Goal: Information Seeking & Learning: Learn about a topic

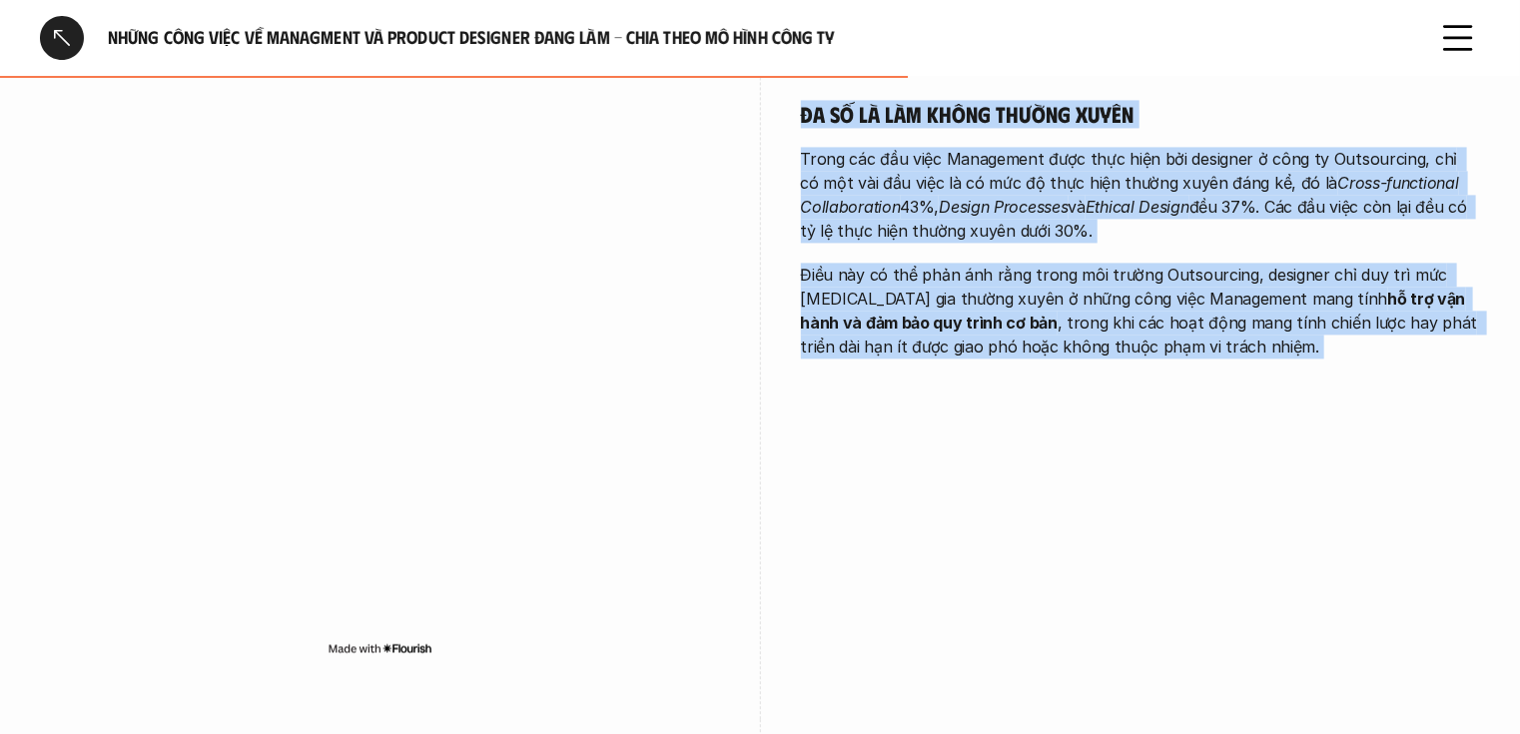
scroll to position [2222, 0]
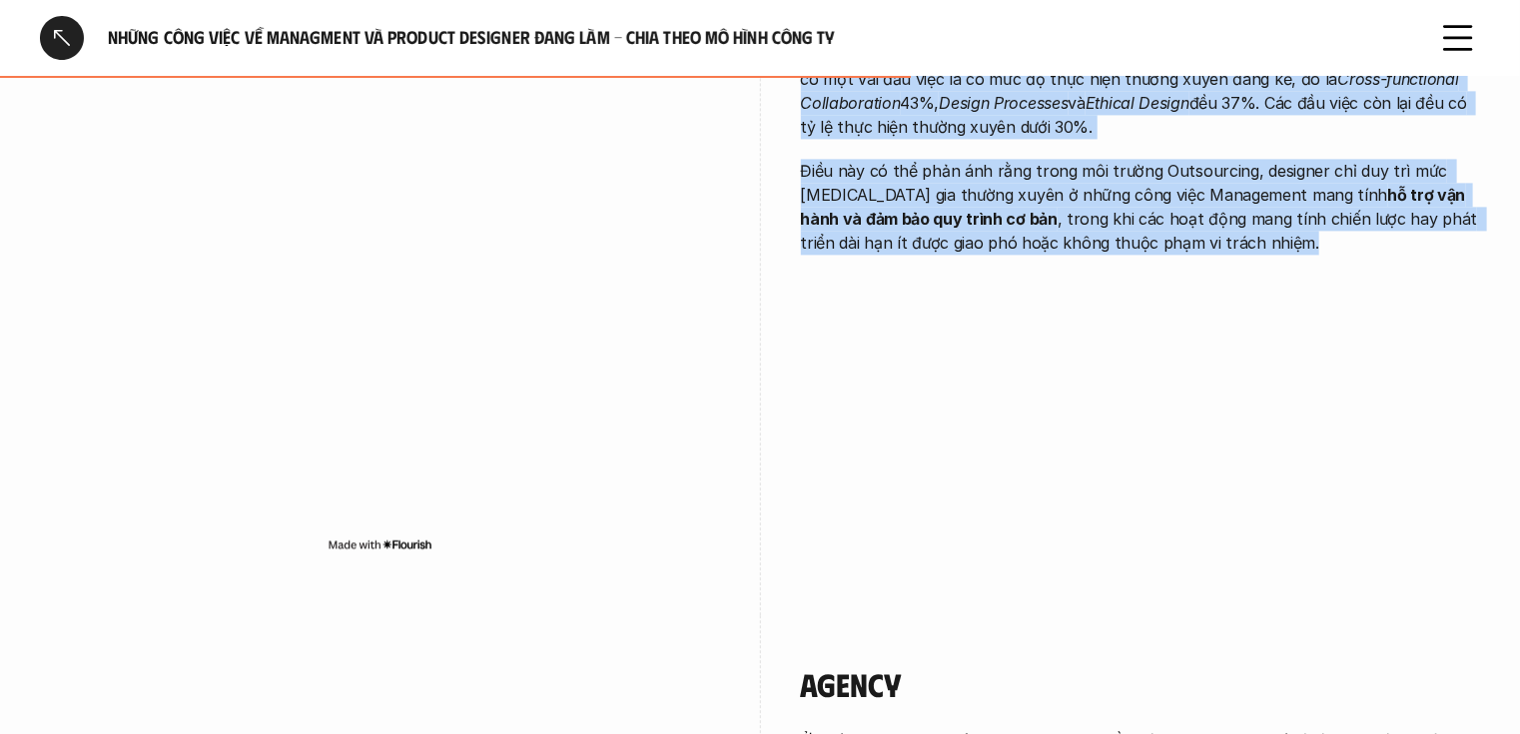
drag, startPoint x: 806, startPoint y: 139, endPoint x: 1223, endPoint y: 324, distance: 455.7
click at [1223, 324] on div "Outsourcing Đa số là làm không thường xuyên Trong các đầu việc Management được …" at bounding box center [760, 249] width 1441 height 732
copy div "Outsourcing Đa số là làm không thường xuyên Trong các đầu việc Management được …"
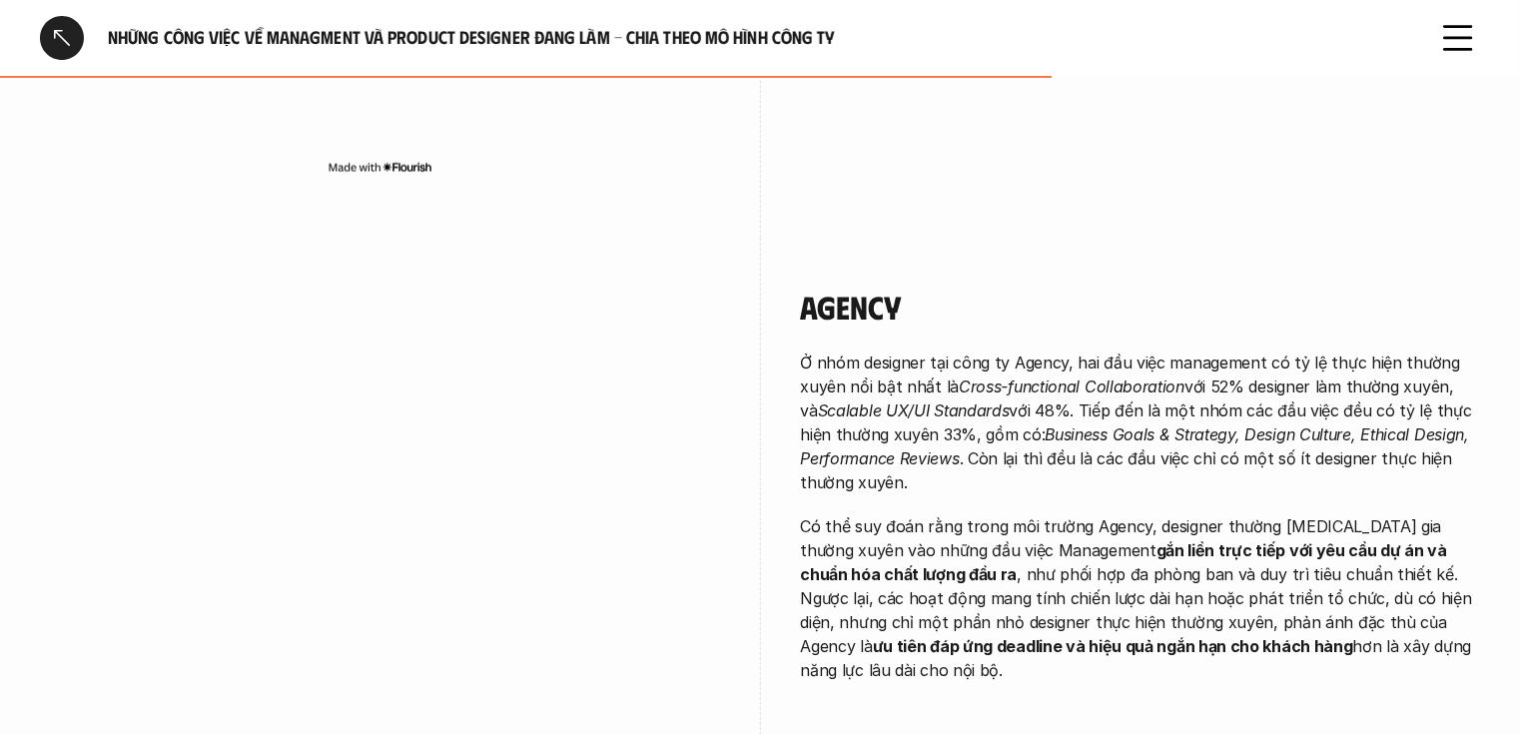
scroll to position [2781, 0]
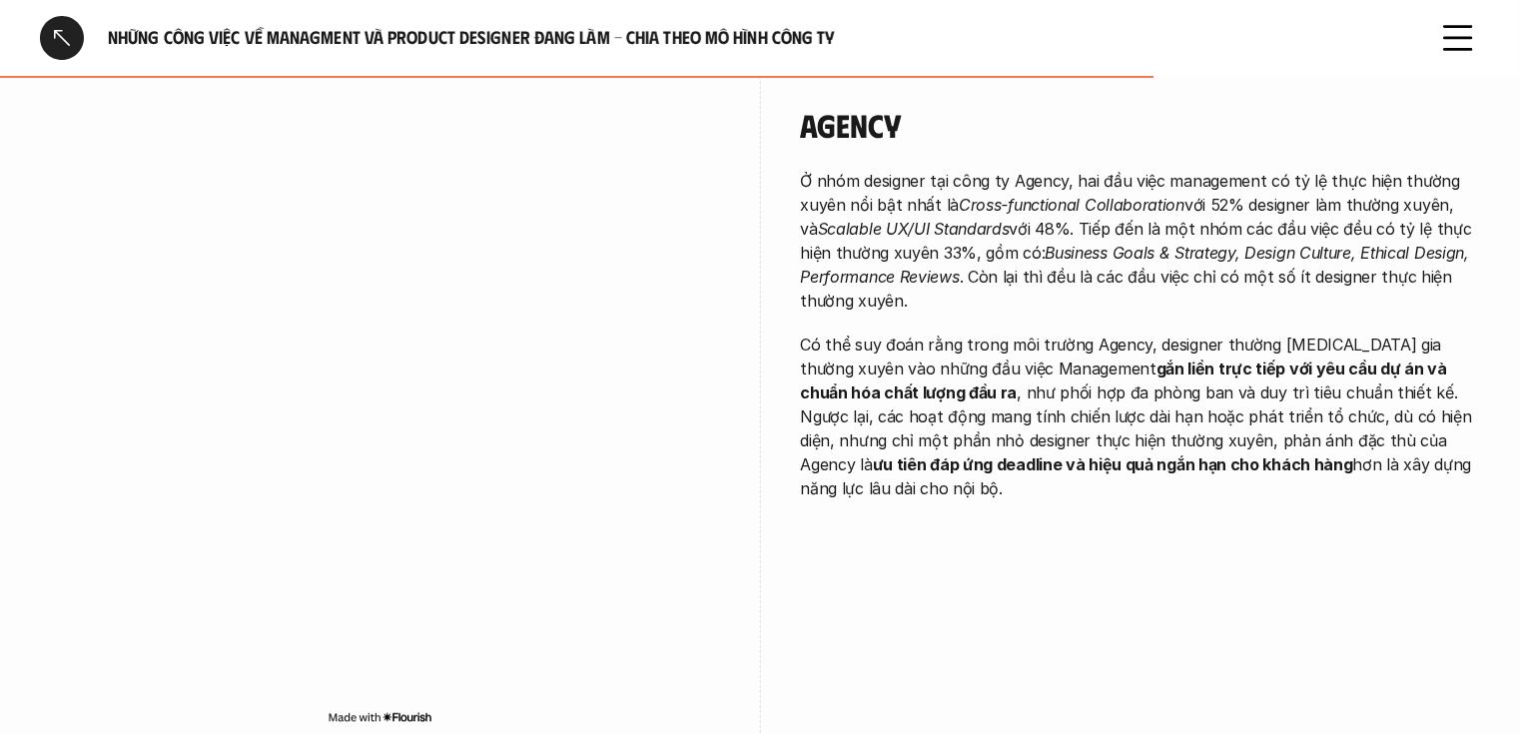
drag, startPoint x: 794, startPoint y: 116, endPoint x: 1479, endPoint y: 505, distance: 788.3
click at [1479, 505] on div "Agency Ở nhóm designer tại công ty Agency, hai đầu việc management có tỷ lệ thự…" at bounding box center [760, 422] width 1441 height 732
copy div "Agency Ở nhóm designer tại công ty Agency, hai đầu việc management có tỷ lệ thự…"
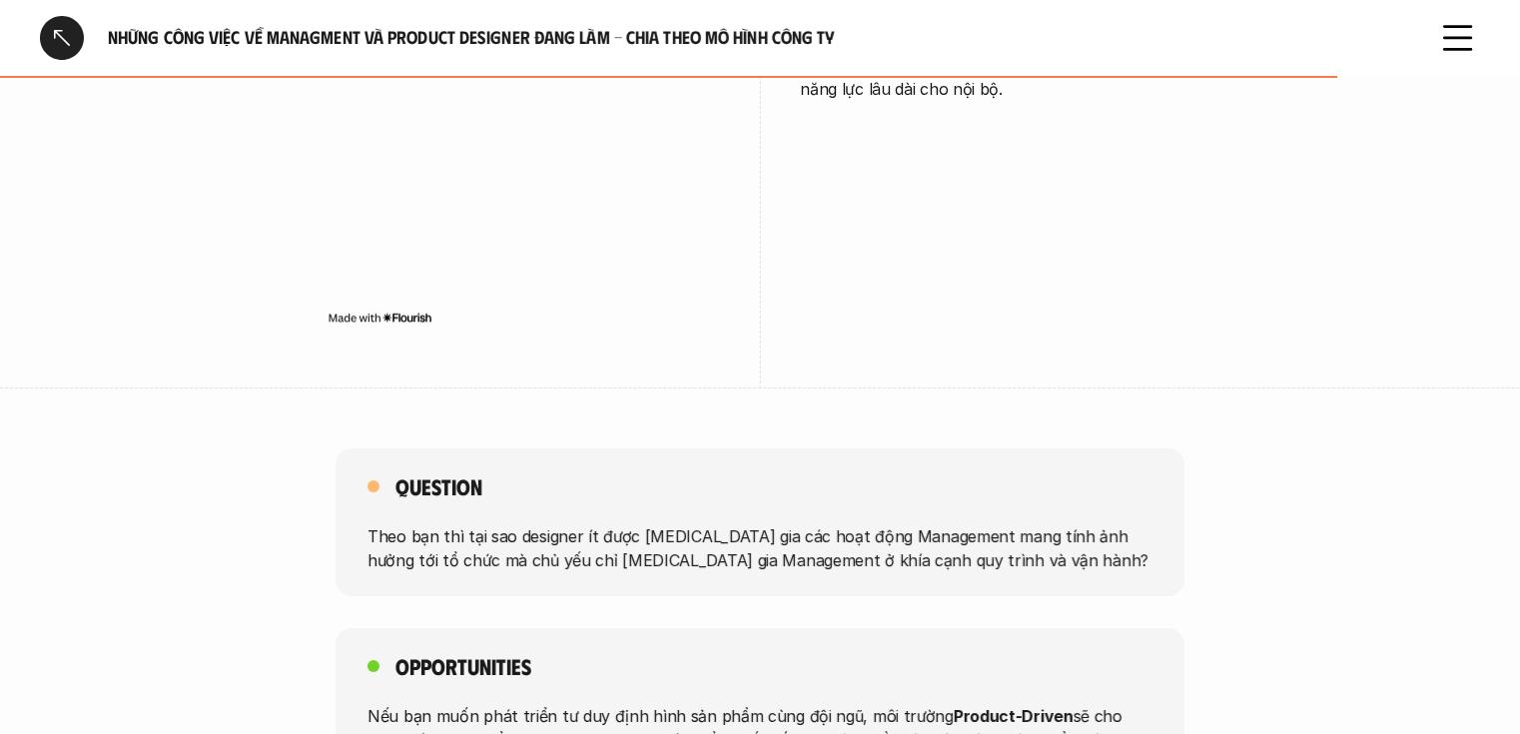
scroll to position [3500, 0]
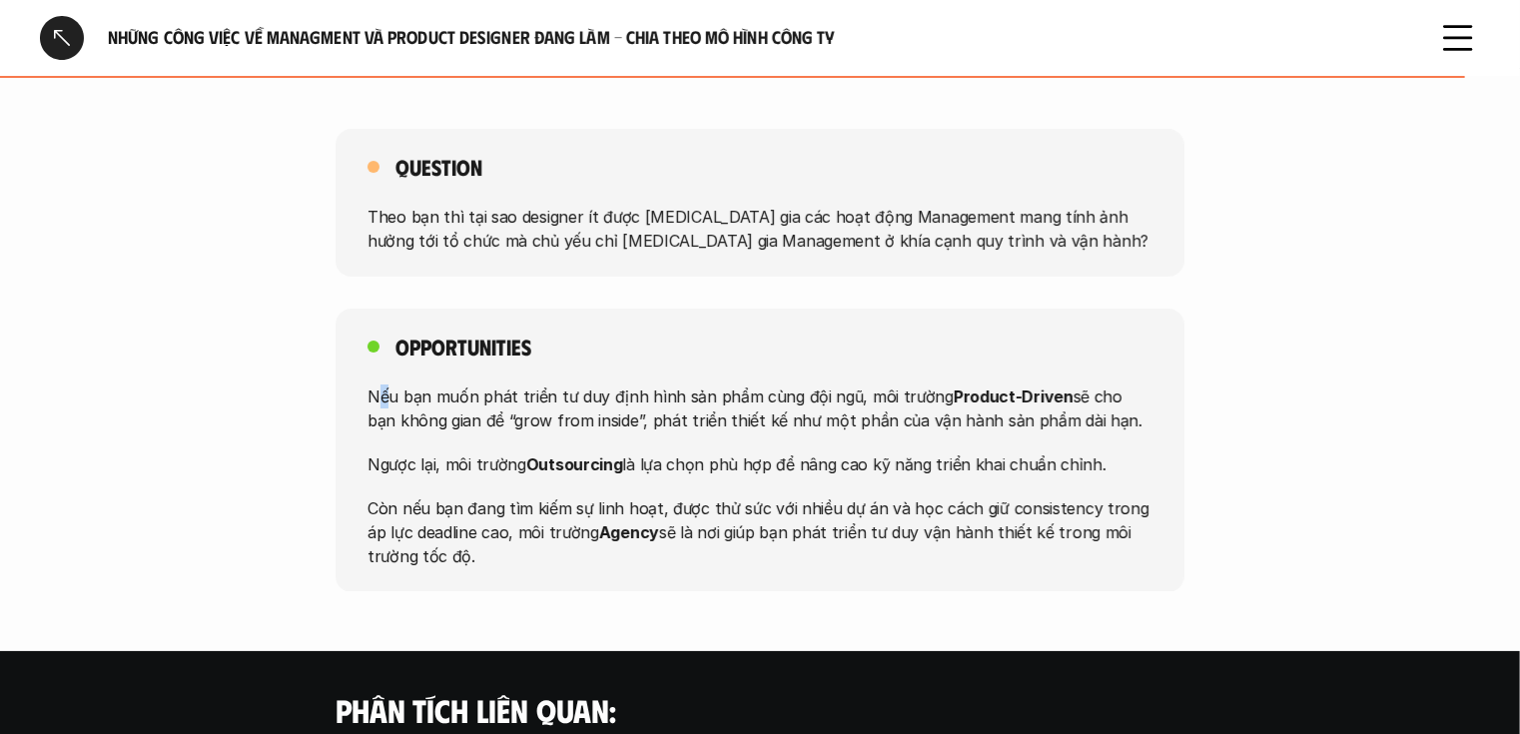
click at [380, 392] on p "Nếu bạn muốn phát triển tư duy định hình sản phẩm cùng đội ngũ, môi trường Prod…" at bounding box center [760, 408] width 785 height 48
drag, startPoint x: 399, startPoint y: 344, endPoint x: 468, endPoint y: 587, distance: 253.3
click at [468, 587] on div "Opportunities Nếu bạn muốn phát triển tư duy định hình sản phẩm cùng đội ngũ, m…" at bounding box center [760, 451] width 849 height 284
copy div "Opportunities Nếu bạn muốn phát triển tư duy định hình sản phẩm cùng đội ngũ, m…"
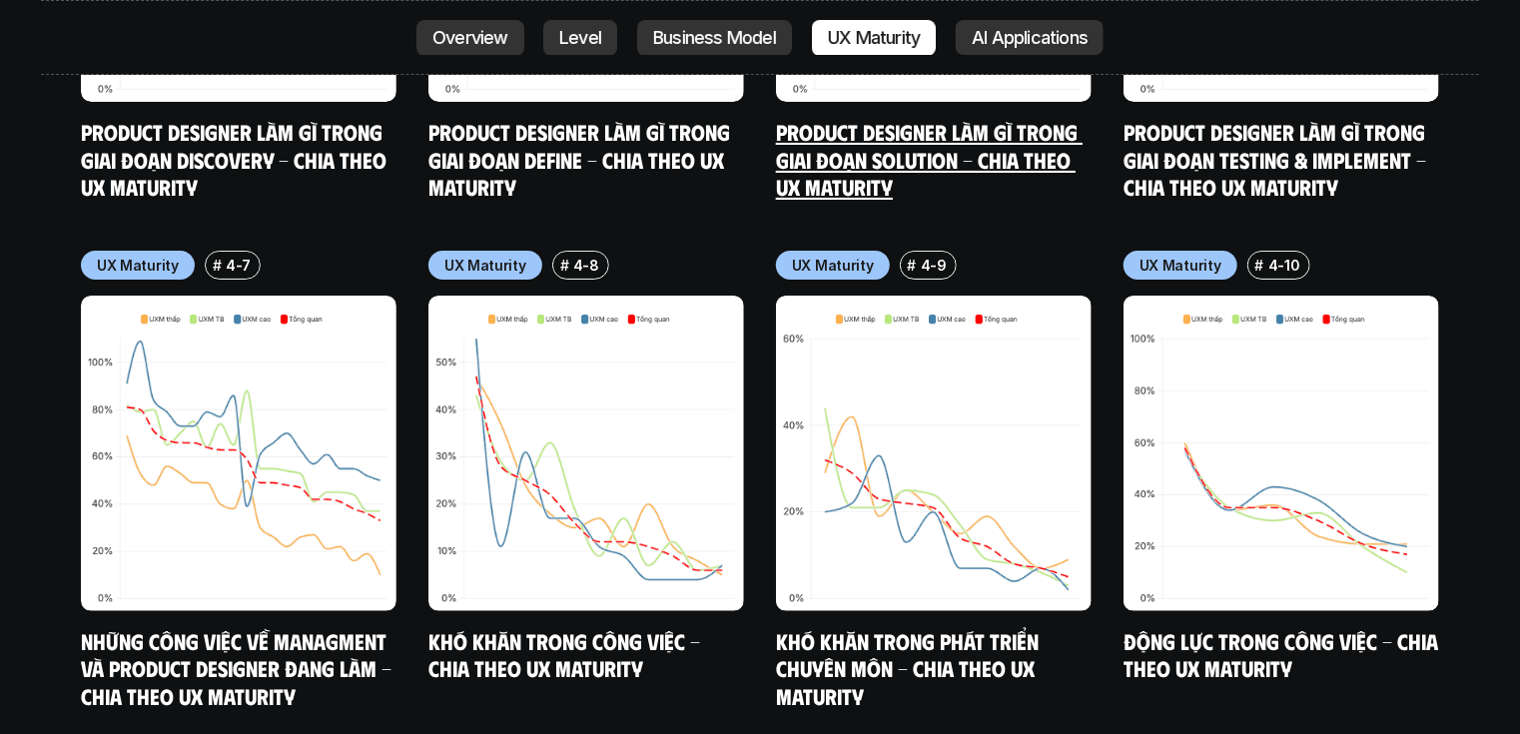
scroll to position [11464, 0]
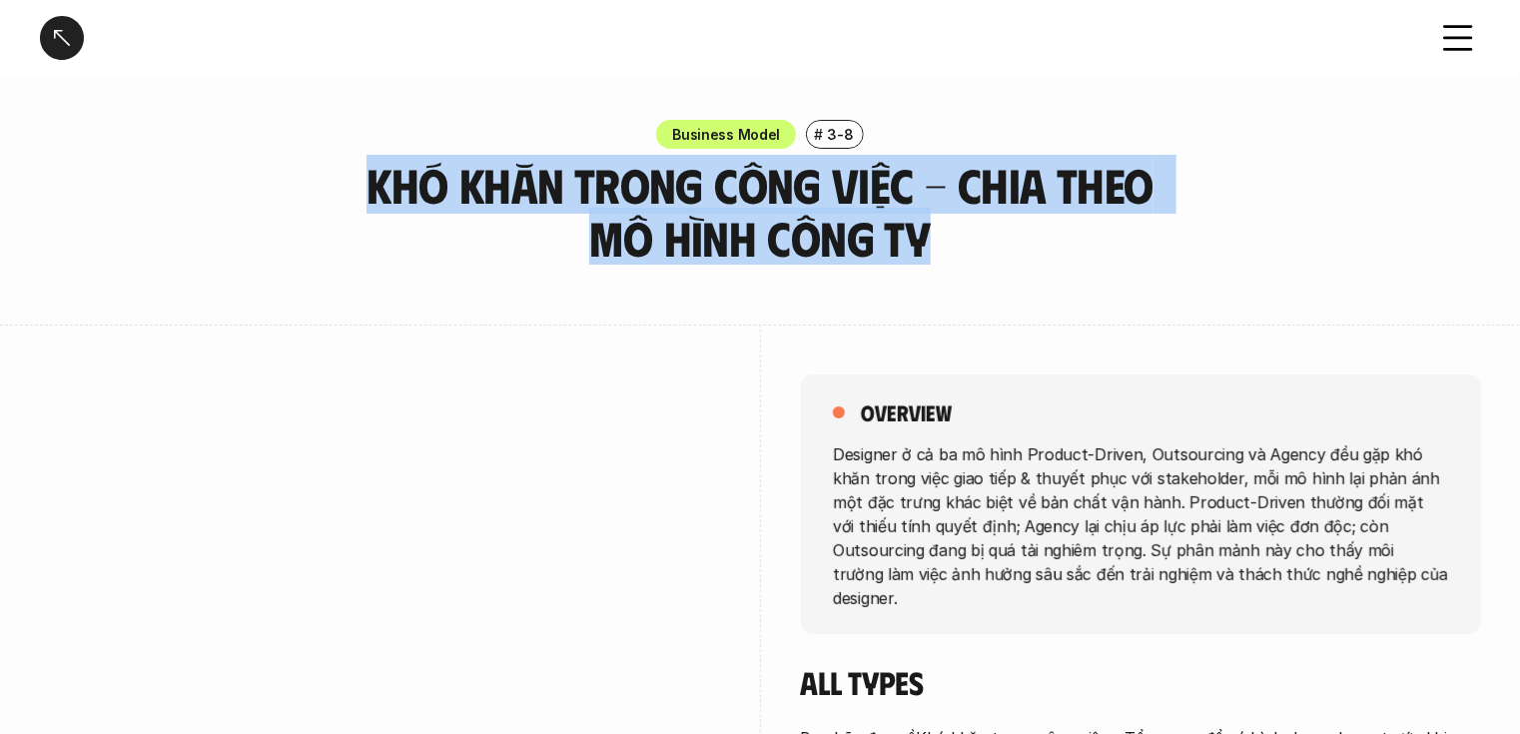
drag, startPoint x: 931, startPoint y: 238, endPoint x: 368, endPoint y: 184, distance: 566.0
click at [368, 184] on h3 "Khó khăn trong công việc - Chia theo mô hình công ty" at bounding box center [760, 212] width 849 height 106
copy h3 "Khó khăn trong công việc - Chia theo mô hình công ty"
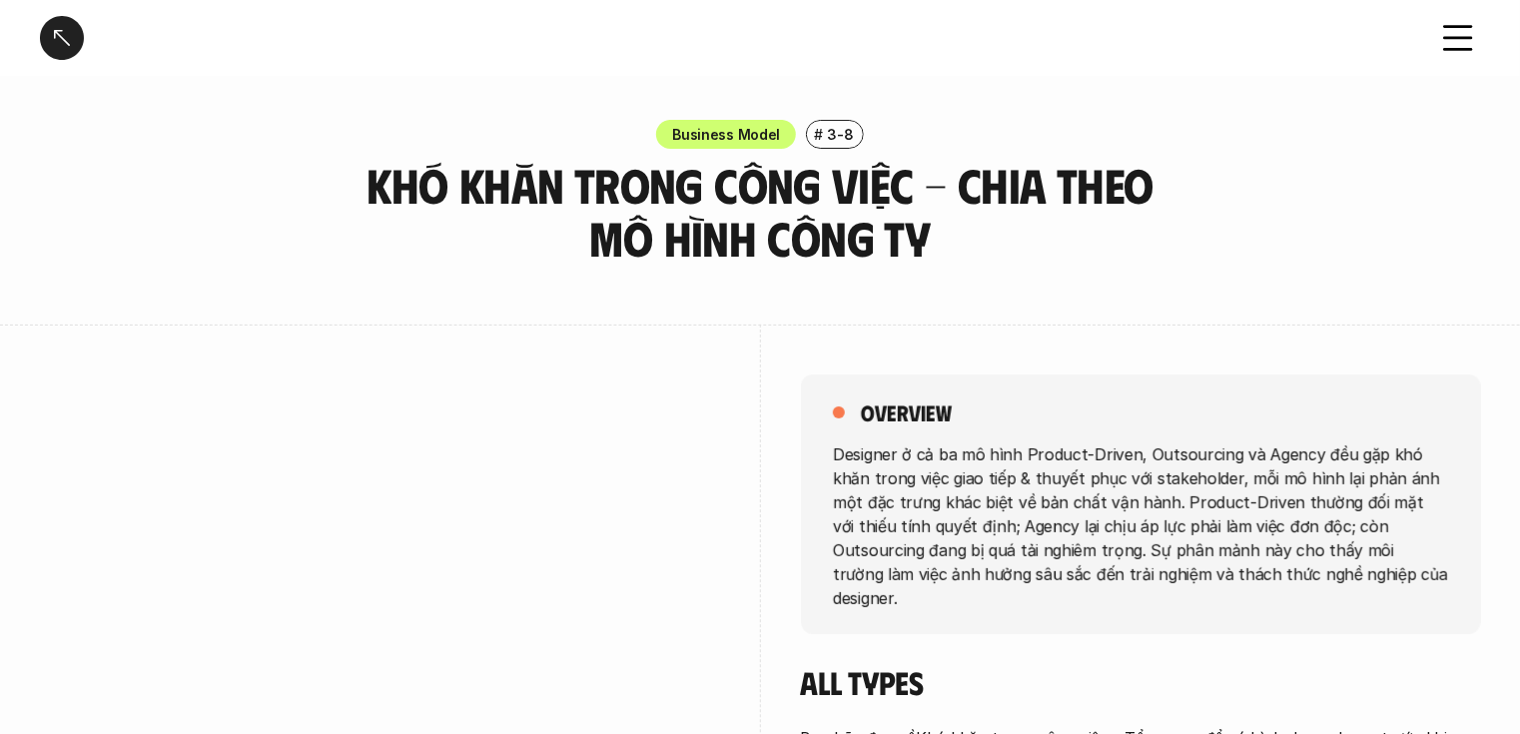
click at [1013, 370] on div "overview Designer ở cả ba mô hình Product-Driven, Outsourcing và Agency đều gặp…" at bounding box center [1141, 739] width 680 height 828
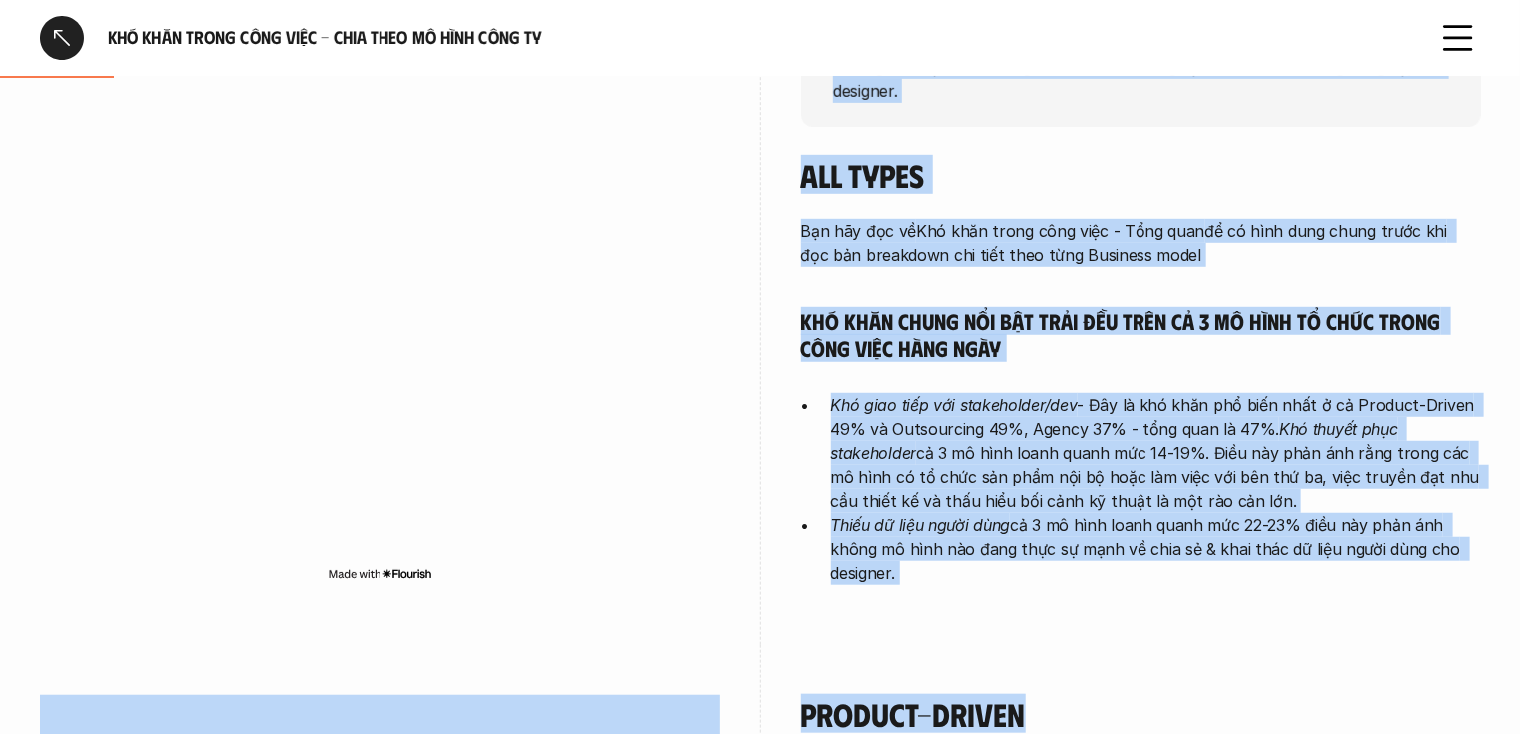
scroll to position [515, 0]
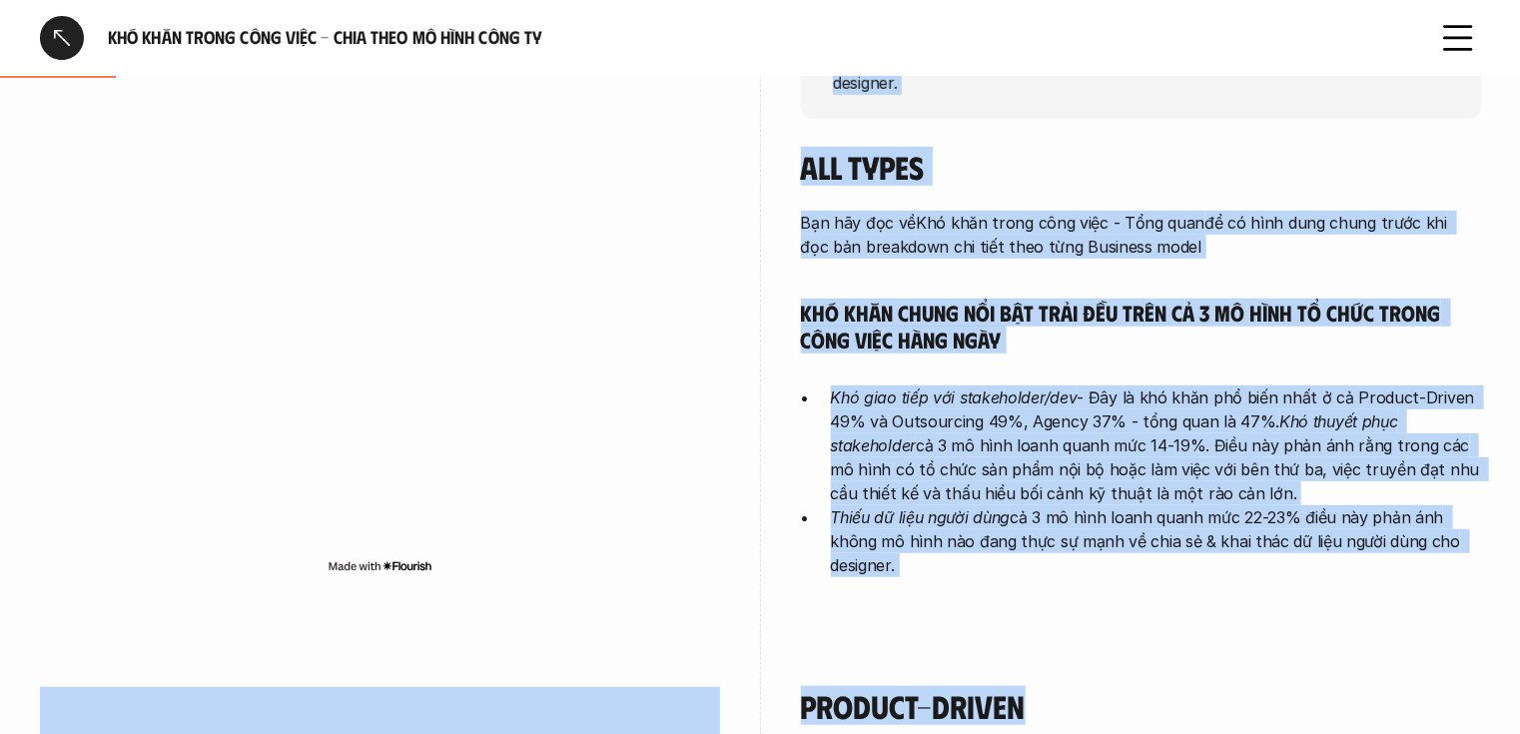
drag, startPoint x: 838, startPoint y: 285, endPoint x: 1124, endPoint y: 557, distance: 395.0
click at [1124, 557] on div "overview Designer ở cả ba mô hình Product-Driven, Outsourcing và Agency đều gặp…" at bounding box center [1141, 223] width 680 height 828
copy div "Designer ở cả ba mô hình Product-Driven, Outsourcing và Agency đều gặp khó khăn…"
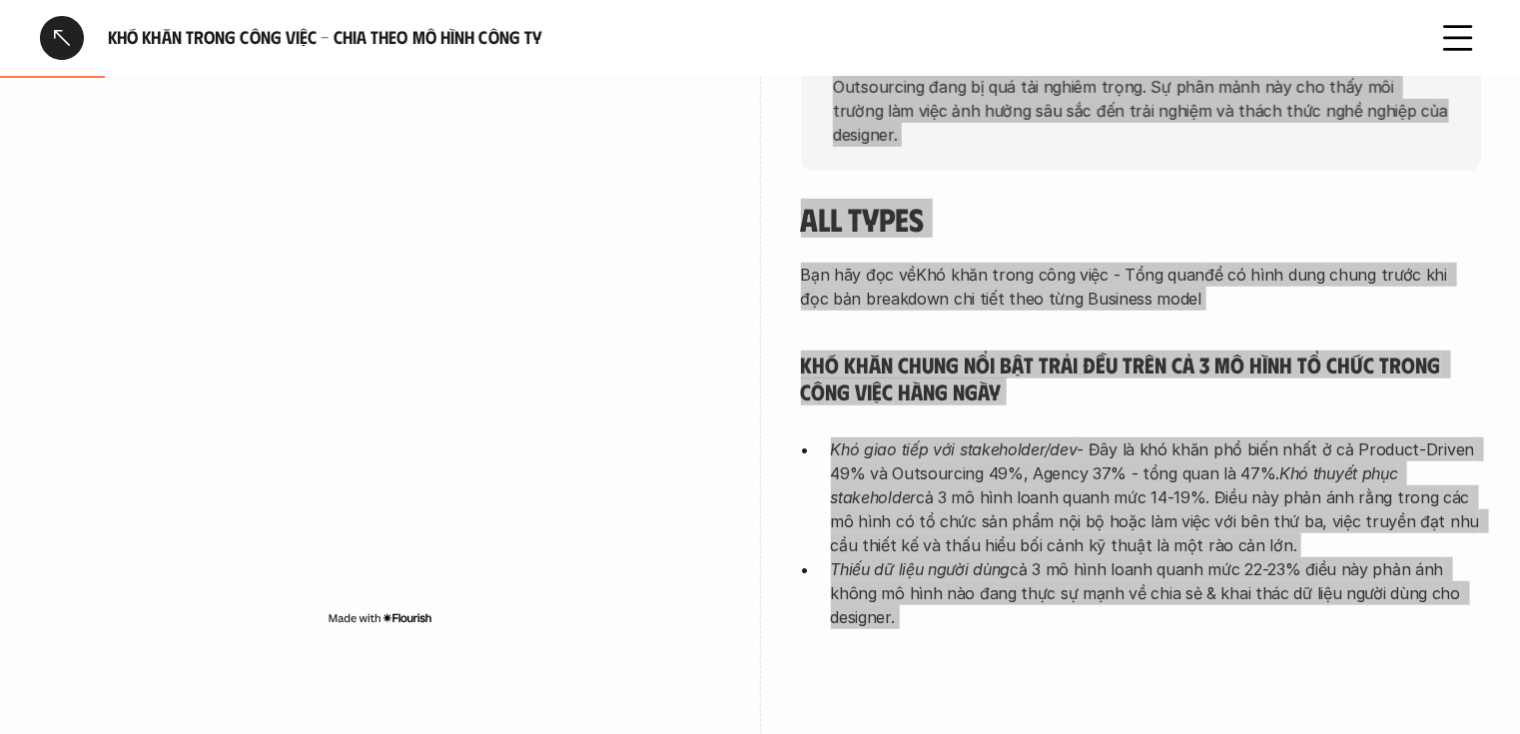
scroll to position [356, 0]
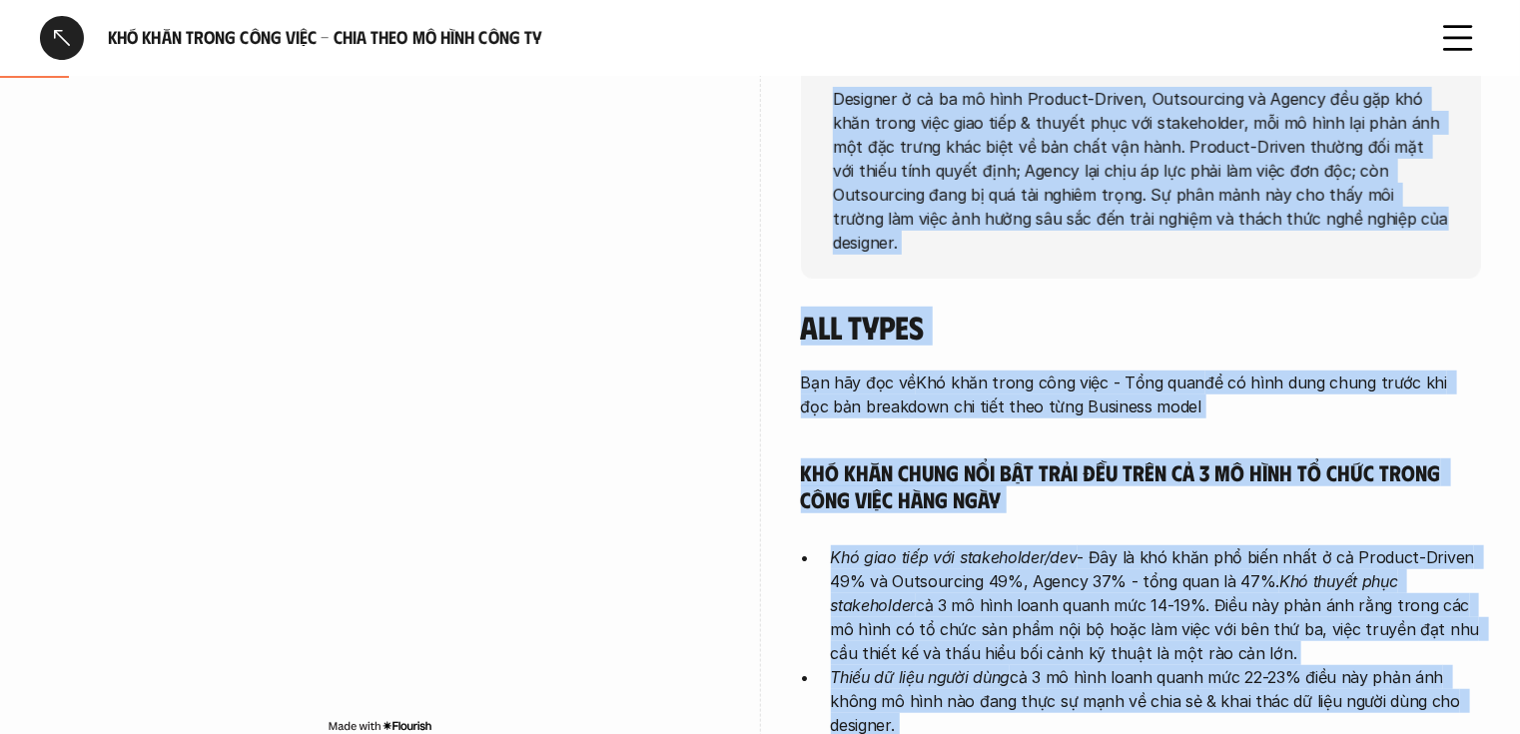
click at [1090, 272] on div "overview Designer ở cả ba mô hình Product-Driven, Outsourcing và Agency đều gặp…" at bounding box center [1141, 383] width 680 height 828
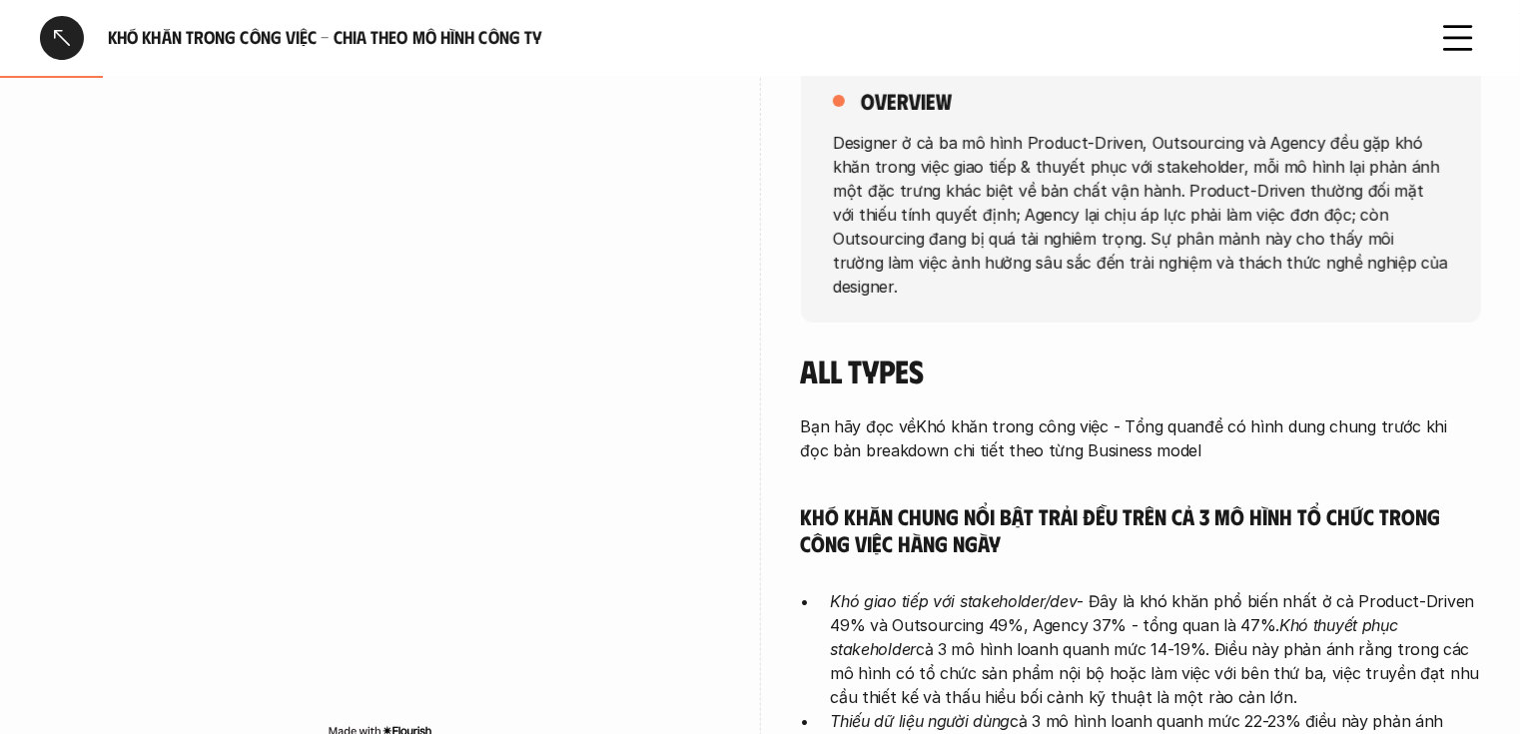
scroll to position [480, 0]
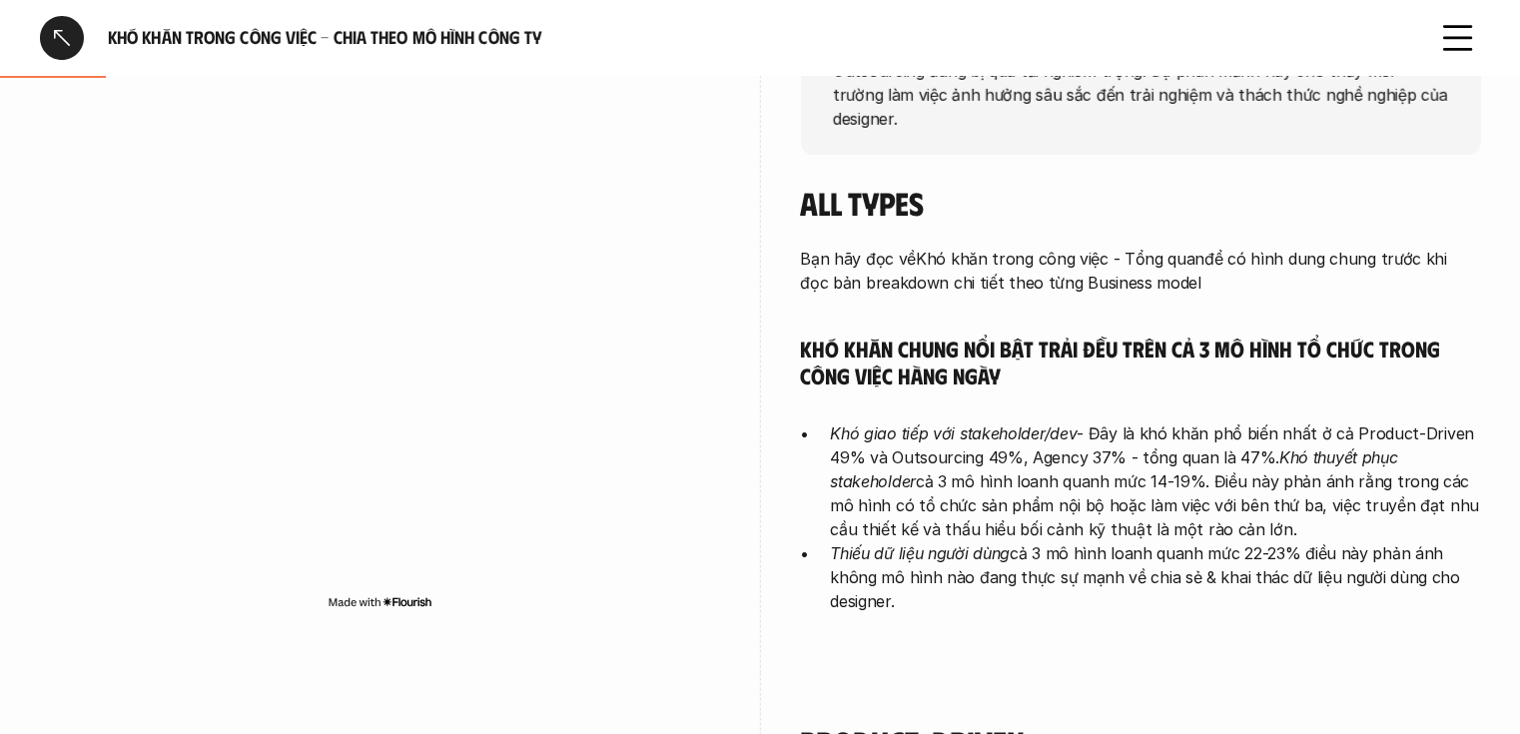
drag, startPoint x: 1169, startPoint y: 263, endPoint x: 790, endPoint y: 240, distance: 379.3
click at [790, 240] on div "overview Designer ở cả ba mô hình Product-Driven, Outsourcing và Agency đều gặp…" at bounding box center [760, 259] width 1441 height 828
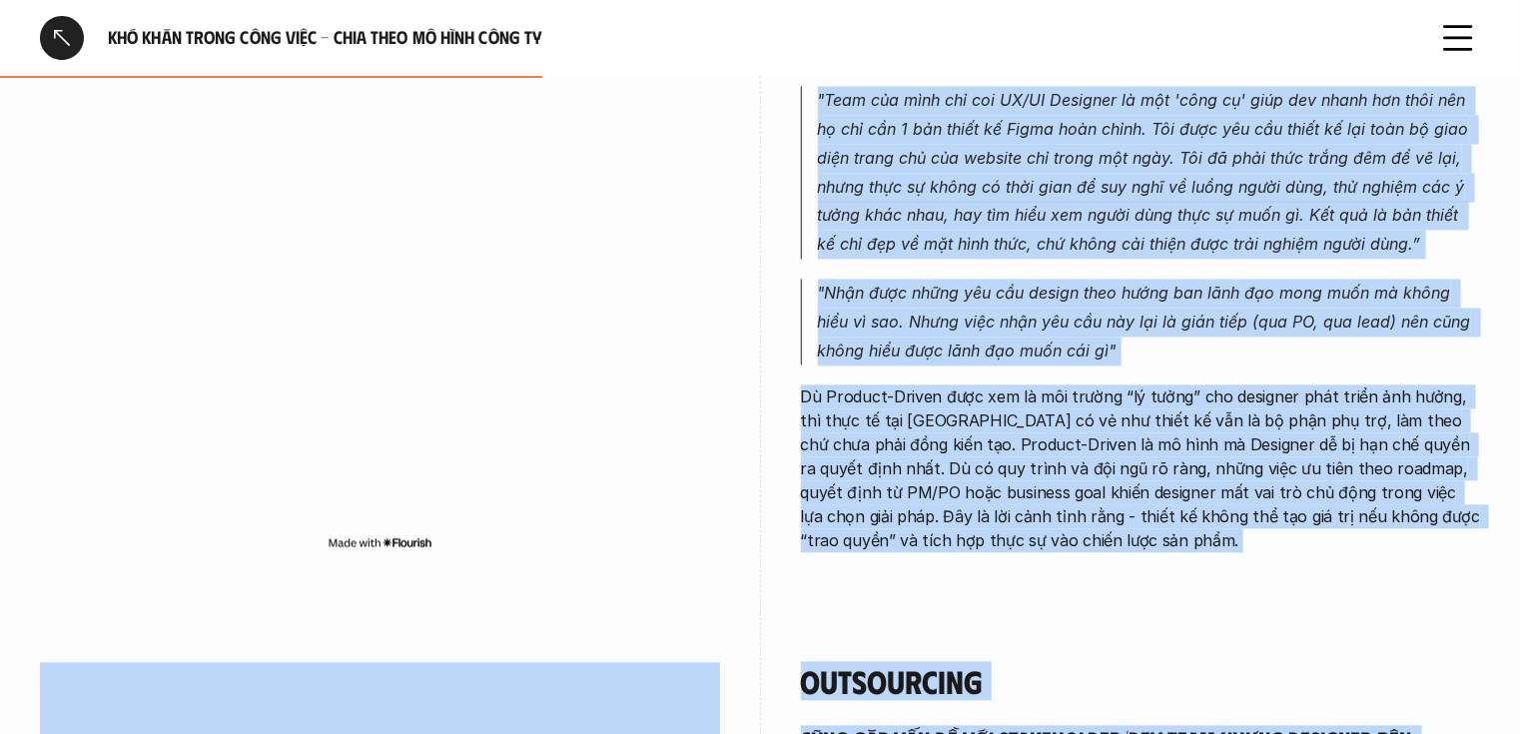
scroll to position [1971, 0]
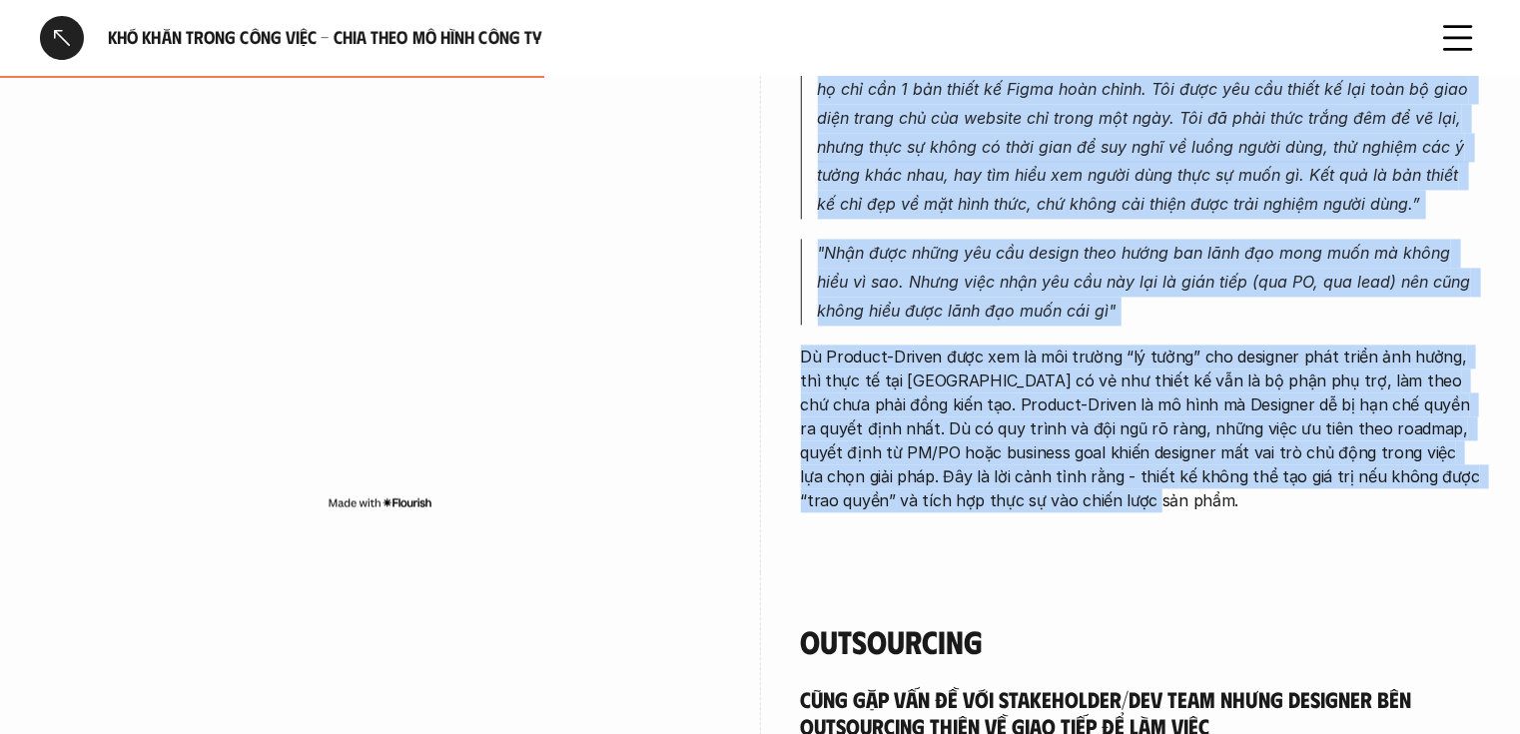
drag, startPoint x: 801, startPoint y: 150, endPoint x: 1278, endPoint y: 469, distance: 573.2
copy div "Product-Driven Phối hợp & giao tiếp (49%) Môi trường làm việc theo mô hình Prod…"
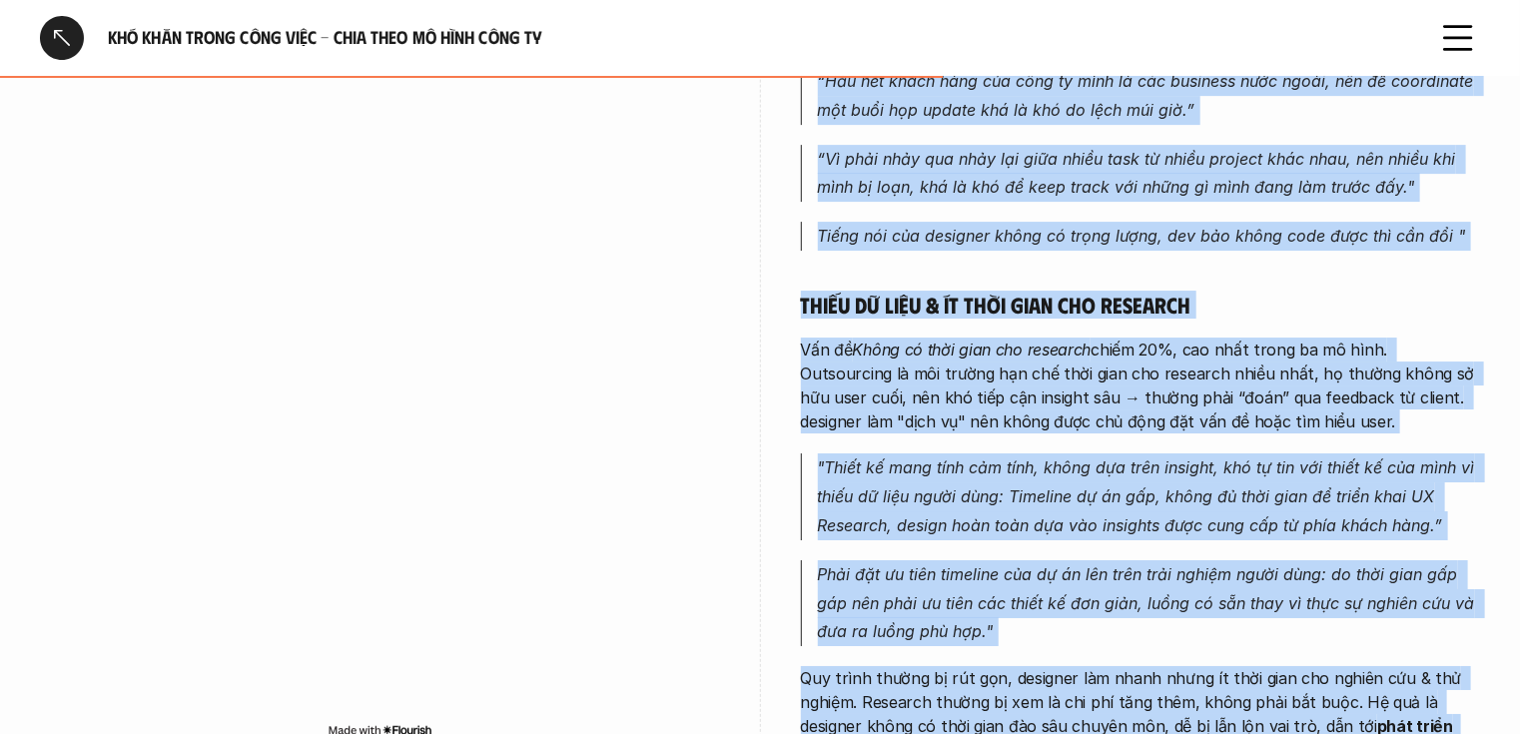
scroll to position [3381, 0]
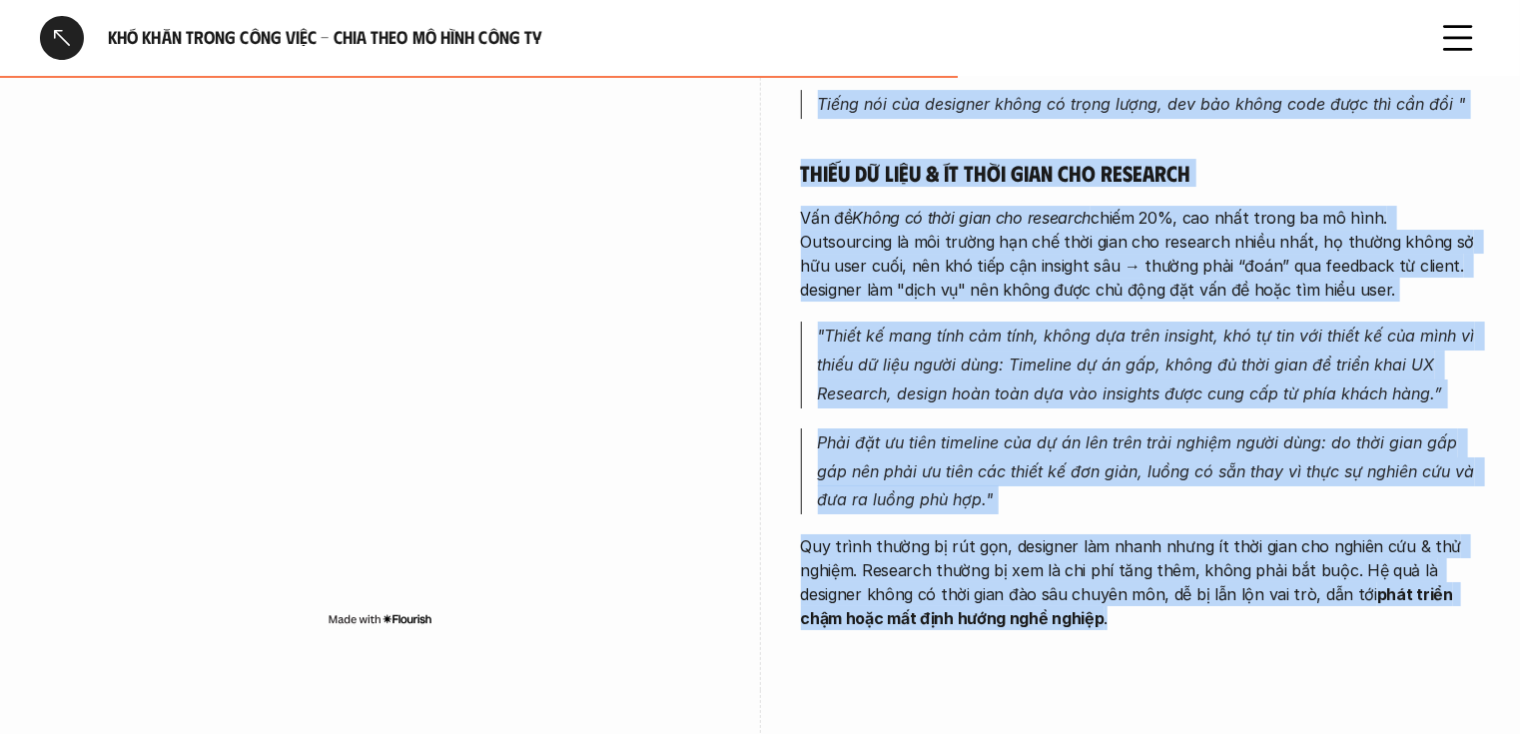
drag, startPoint x: 803, startPoint y: 371, endPoint x: 1260, endPoint y: 595, distance: 508.9
copy div "Outsourcing Cũng gặp vấn đề với stakeholder/dev team nhưng designer bên outsour…"
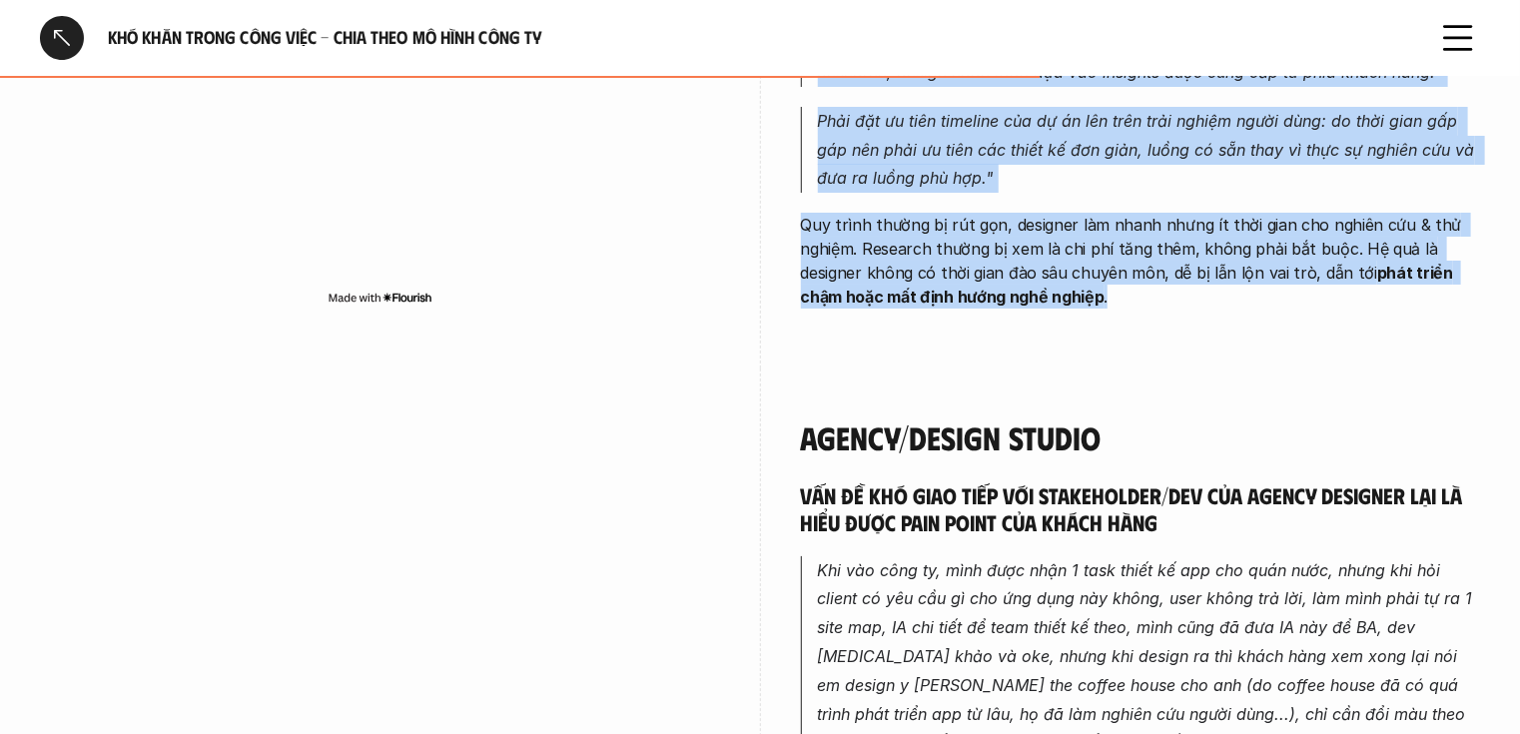
scroll to position [3780, 0]
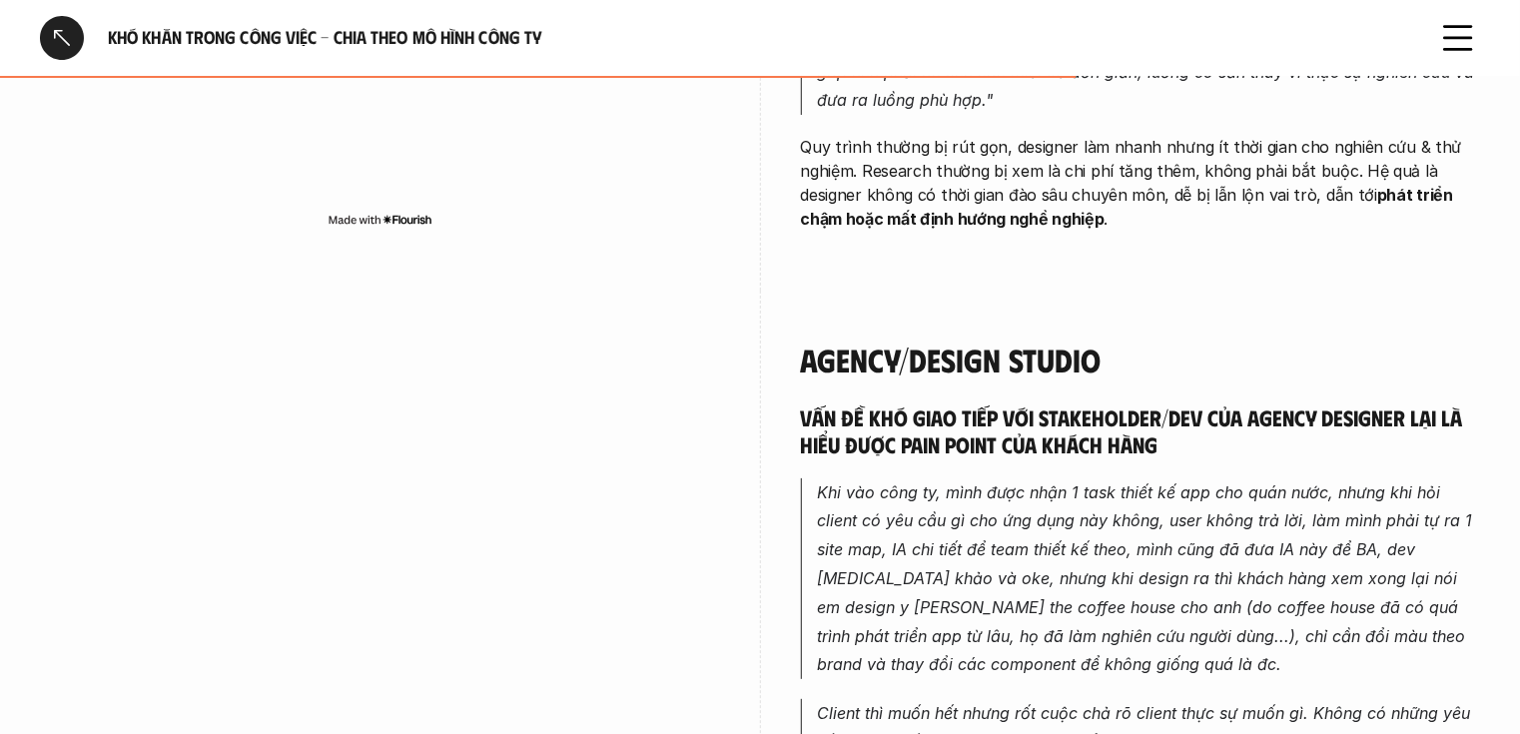
click at [815, 341] on h4 "Agency/Design Studio" at bounding box center [1141, 360] width 680 height 38
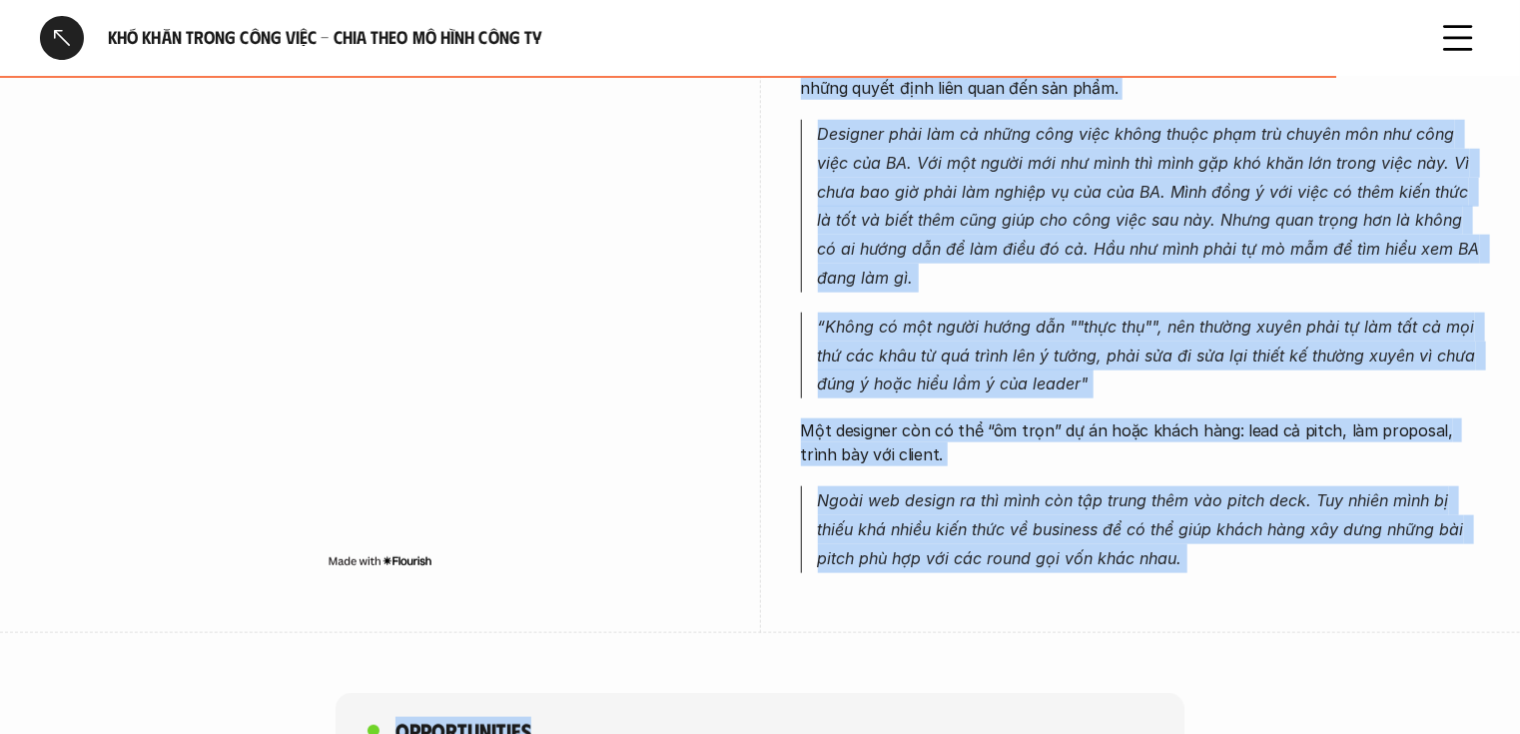
scroll to position [4670, 0]
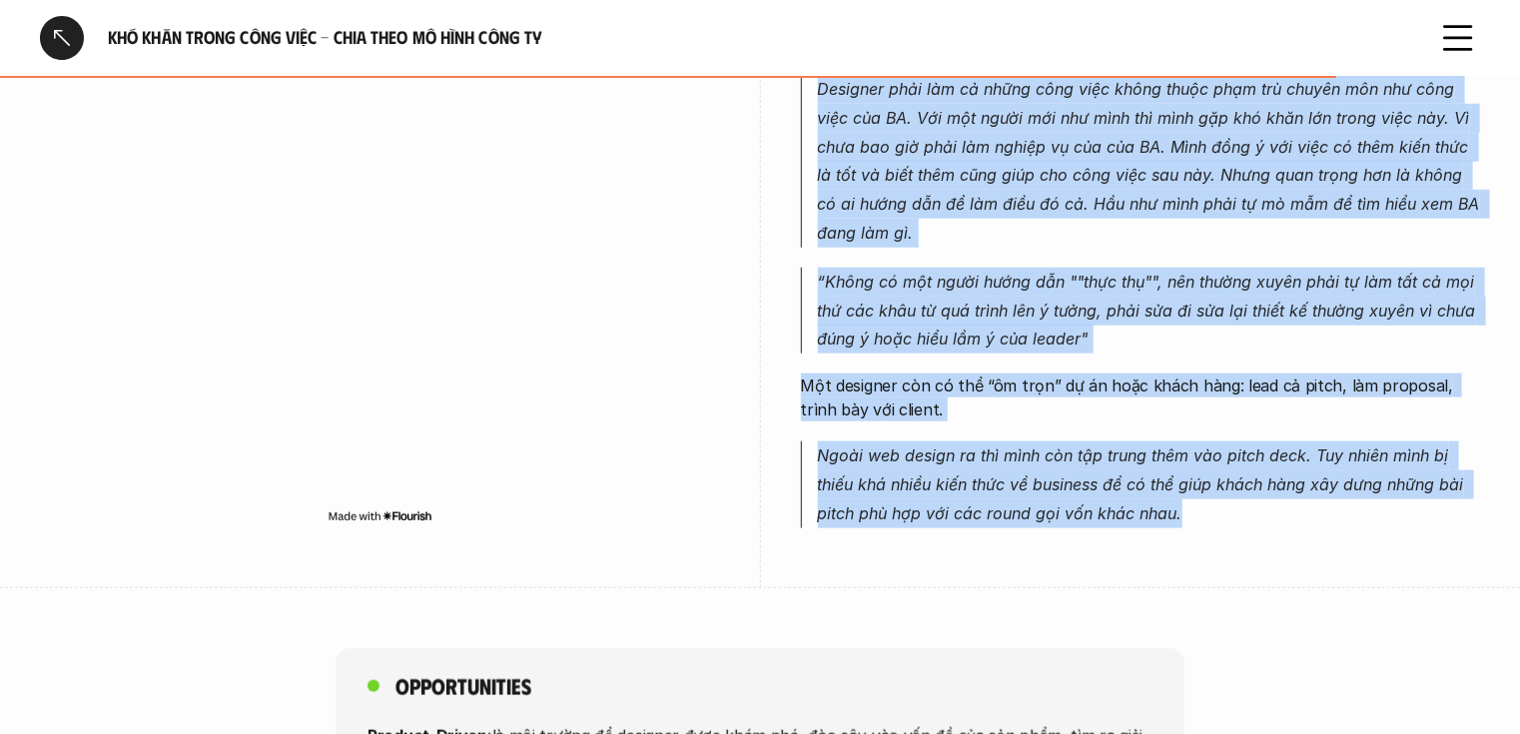
drag, startPoint x: 805, startPoint y: 336, endPoint x: 1212, endPoint y: 511, distance: 443.0
copy div "Agency/Design Studio Vấn đề khó giao tiếp với stakeholder/dev của Agency Design…"
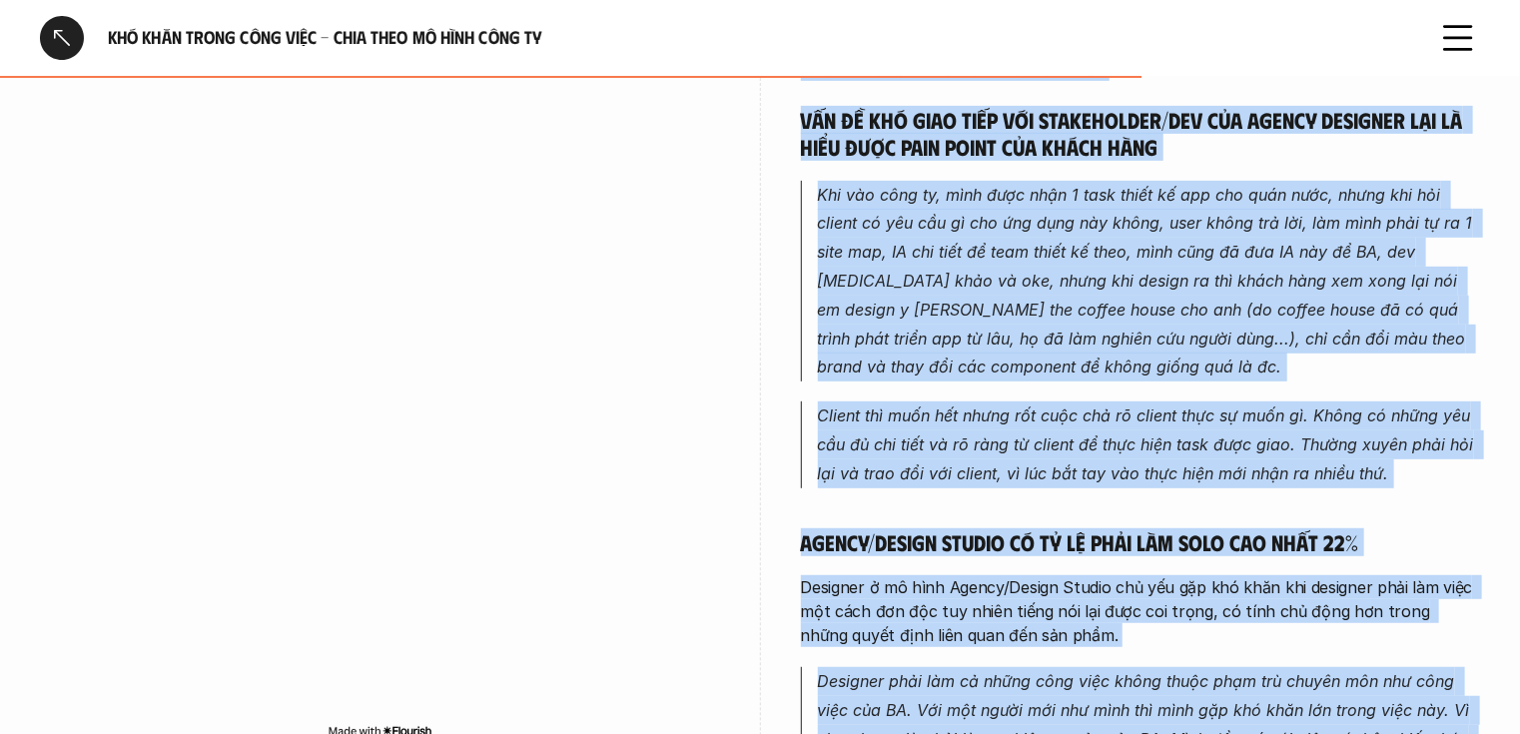
scroll to position [4111, 0]
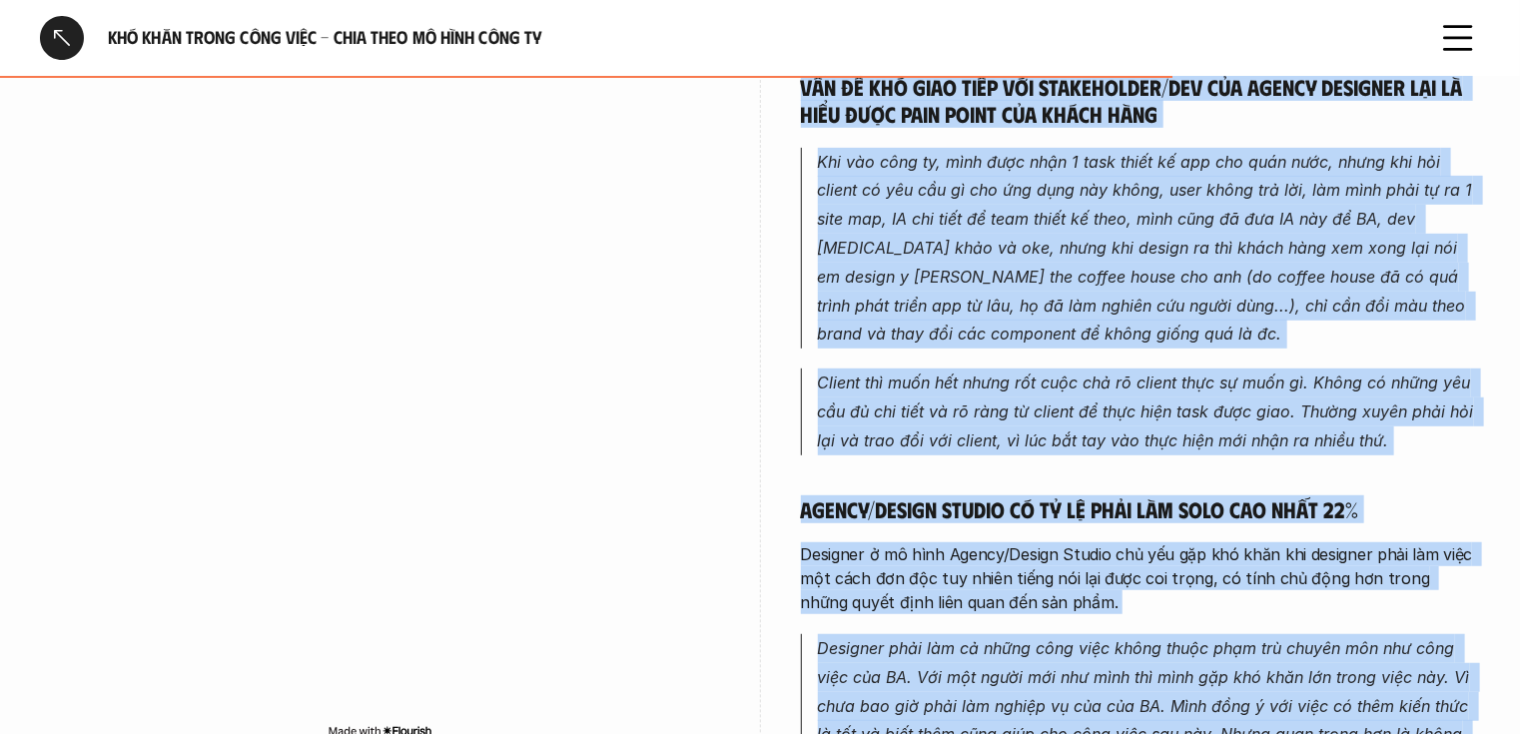
click at [824, 212] on p "Khi vào công ty, mình được nhận 1 task thiết kế app cho quán nước, nhưng khi hỏ…" at bounding box center [1149, 249] width 663 height 202
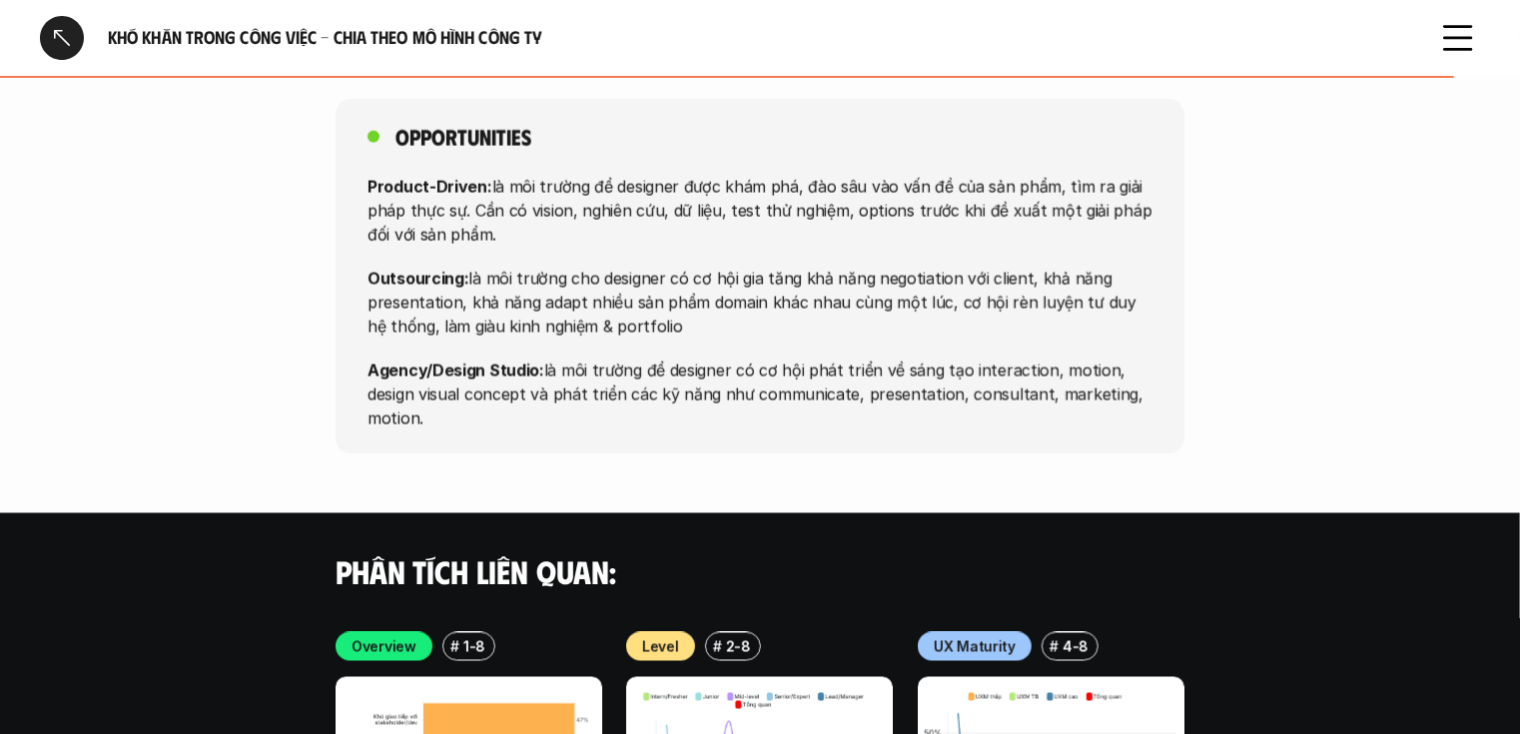
scroll to position [5230, 0]
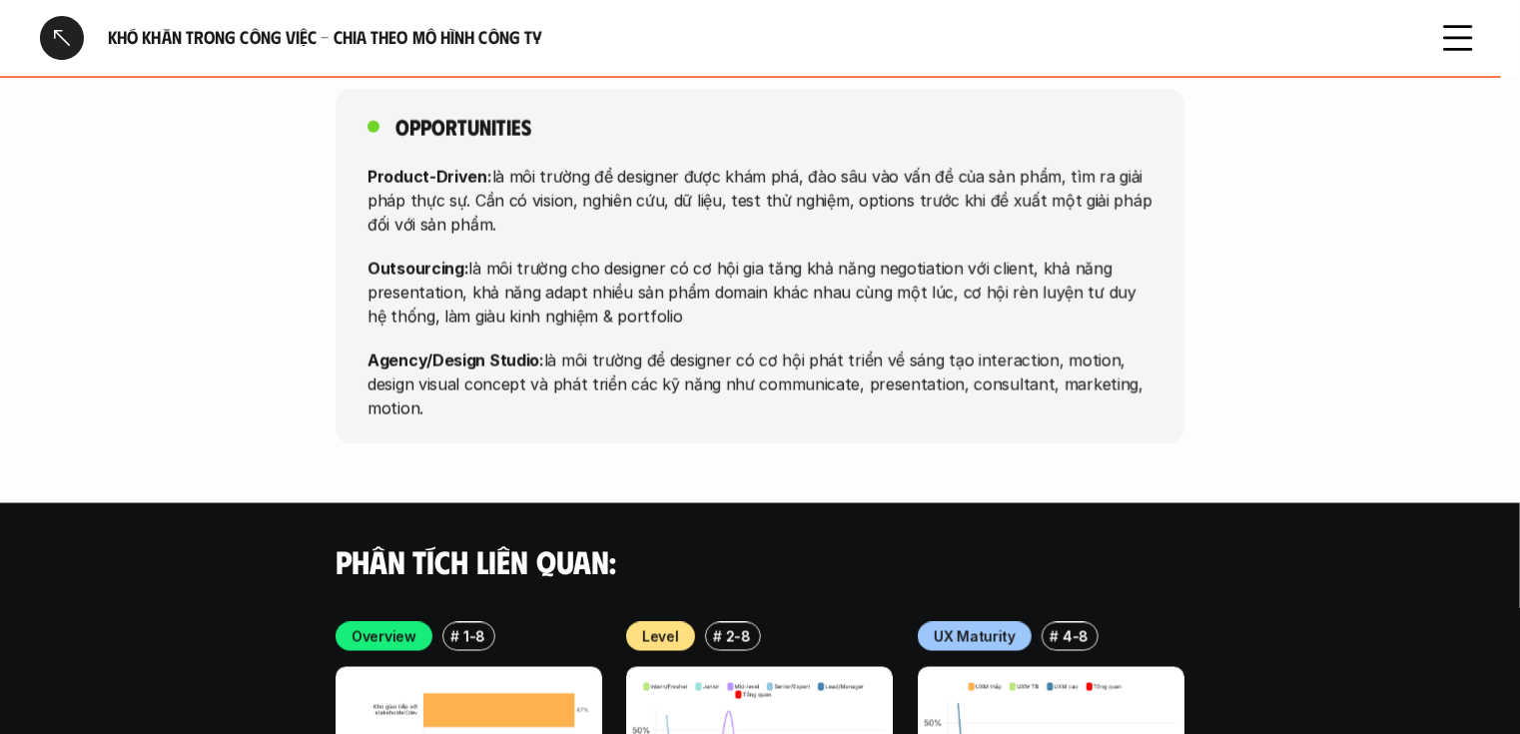
drag, startPoint x: 394, startPoint y: 102, endPoint x: 1051, endPoint y: 404, distance: 723.2
click at [1055, 406] on div "Opportunities Product-Driven: là môi trường để designer được khám phá, đào sâu …" at bounding box center [760, 267] width 849 height 356
copy div "Opportunities Product-Driven: là môi trường để designer được khám phá, đào sâu …"
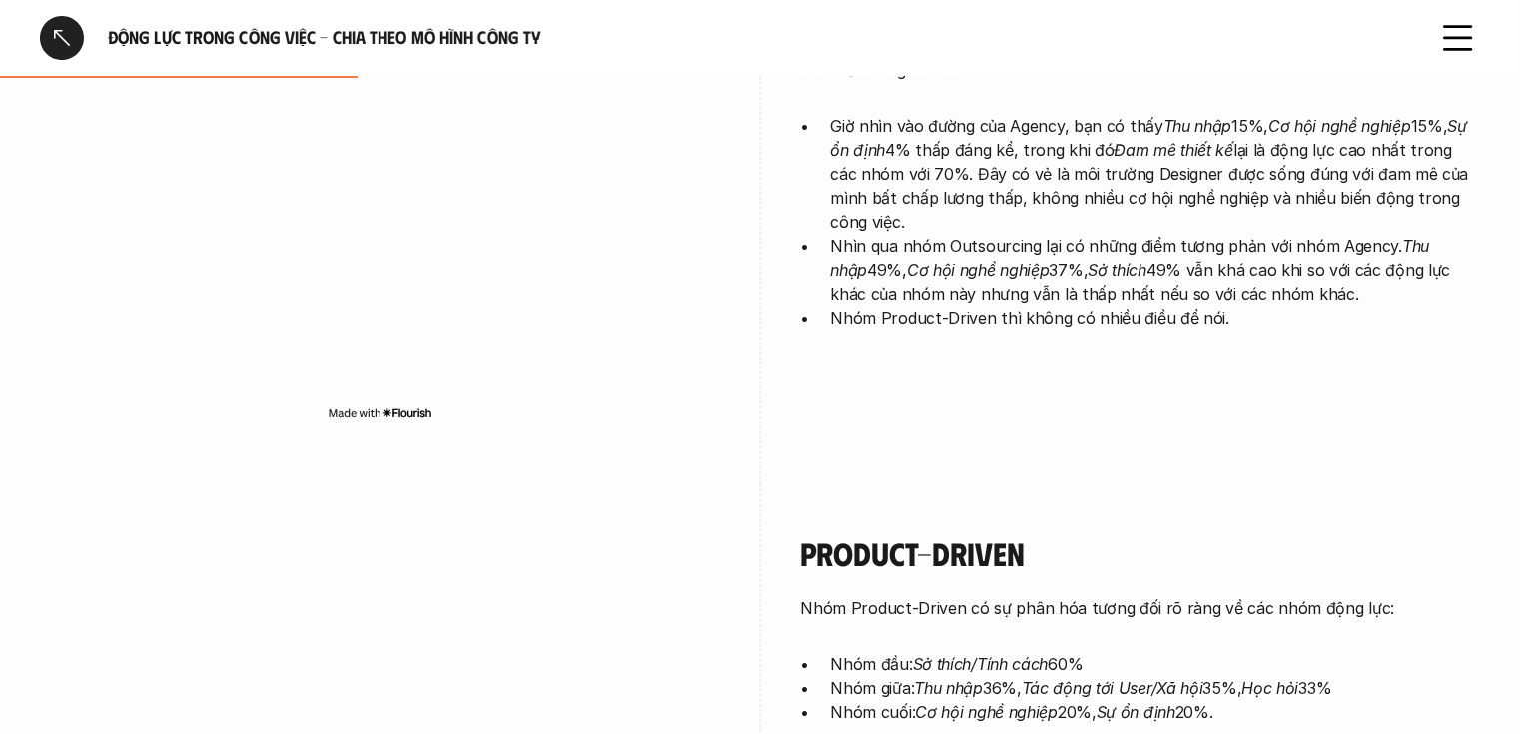
scroll to position [559, 0]
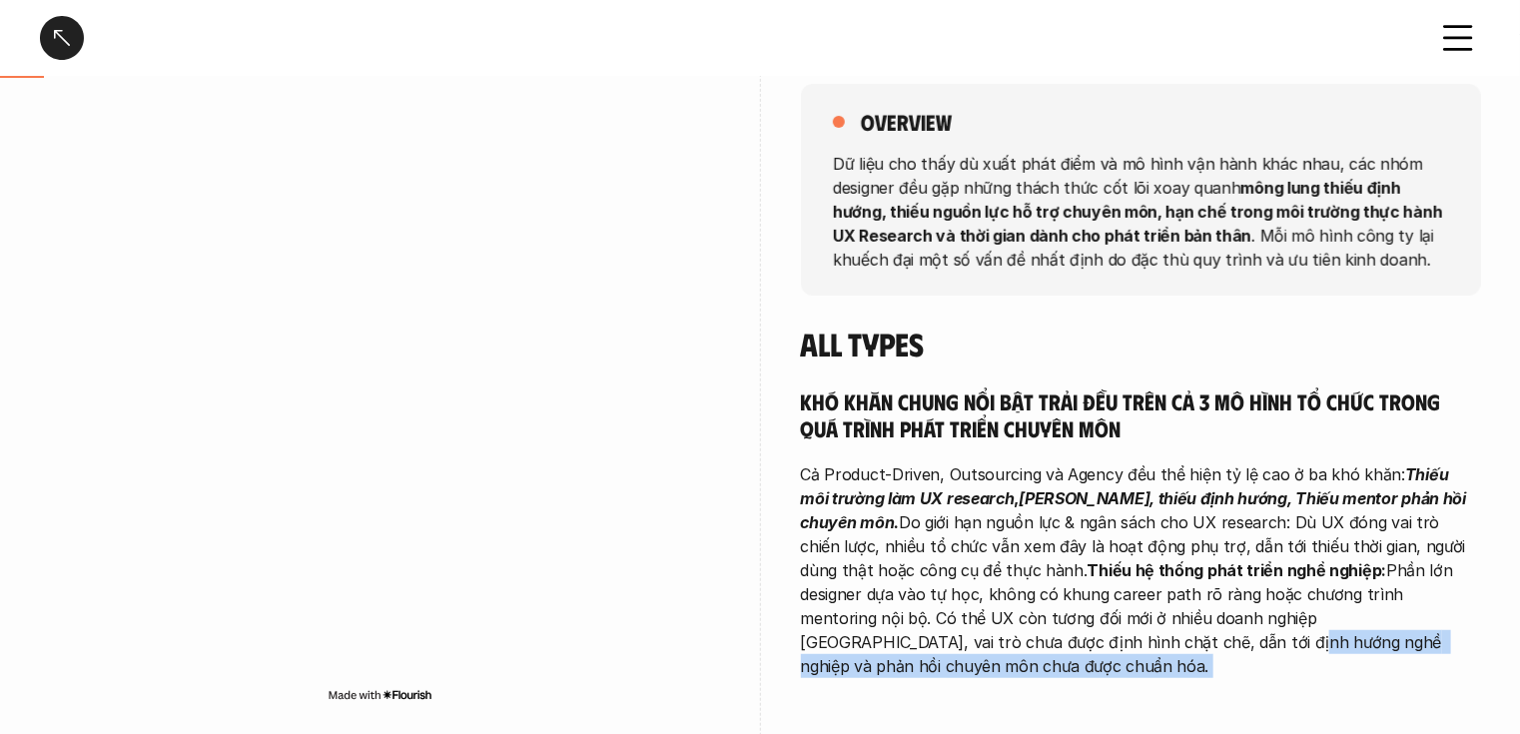
scroll to position [480, 0]
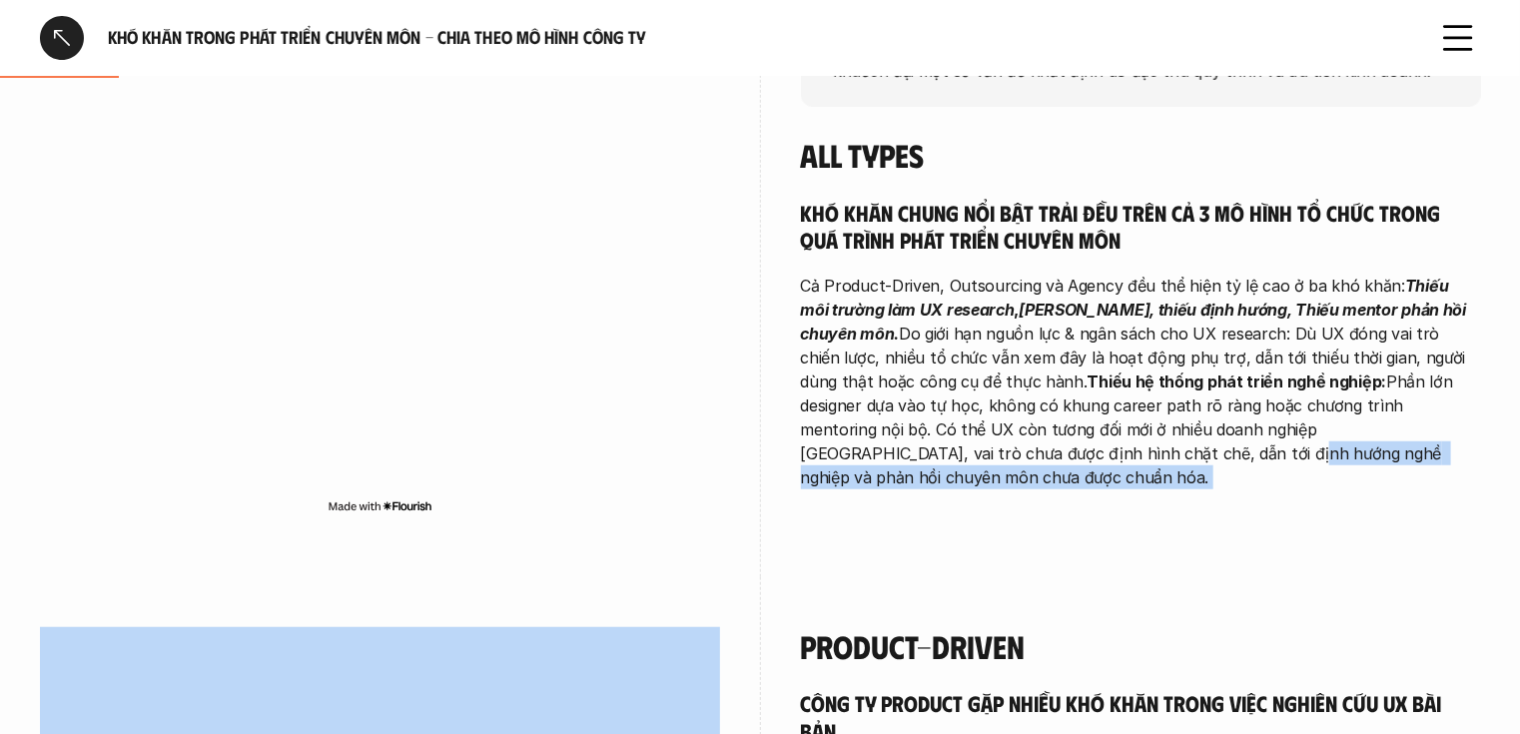
drag, startPoint x: 799, startPoint y: 477, endPoint x: 884, endPoint y: 567, distance: 124.4
click at [1022, 542] on div "overview Dữ liệu cho thấy dù xuất phát điểm và mô hình vận hành khác nhau, các …" at bounding box center [760, 211] width 1441 height 732
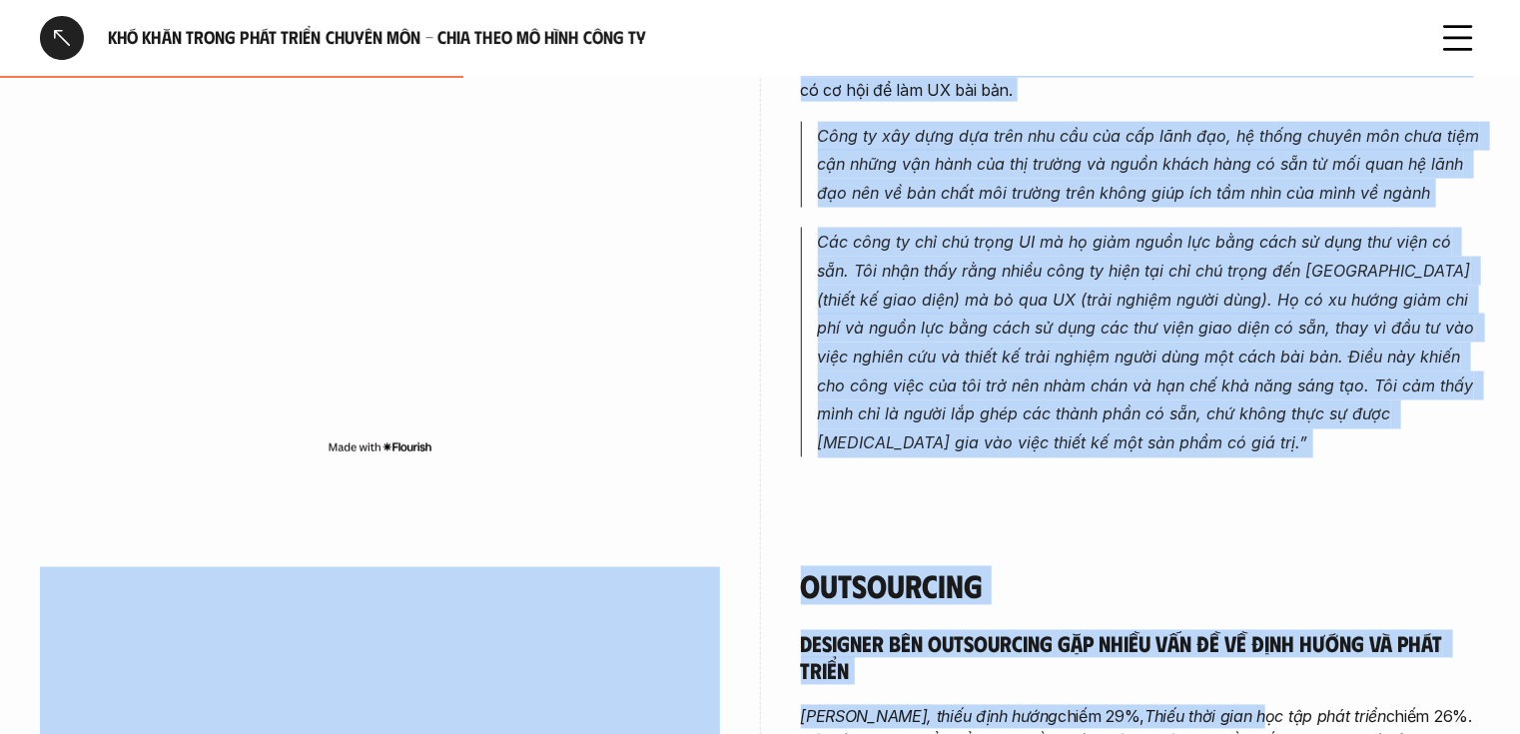
scroll to position [1602, 0]
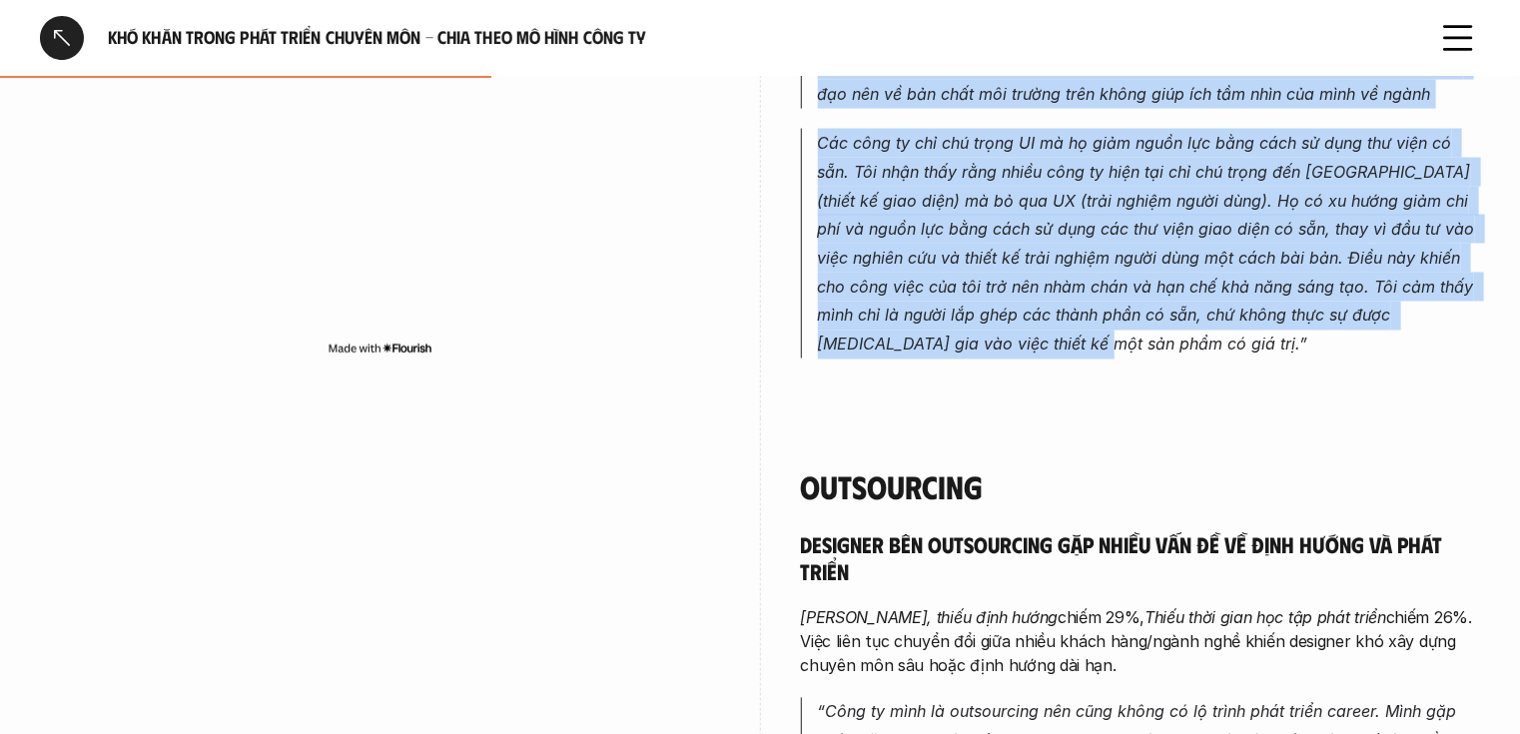
drag, startPoint x: 803, startPoint y: 388, endPoint x: 1240, endPoint y: 376, distance: 436.7
copy div "Loremip-Dolors Amet co adipisc eli seddo eiu temp incid utla etdolo mag AL eni …"
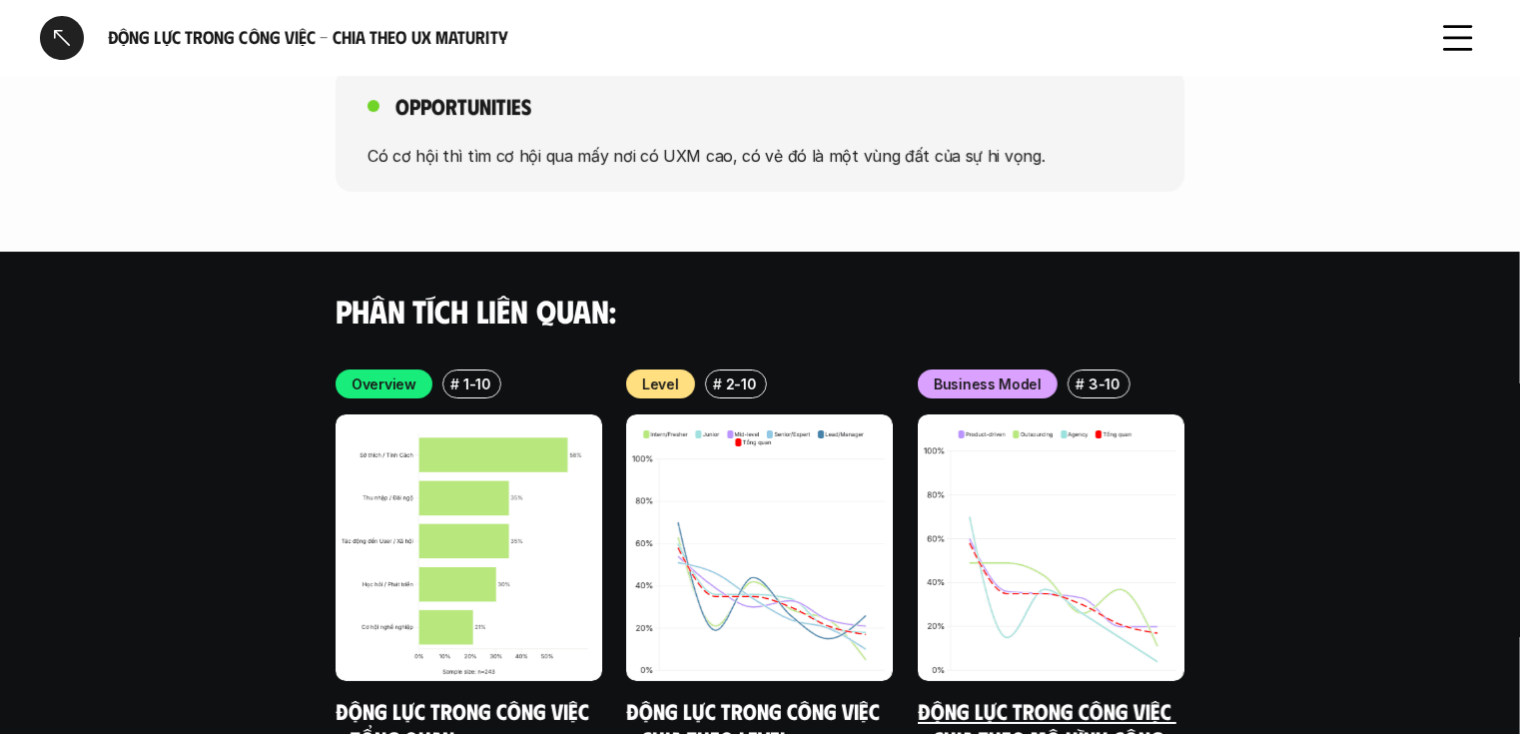
scroll to position [3436, 0]
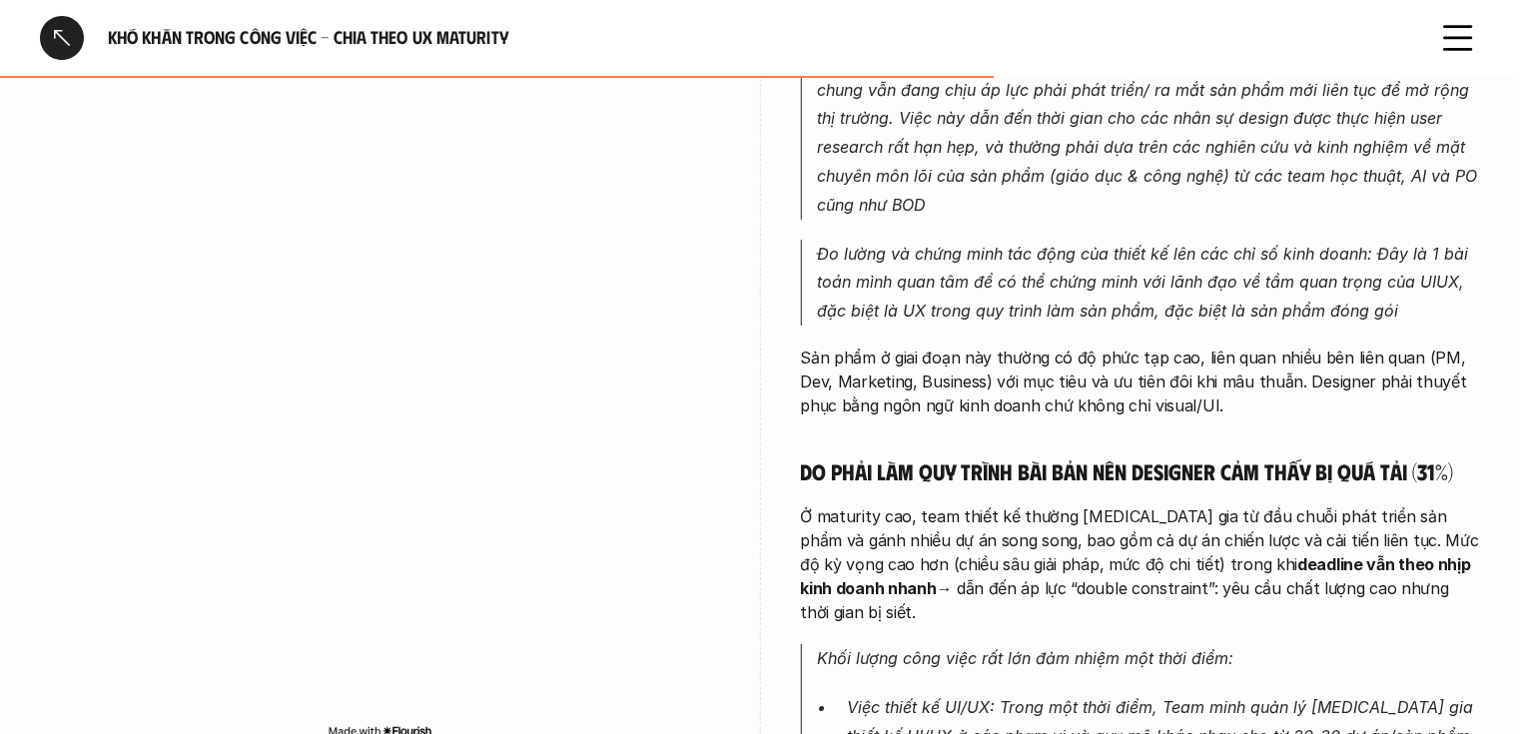
scroll to position [3277, 0]
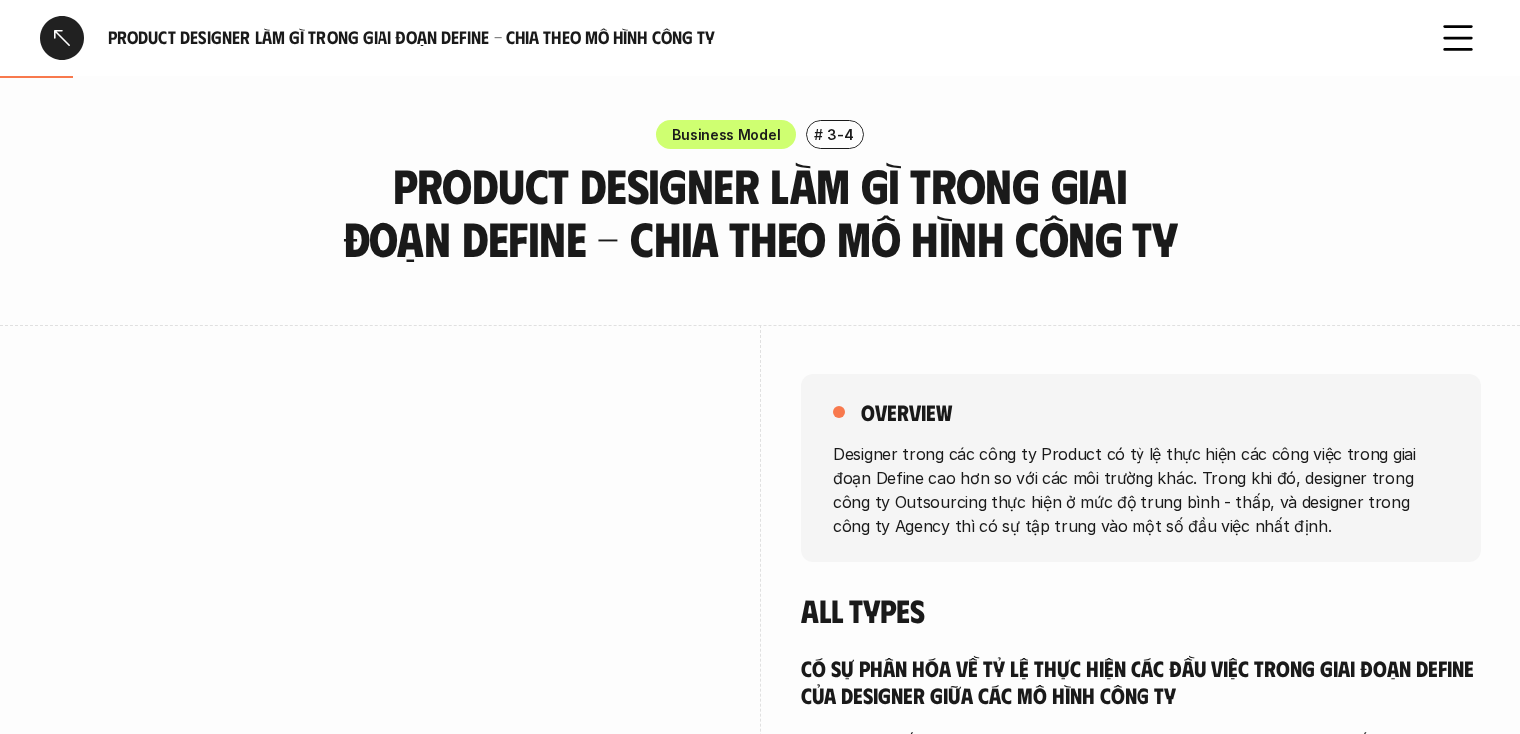
scroll to position [400, 0]
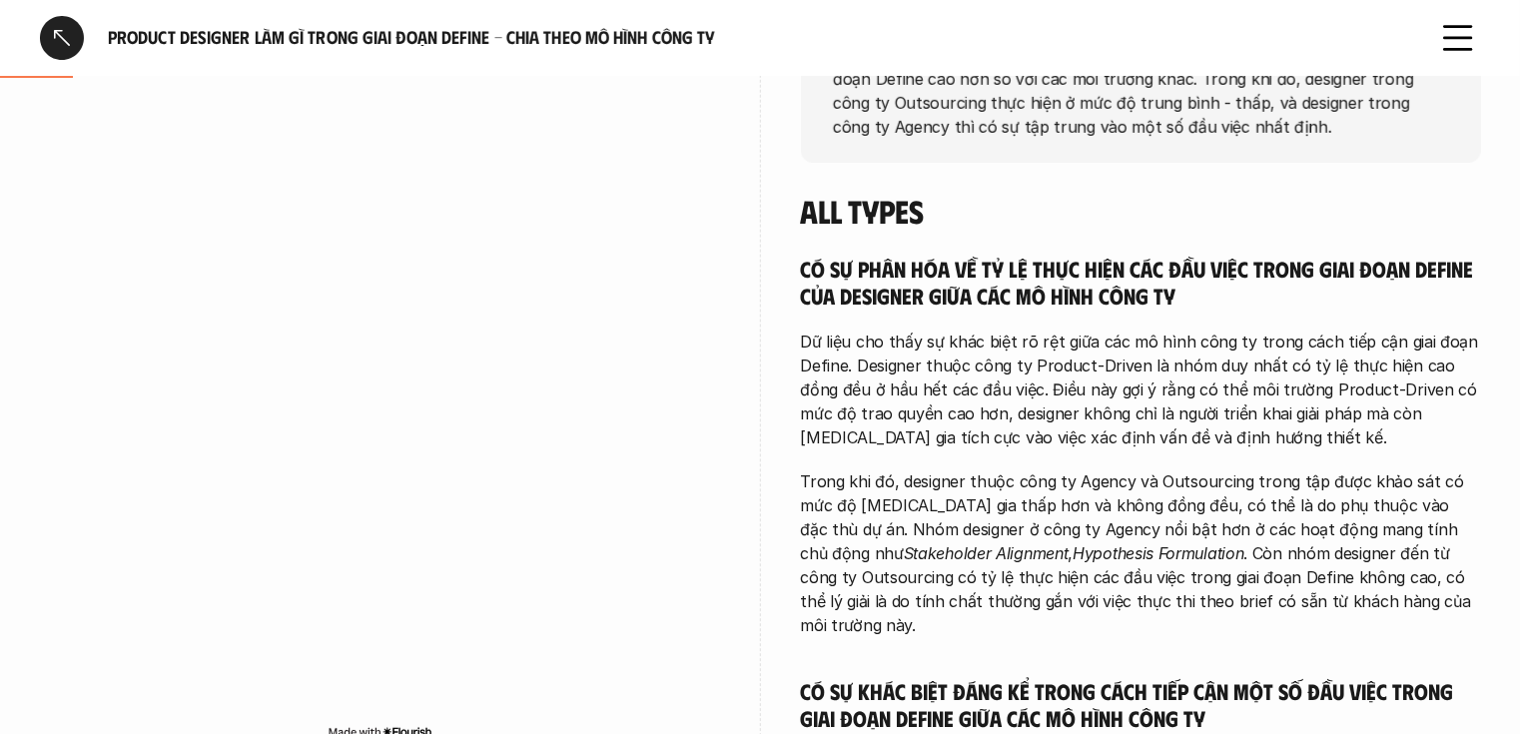
click at [53, 49] on div at bounding box center [62, 38] width 44 height 44
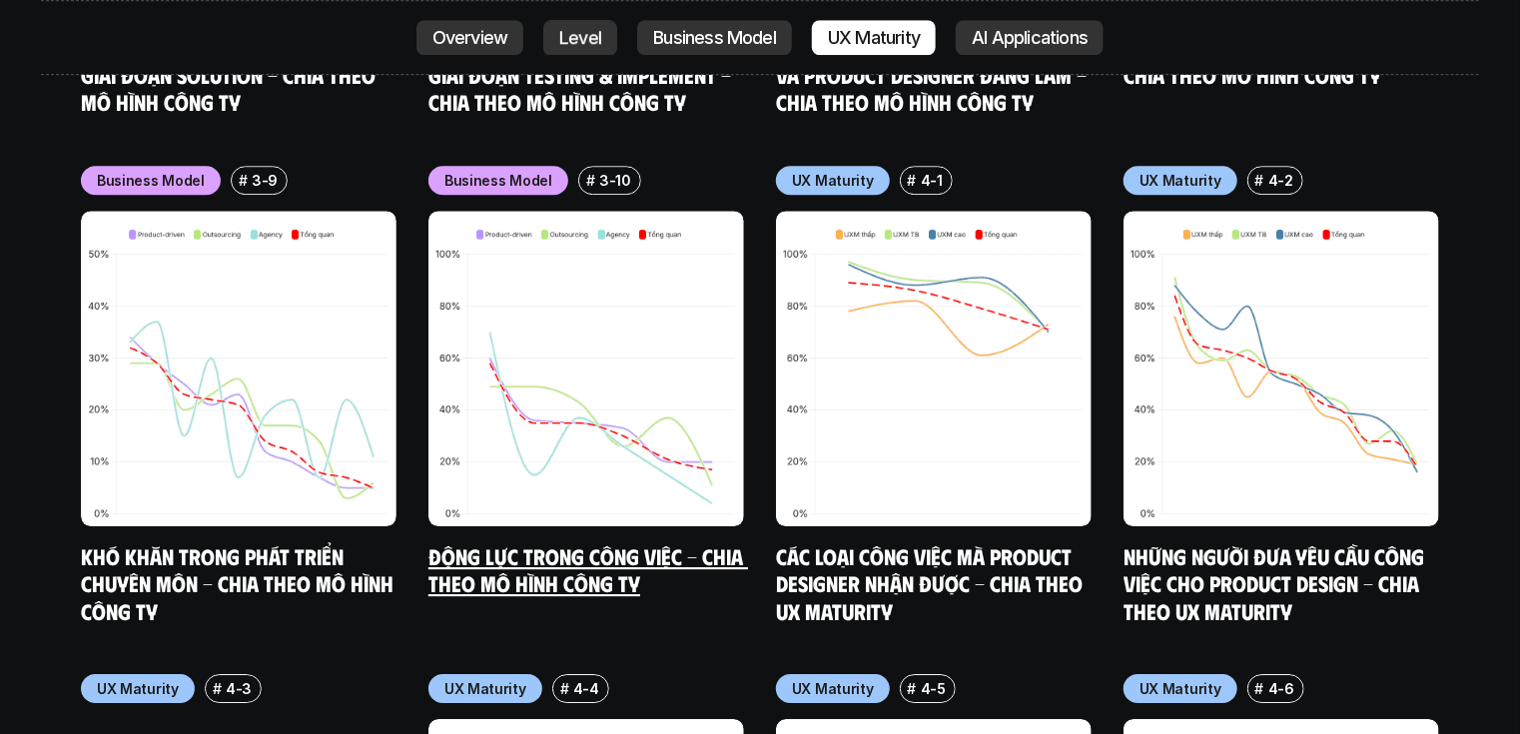
scroll to position [10585, 0]
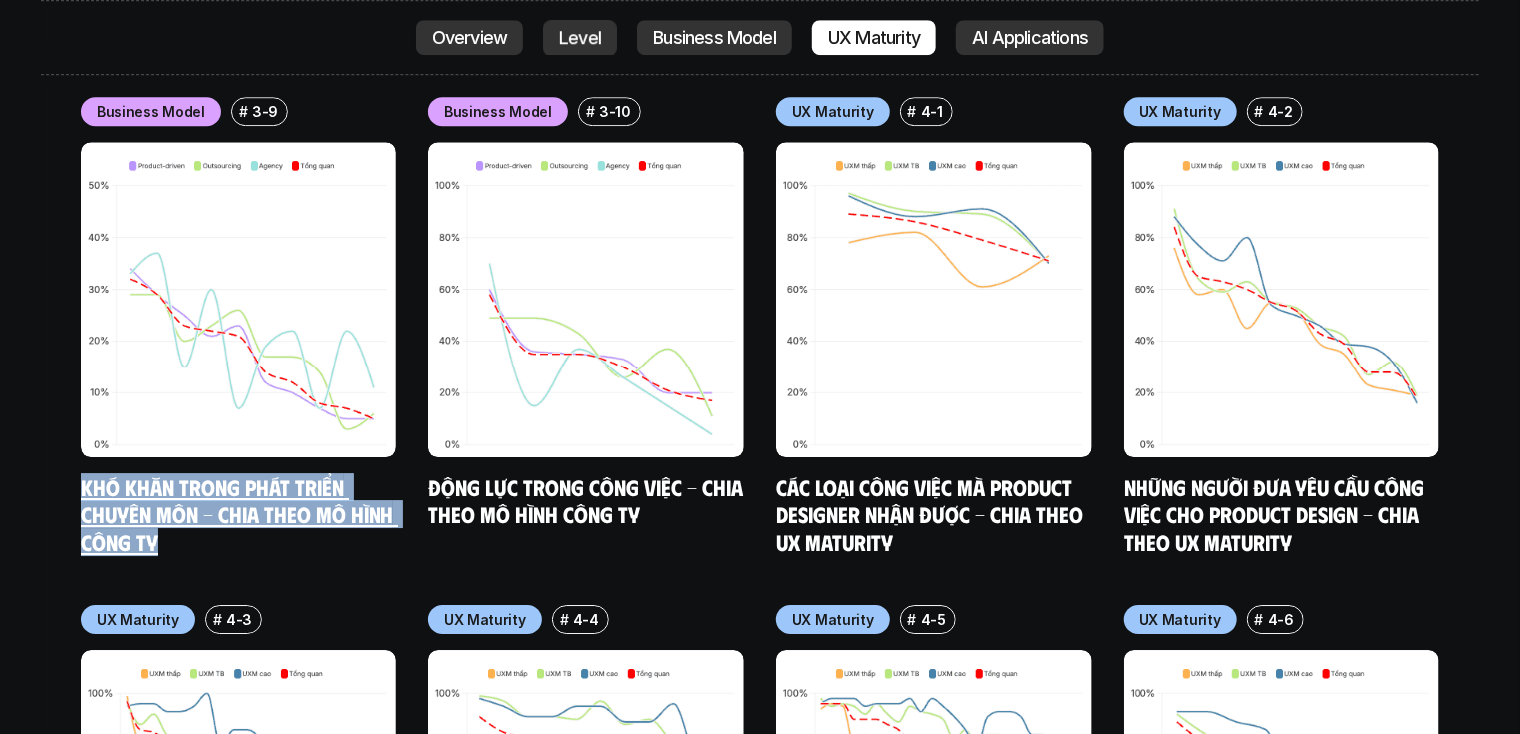
drag, startPoint x: 50, startPoint y: 384, endPoint x: 184, endPoint y: 438, distance: 144.3
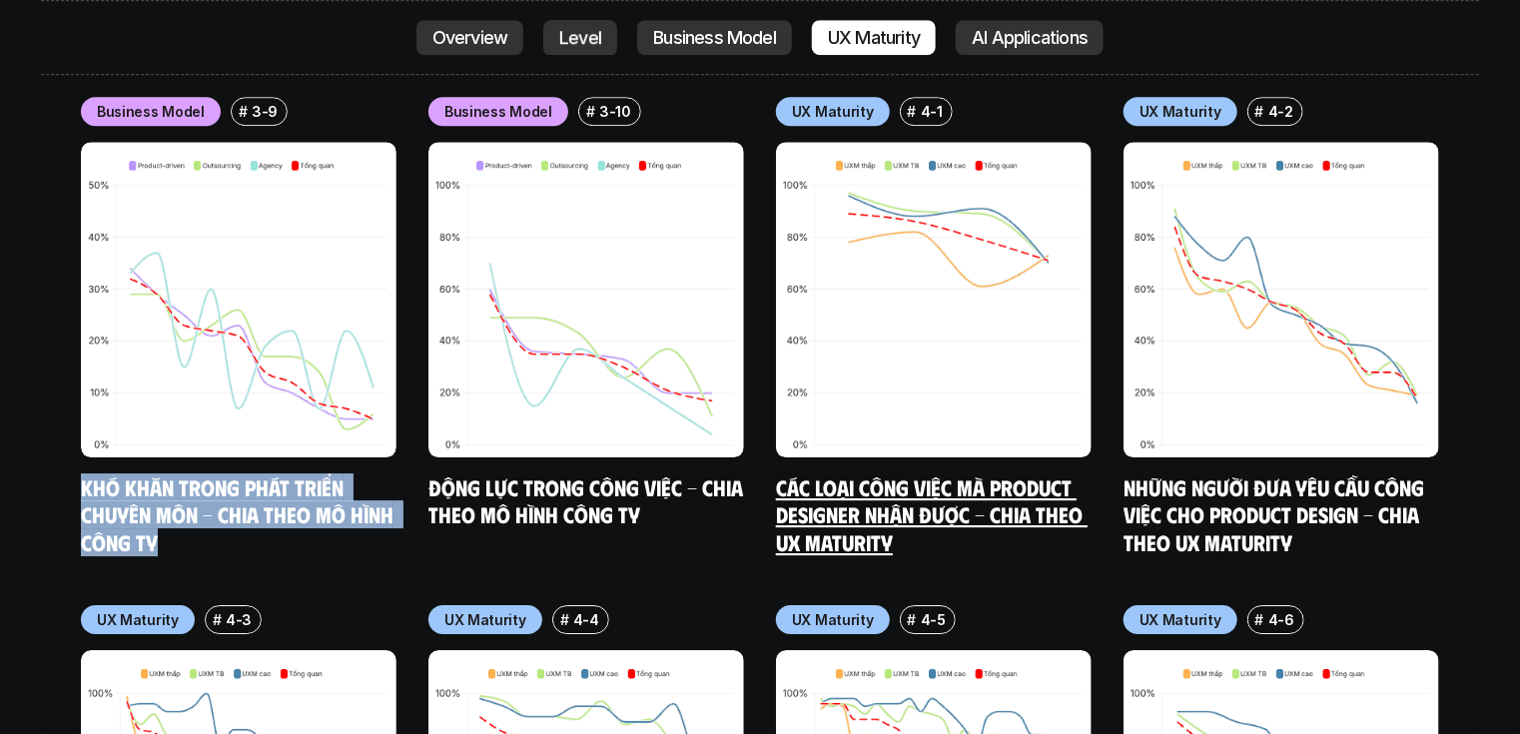
copy link "Khó khăn trong phát triển chuyên môn - Chia theo mô hình công ty"
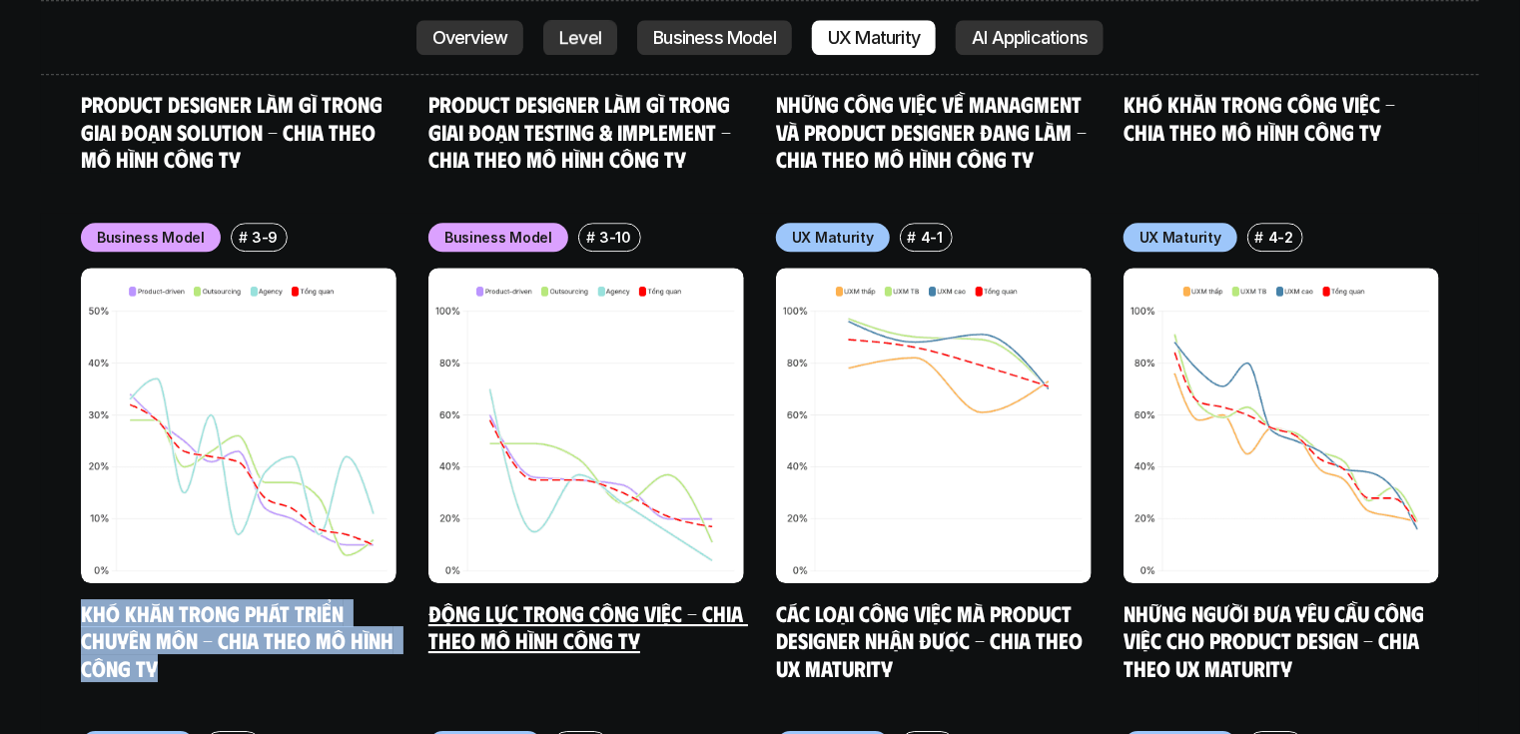
scroll to position [10505, 0]
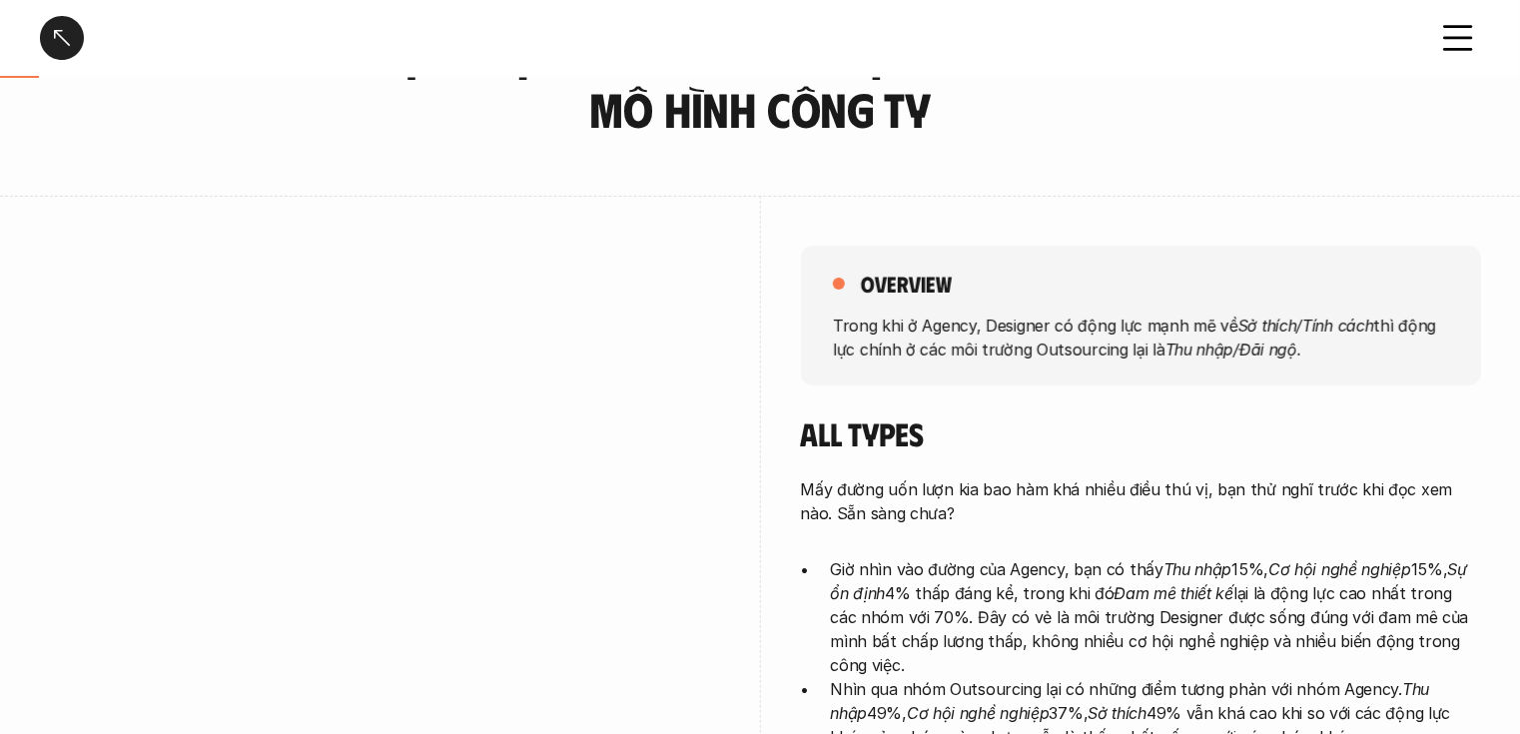
scroll to position [240, 0]
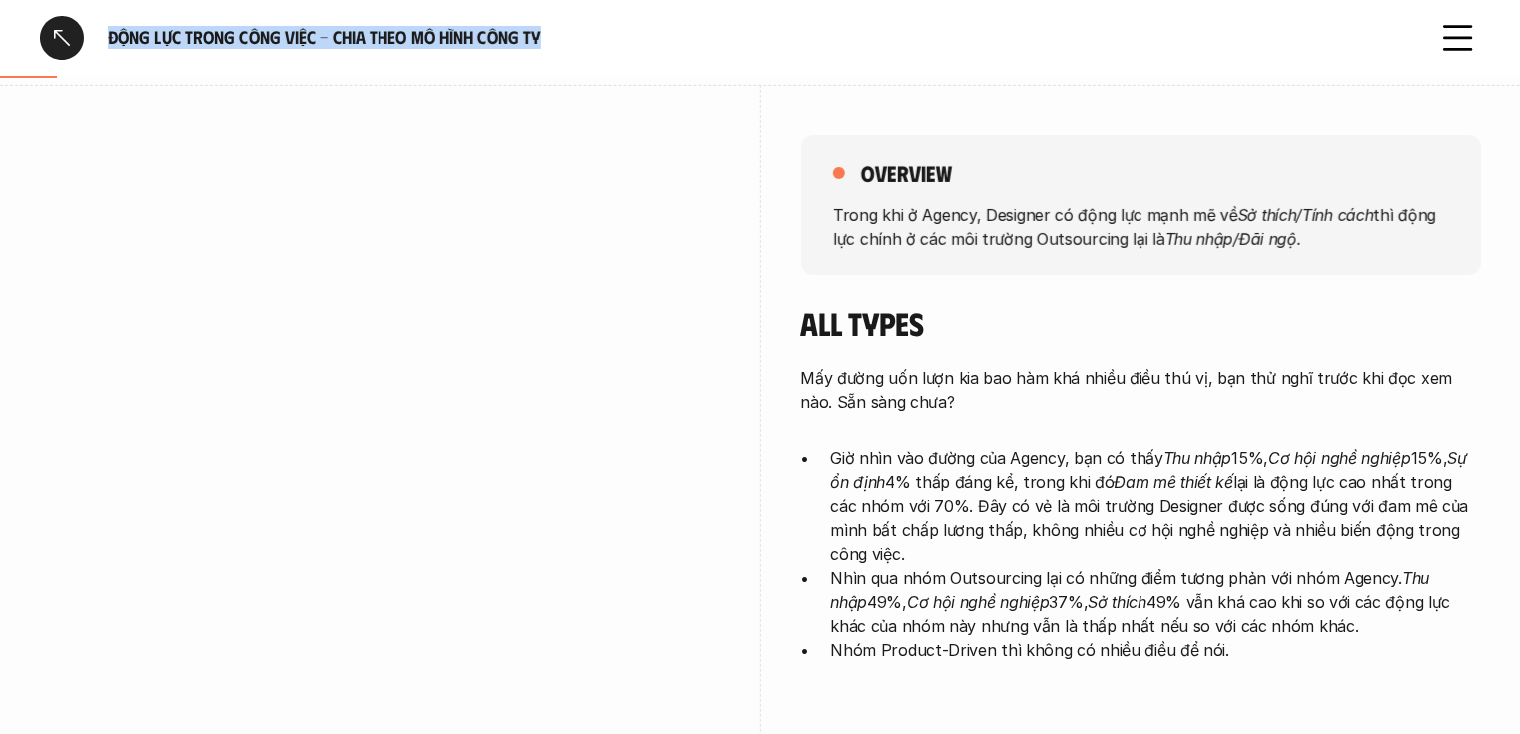
drag, startPoint x: 110, startPoint y: 36, endPoint x: 586, endPoint y: 26, distance: 476.6
click at [586, 26] on h6 "Động lực trong công việc - Chia theo mô hình công ty" at bounding box center [760, 37] width 1305 height 23
copy h6 "Động lực trong công việc - Chia theo mô hình công ty"
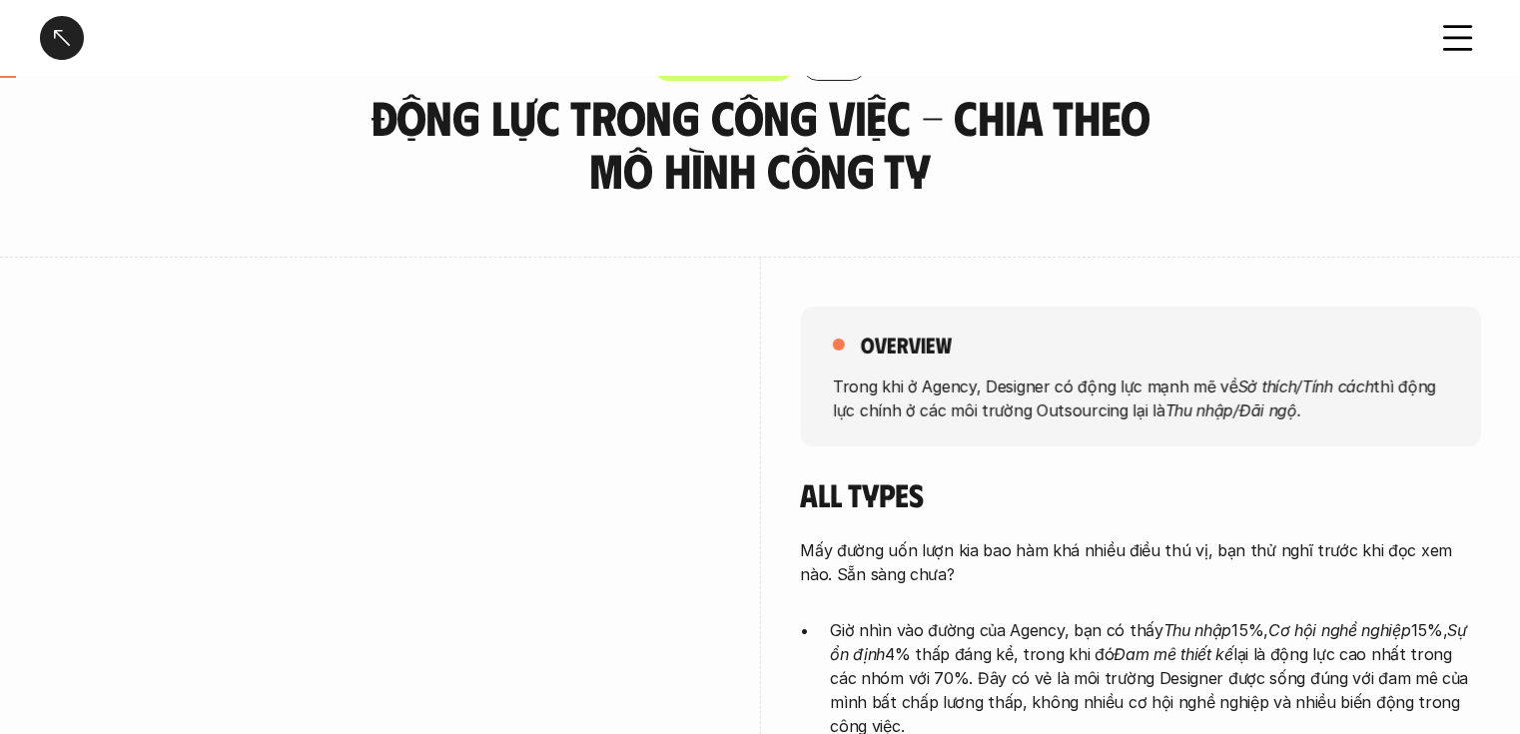
scroll to position [160, 0]
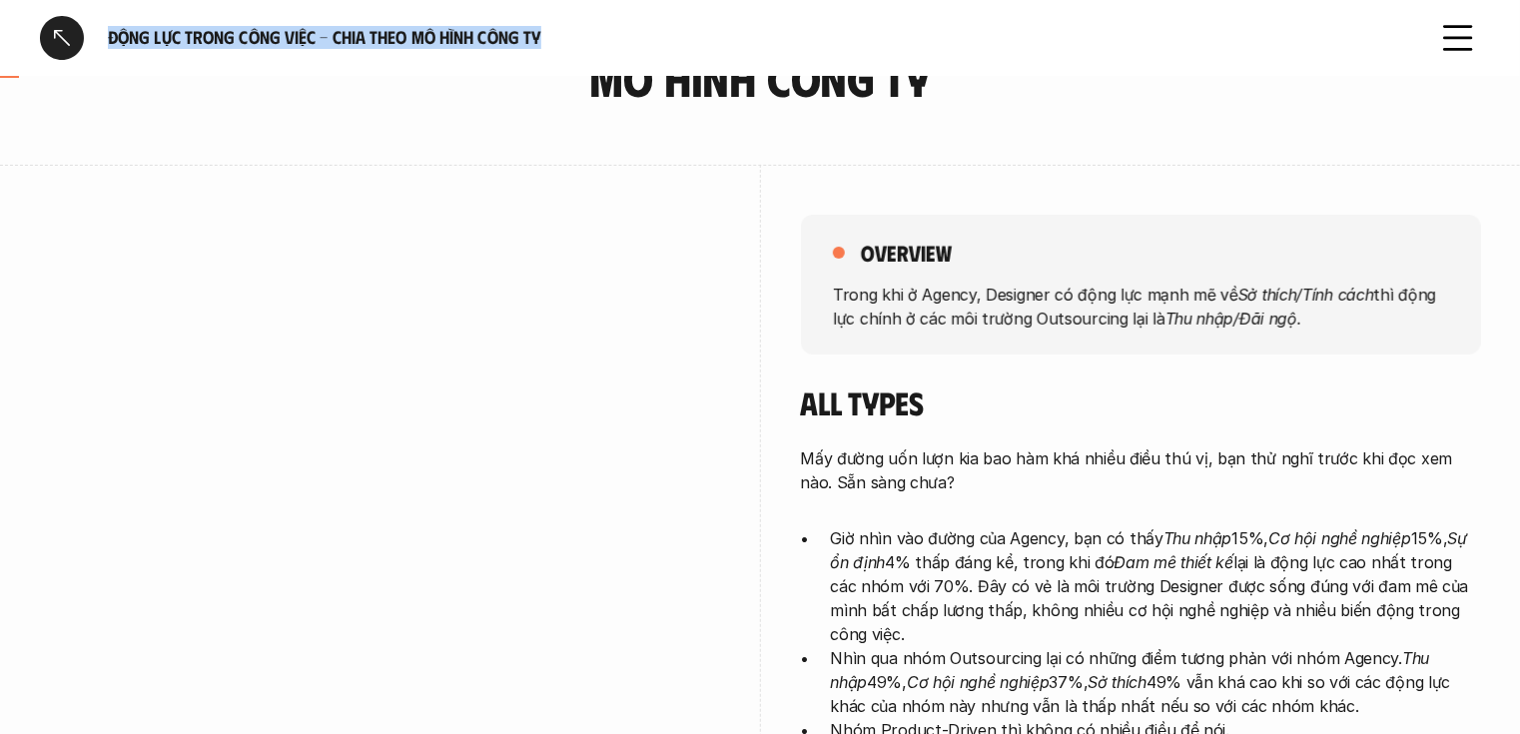
copy h6 "Động lực trong công việc - Chia theo mô hình công ty"
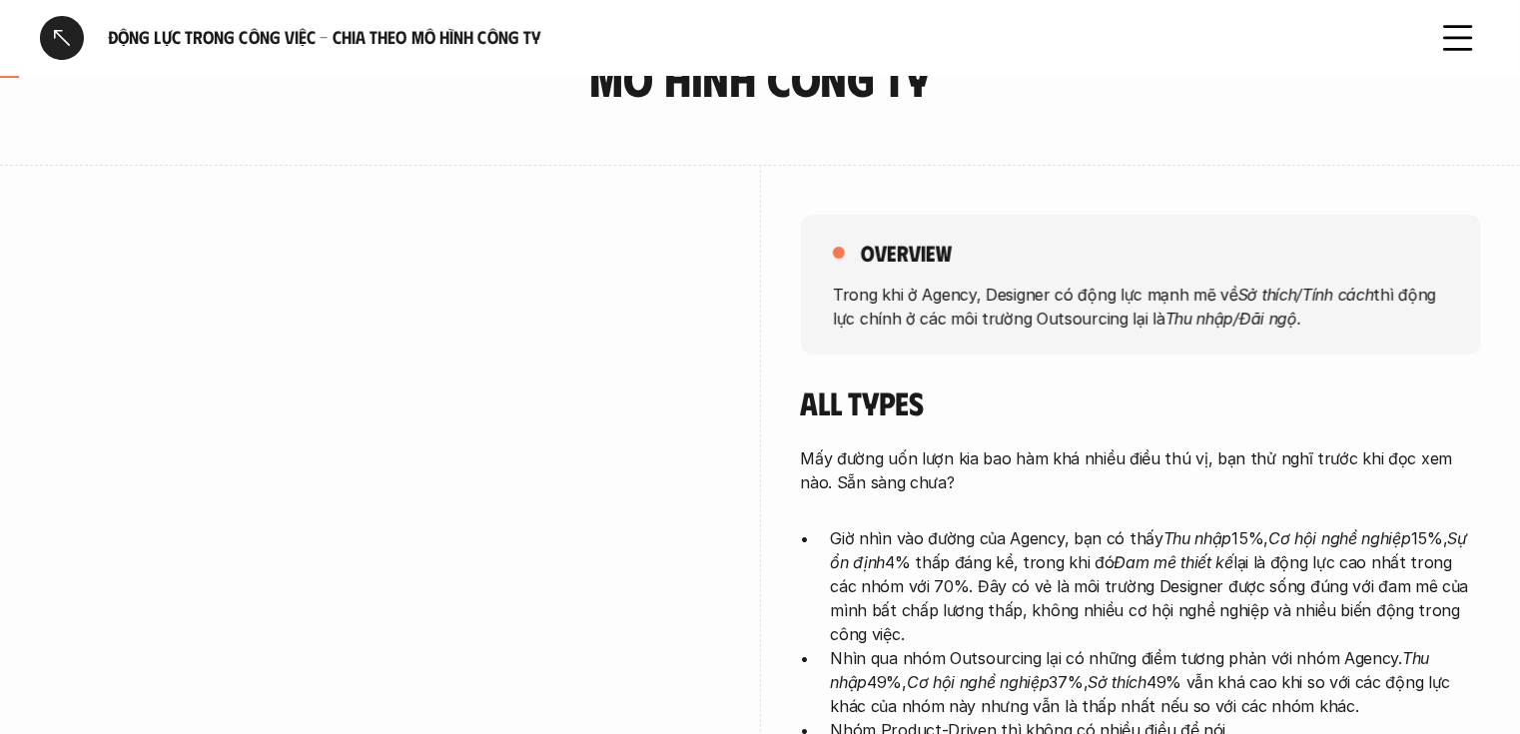
click at [871, 248] on h5 "overview" at bounding box center [906, 253] width 91 height 28
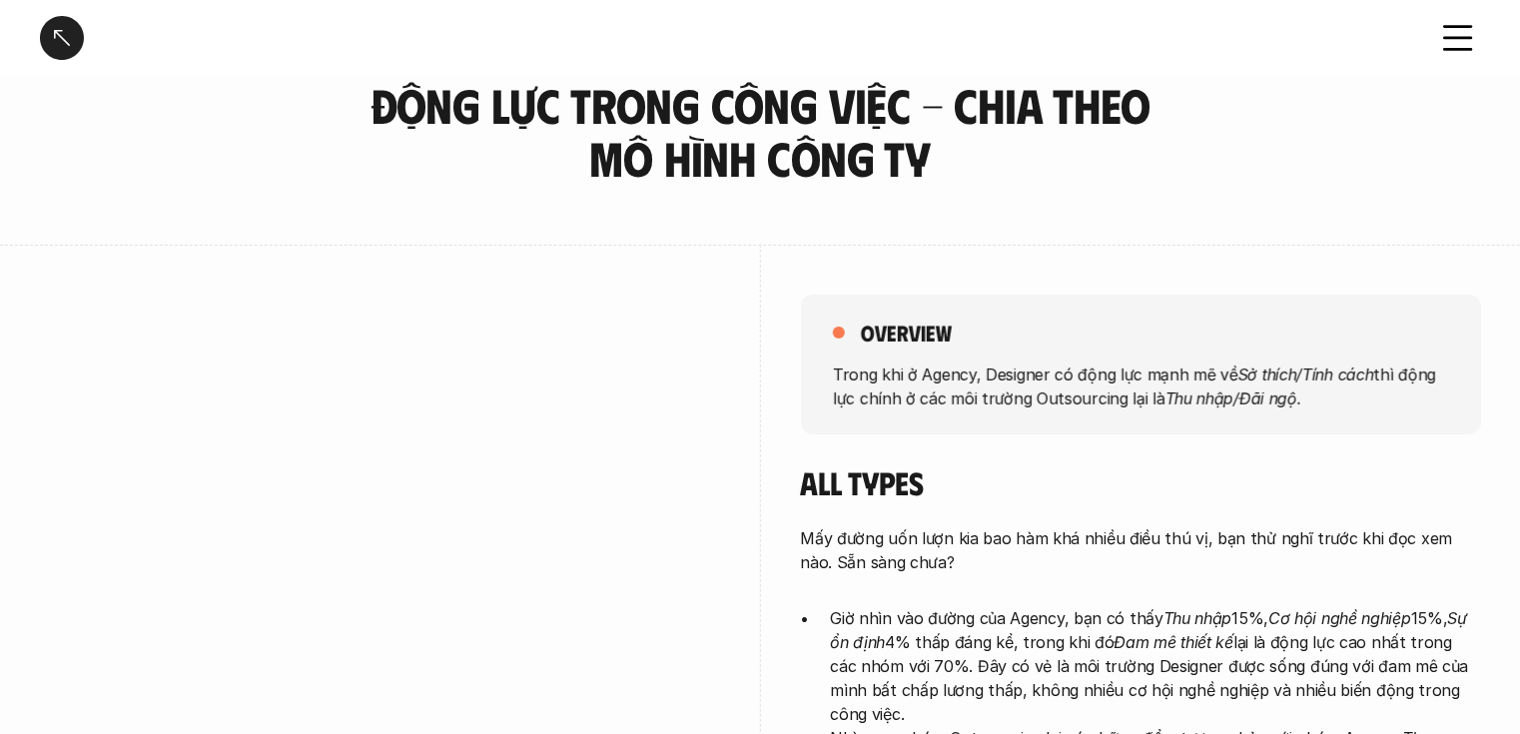
scroll to position [0, 0]
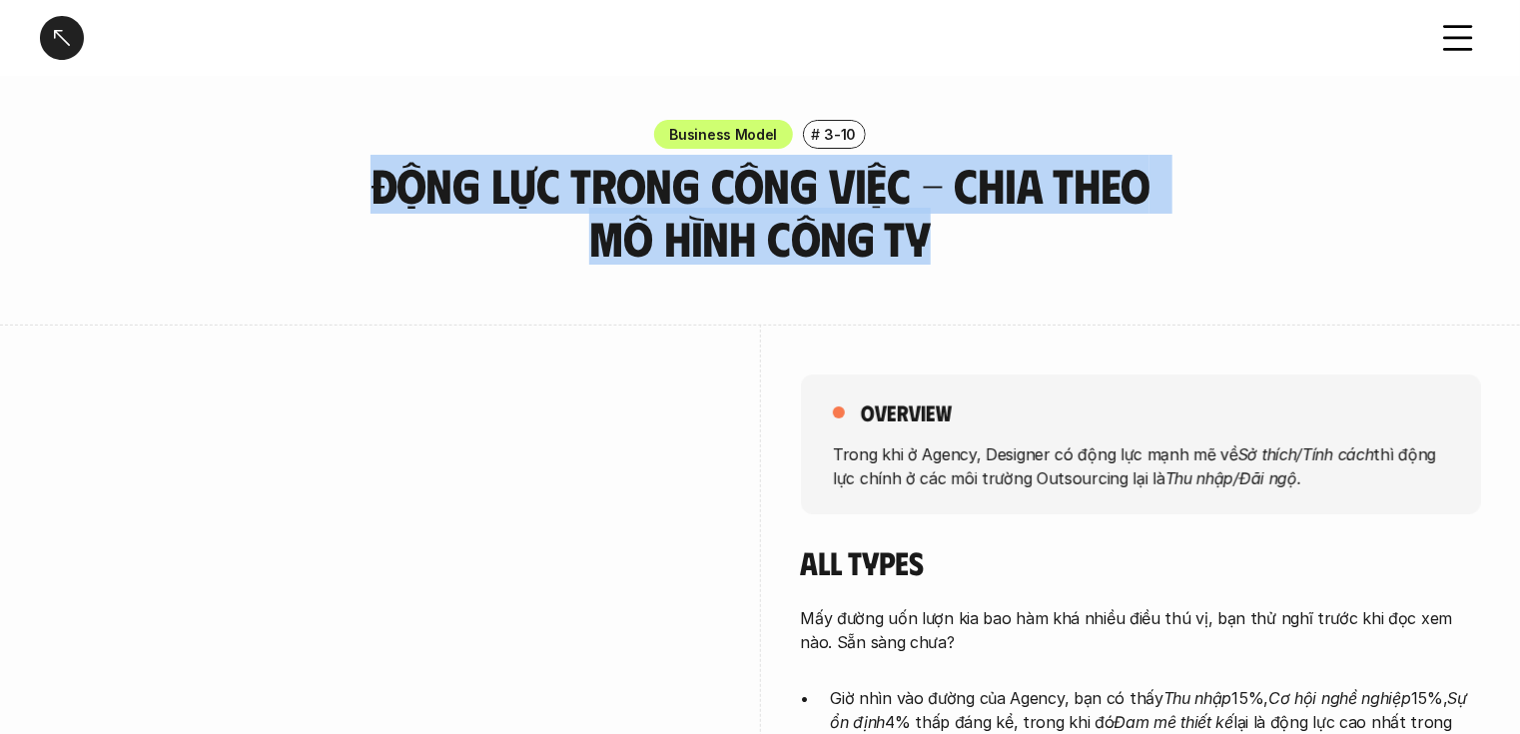
drag, startPoint x: 839, startPoint y: 226, endPoint x: 344, endPoint y: 187, distance: 497.0
click at [344, 187] on h3 "Động lực trong công việc - Chia theo mô hình công ty" at bounding box center [760, 212] width 849 height 106
copy h3 "Động lực trong công việc - Chia theo mô hình công ty"
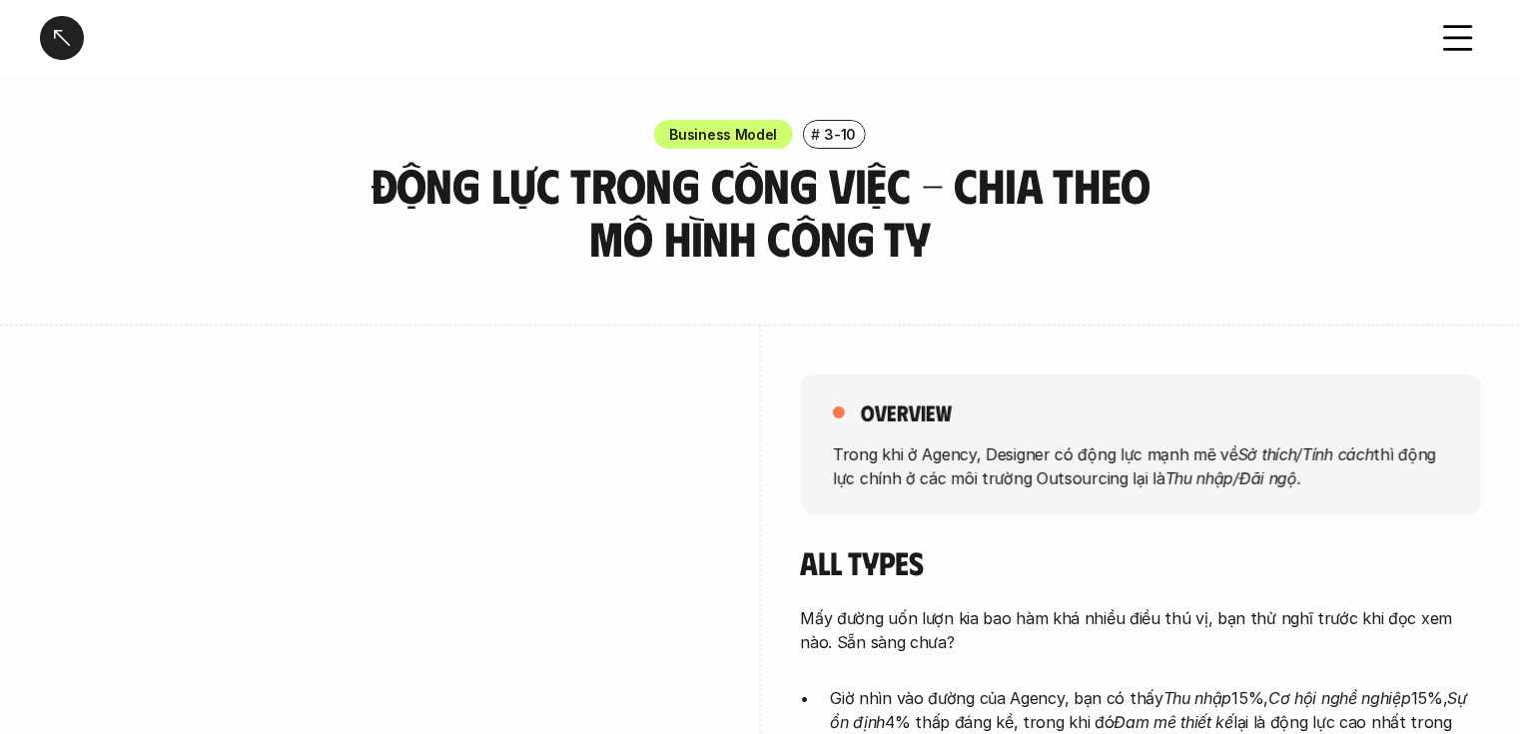
click at [1064, 456] on p "Trong khi ở Agency, Designer có động lực mạnh mẽ về Sở thích/Tính cách thì động…" at bounding box center [1141, 466] width 616 height 48
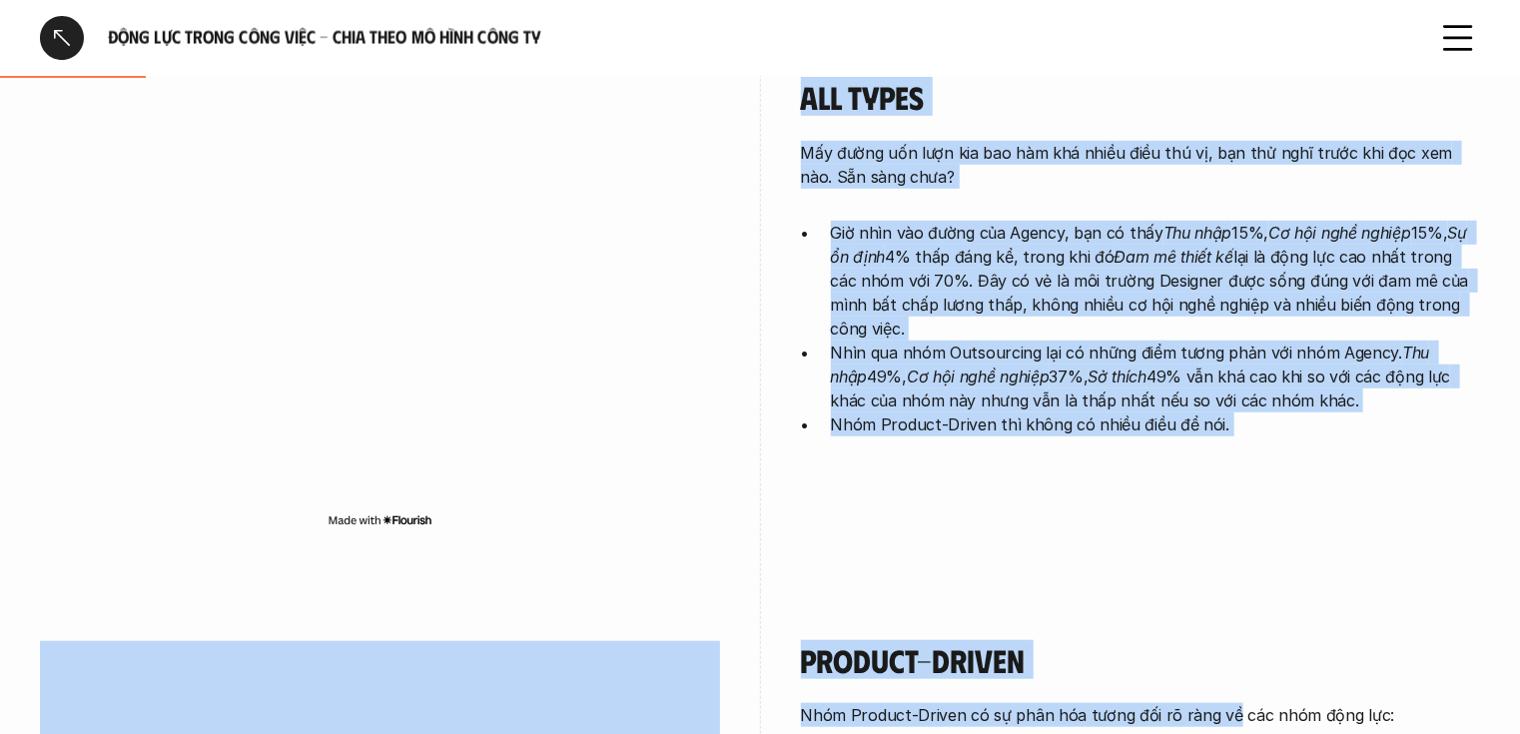
scroll to position [470, 0]
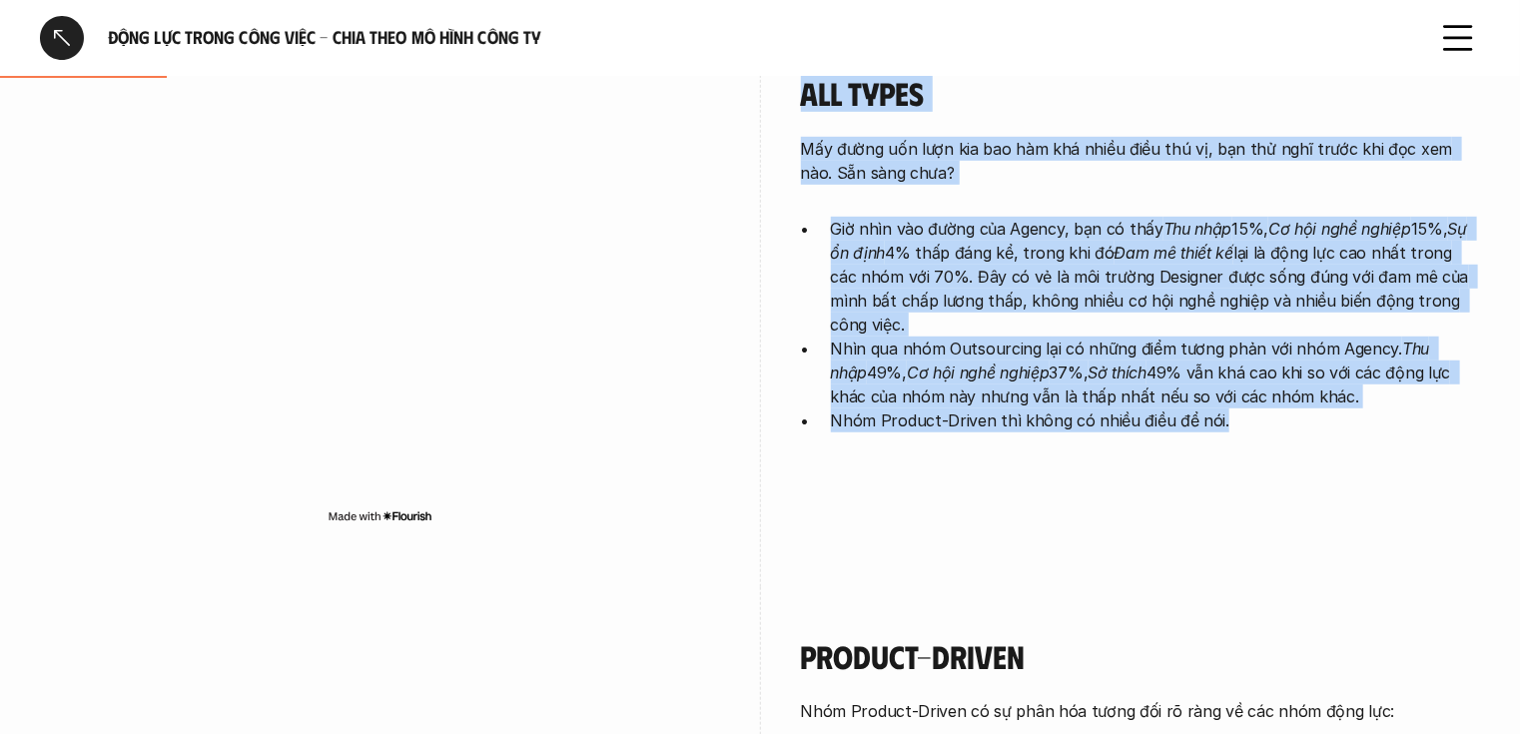
drag, startPoint x: 835, startPoint y: 451, endPoint x: 1307, endPoint y: 438, distance: 471.7
click at [1307, 438] on div "overview Trong khi ở Agency, Designer có động lực mạnh mẽ về Sở thích/Tính cách…" at bounding box center [1141, 173] width 680 height 637
copy div "Lorem ips d Sitame, Consecte ad elit sed doei te in Ut labor/Etdo magn ali enim…"
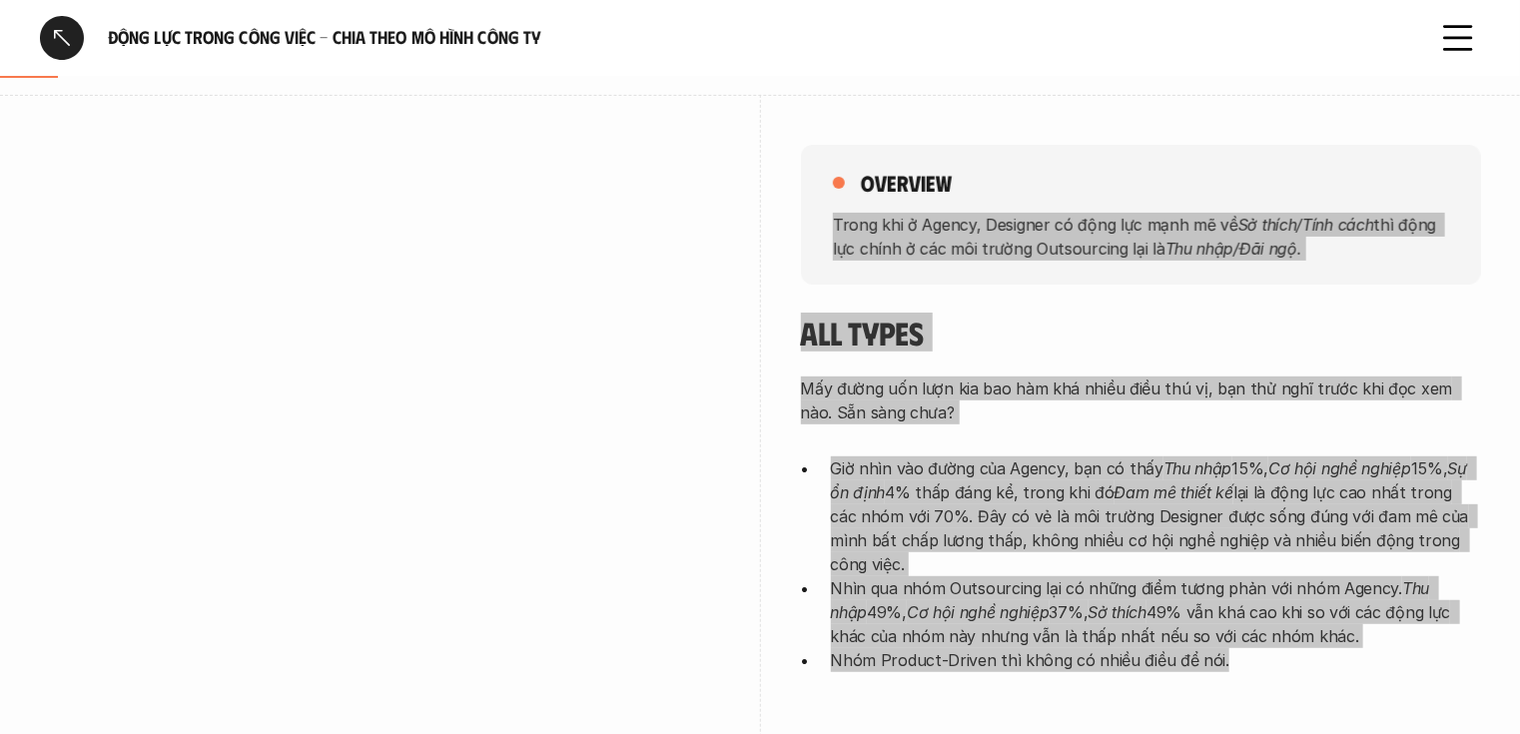
scroll to position [310, 0]
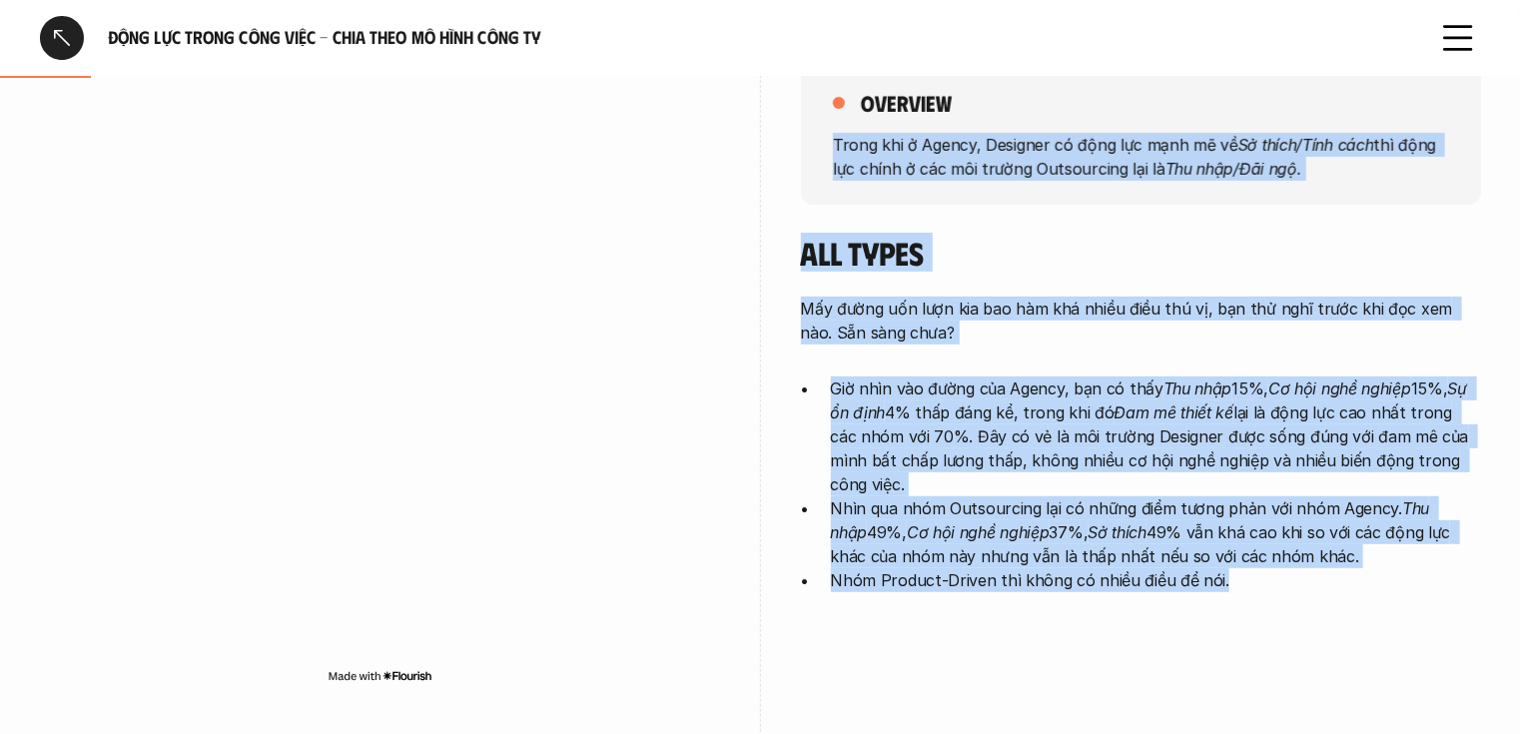
click at [1161, 335] on p "Mấy đường uốn lượn kia bao hàm khá nhiều điều thú vị, bạn thử nghĩ trước khi đọ…" at bounding box center [1141, 321] width 680 height 48
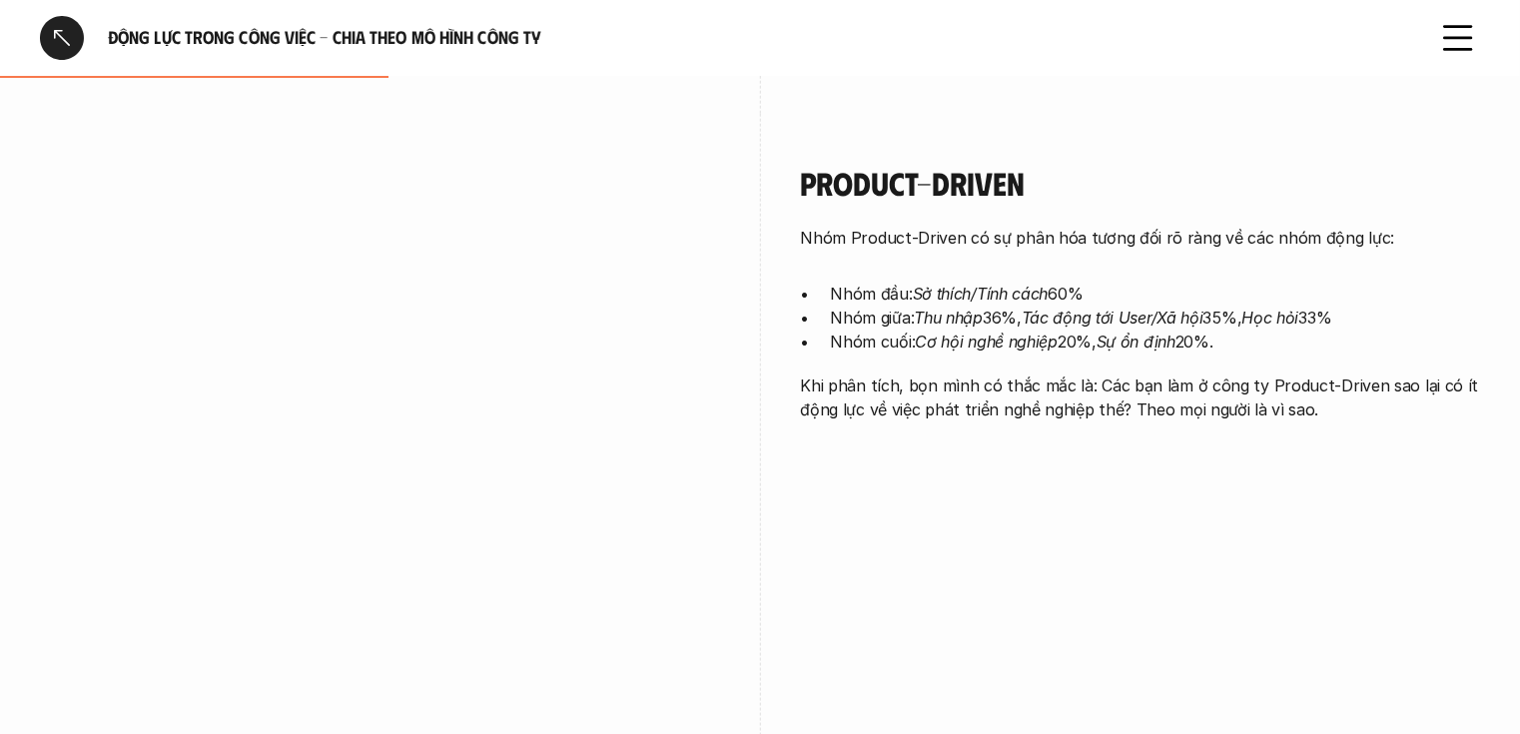
scroll to position [949, 0]
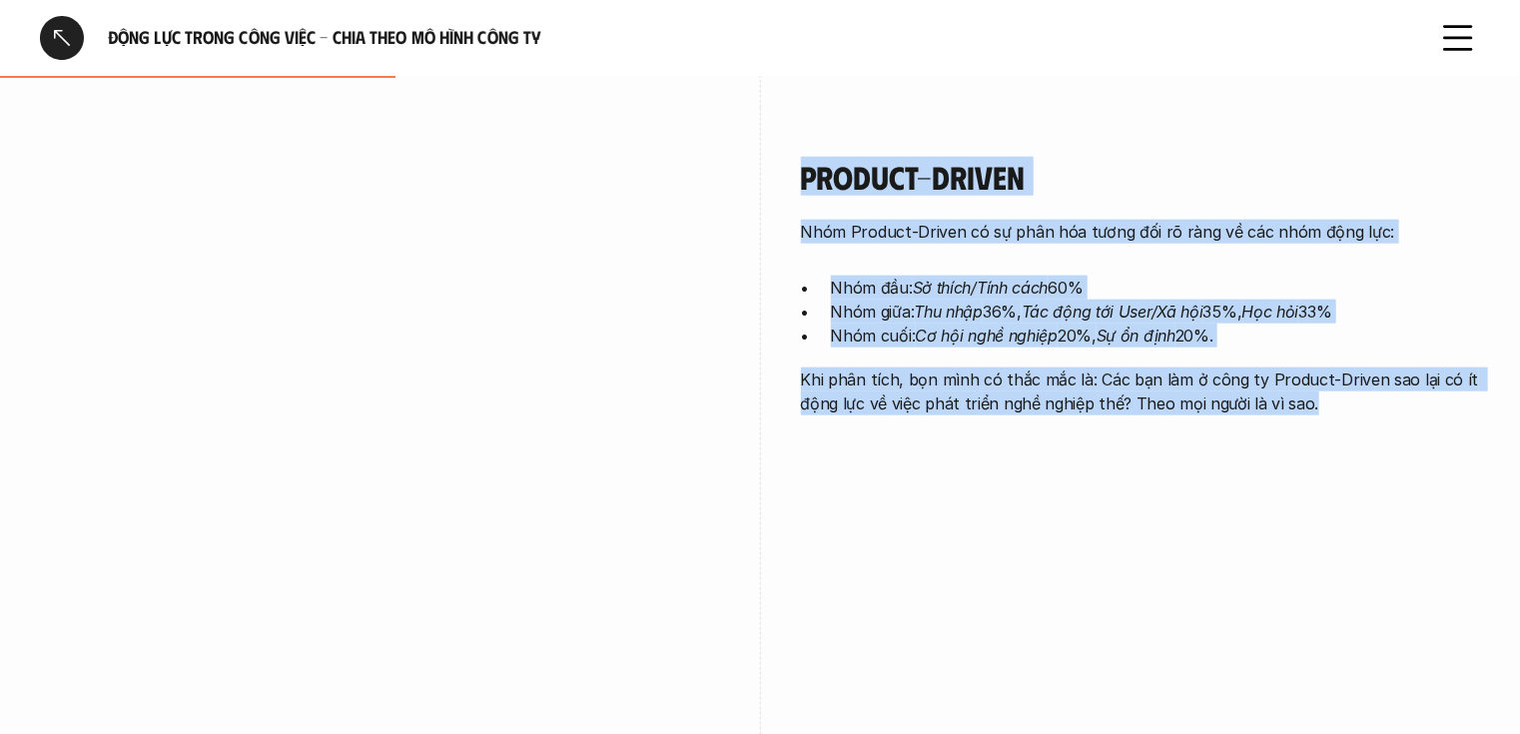
drag, startPoint x: 802, startPoint y: 167, endPoint x: 1322, endPoint y: 404, distance: 570.9
click at [1322, 404] on div "Product-Driven Nhóm Product-Driven có sự phân hóa tương đối rõ ràng về các nhóm…" at bounding box center [1141, 287] width 680 height 258
copy div "Product-Driven Nhóm Product-Driven có sự phân hóa tương đối rõ ràng về các nhóm…"
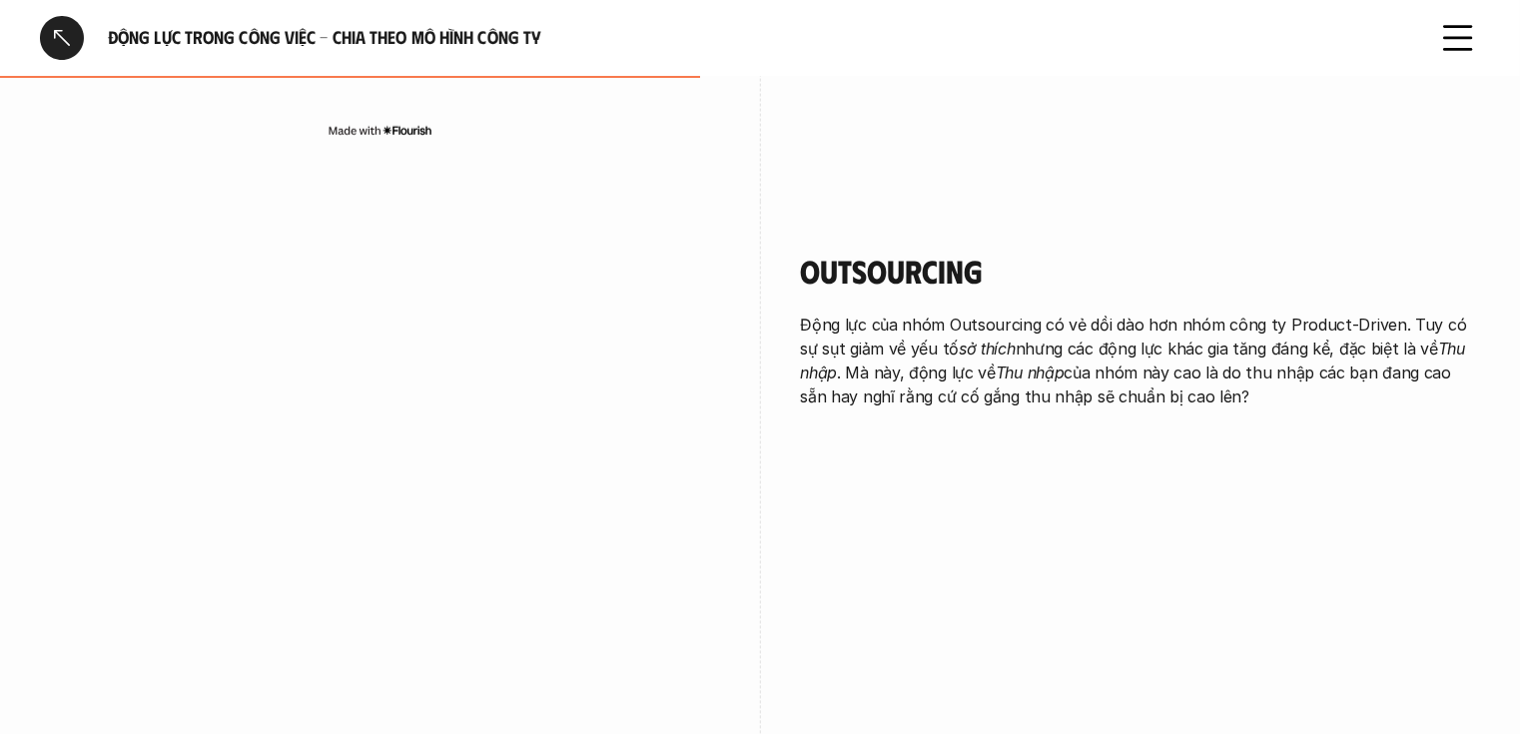
scroll to position [1588, 0]
drag, startPoint x: 807, startPoint y: 268, endPoint x: 1230, endPoint y: 425, distance: 450.7
click at [1230, 425] on div "Outsourcing Động lực của nhóm Outsourcing có vẻ dồi dào hơn nhóm công ty Produc…" at bounding box center [1141, 335] width 680 height 268
copy div "Outsourcing Động lực của nhóm Outsourcing có vẻ dồi dào hơn nhóm công ty Produc…"
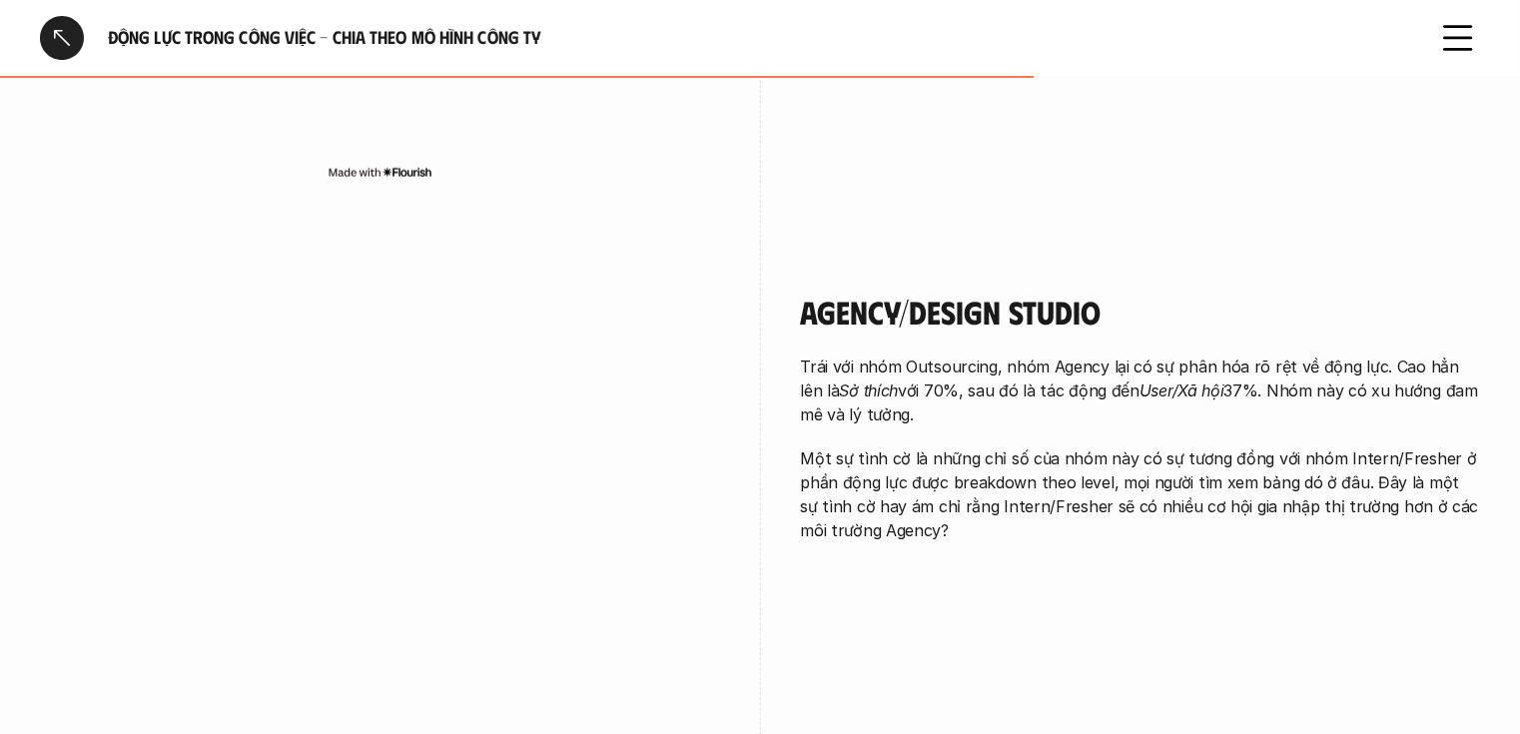
scroll to position [2308, 0]
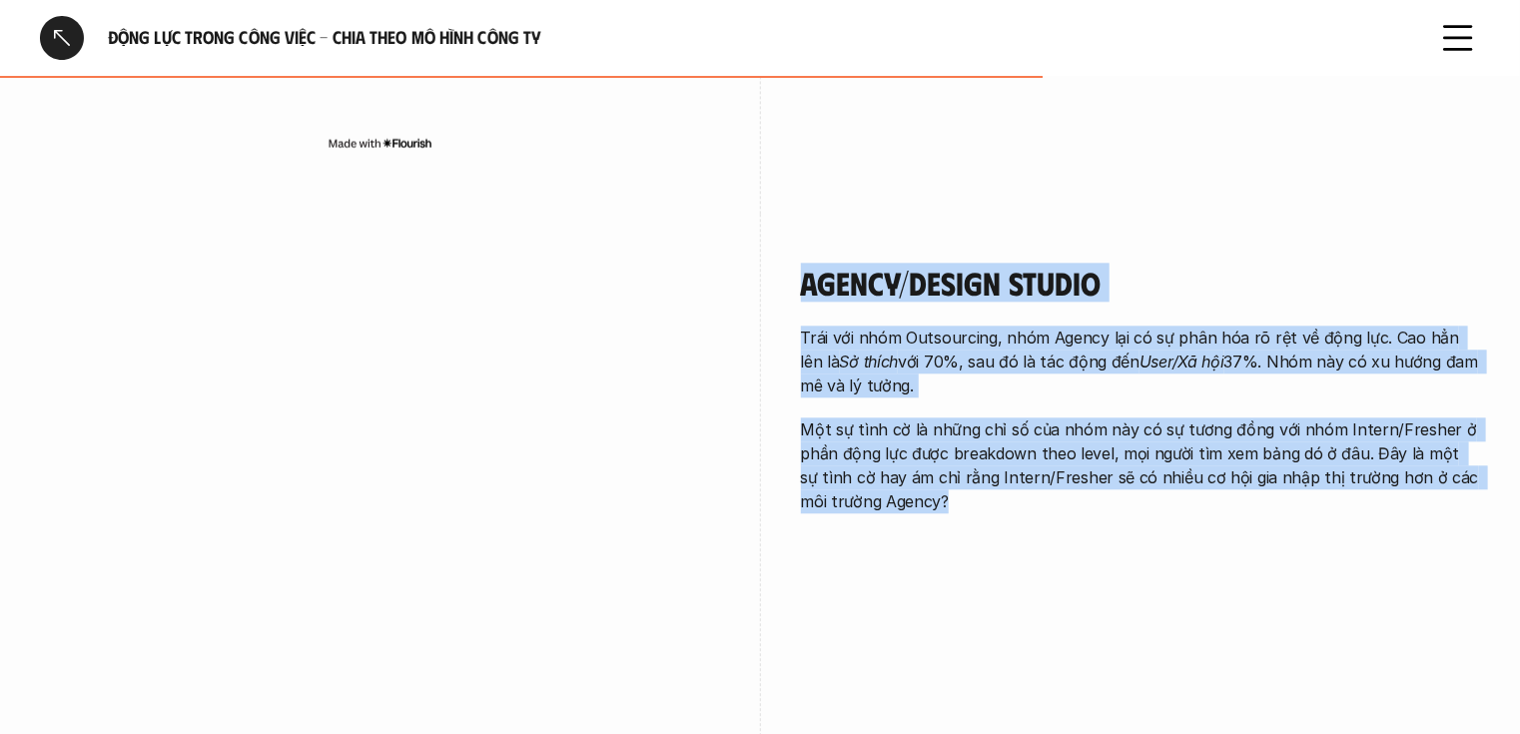
drag, startPoint x: 939, startPoint y: 496, endPoint x: 800, endPoint y: 286, distance: 252.4
click at [801, 286] on div "Agency/Design Studio Trái với nhóm Outsourcing, nhóm Agency lại có sự phân hóa …" at bounding box center [1141, 389] width 680 height 250
copy div "Agency/Design Studio Trái với nhóm Outsourcing, nhóm Agency lại có sự phân hóa …"
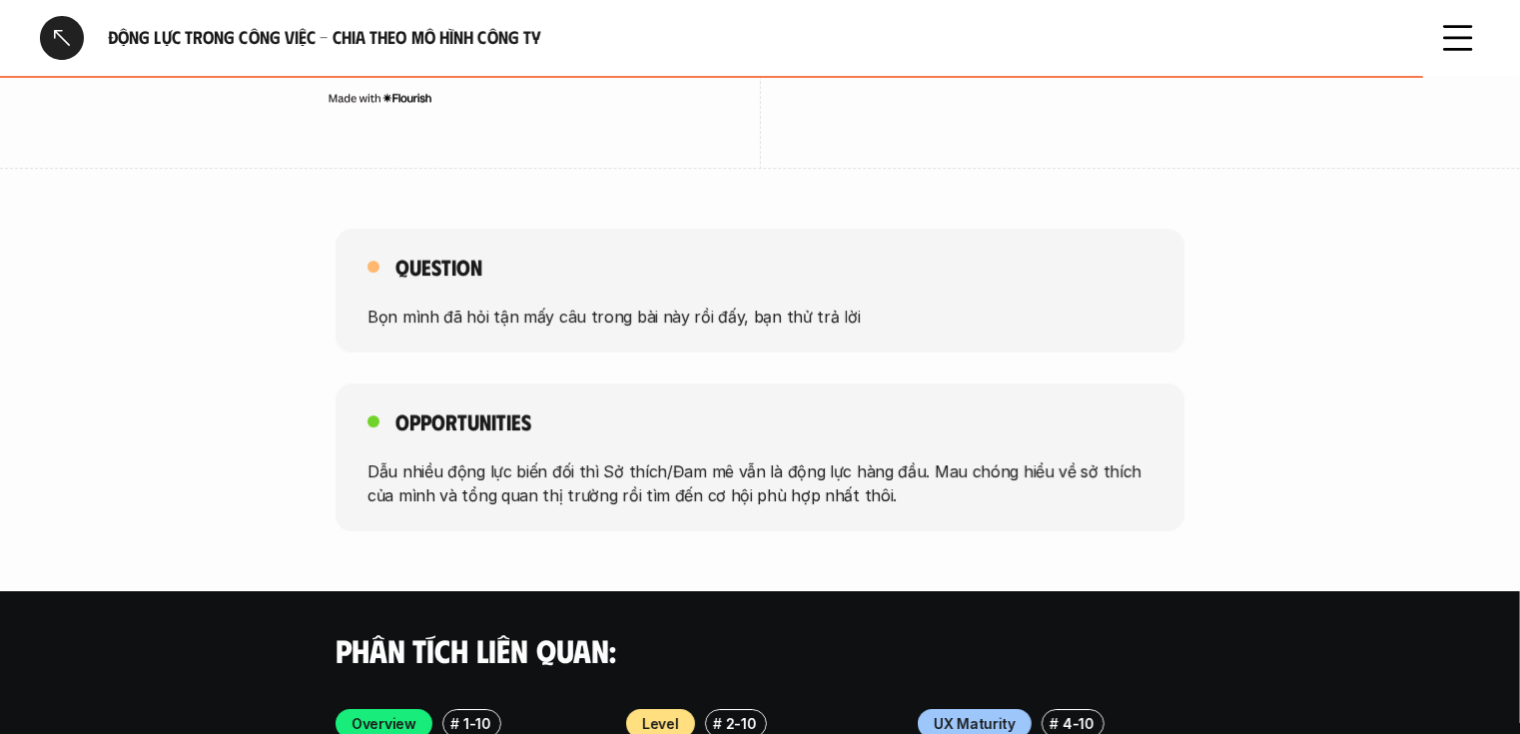
scroll to position [3107, 0]
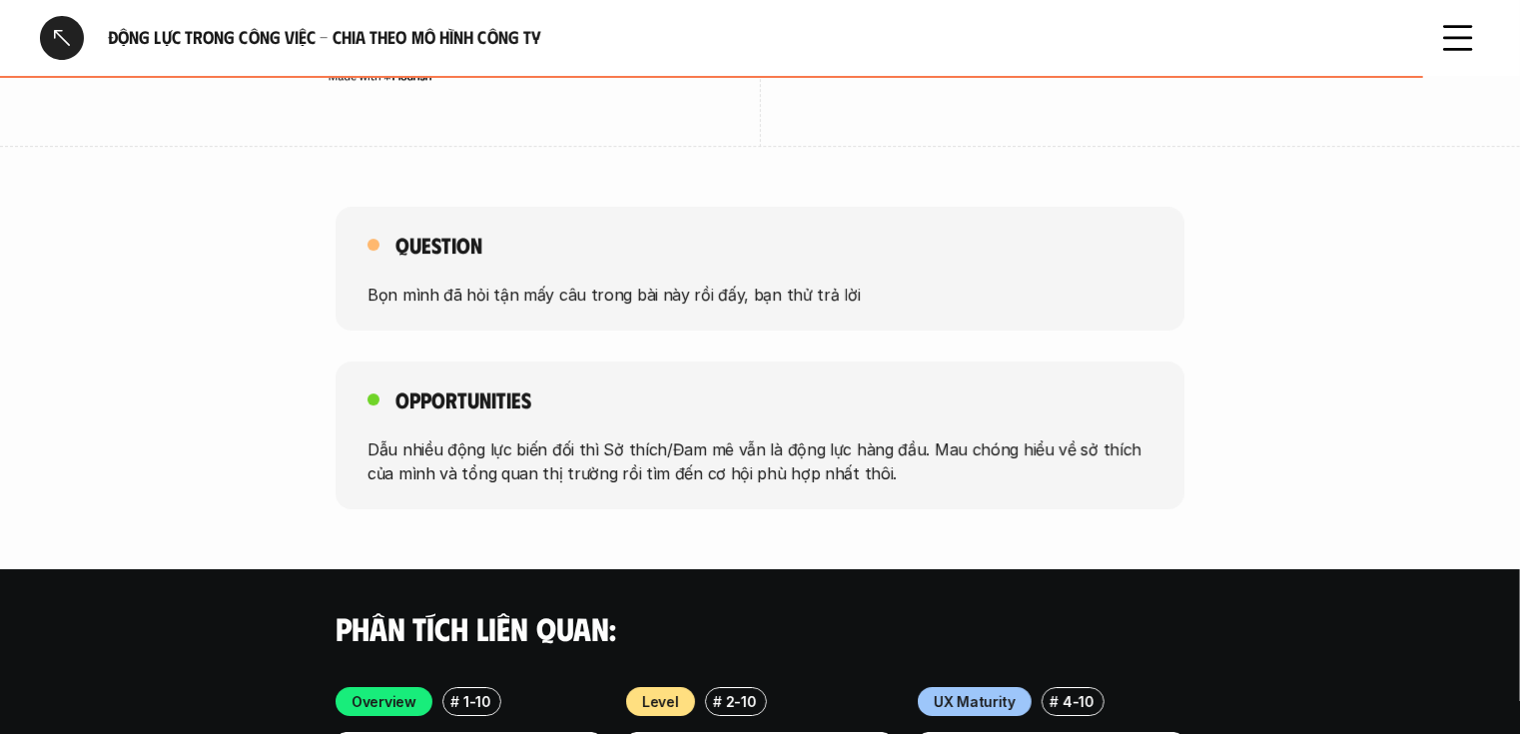
click at [880, 475] on p "Dẫu nhiều động lực biến đối thì Sở thích/Đam mê vẫn là động lực hàng đầu. Mau c…" at bounding box center [760, 462] width 785 height 48
click at [864, 475] on p "Dẫu nhiều động lực biến đối thì Sở thích/Đam mê vẫn là động lực hàng đầu. Mau c…" at bounding box center [760, 462] width 785 height 48
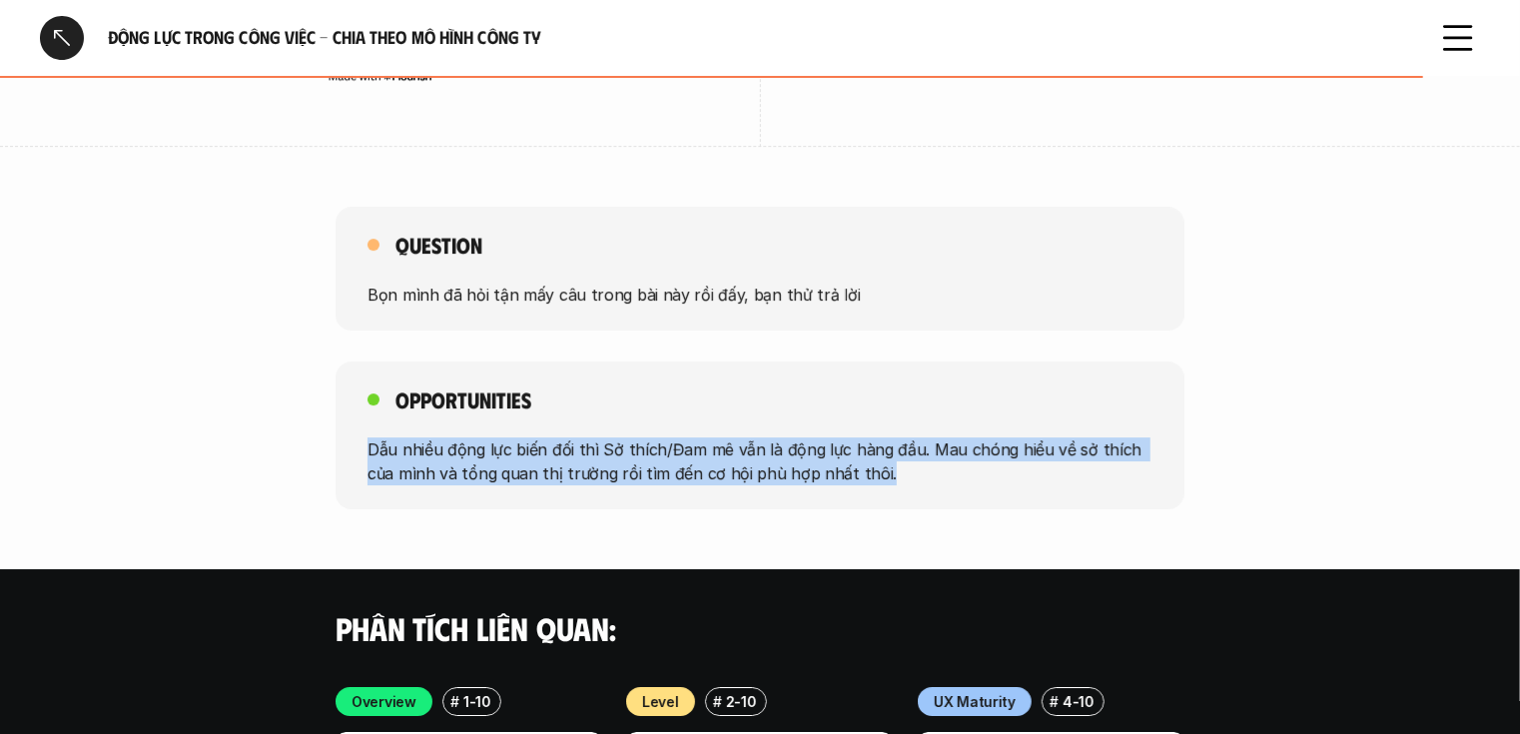
drag, startPoint x: 864, startPoint y: 475, endPoint x: 354, endPoint y: 450, distance: 511.1
click at [354, 450] on div "Opportunities Dẫu nhiều động lực biến đối thì Sở thích/Đam mê vẫn là động lực h…" at bounding box center [760, 436] width 849 height 148
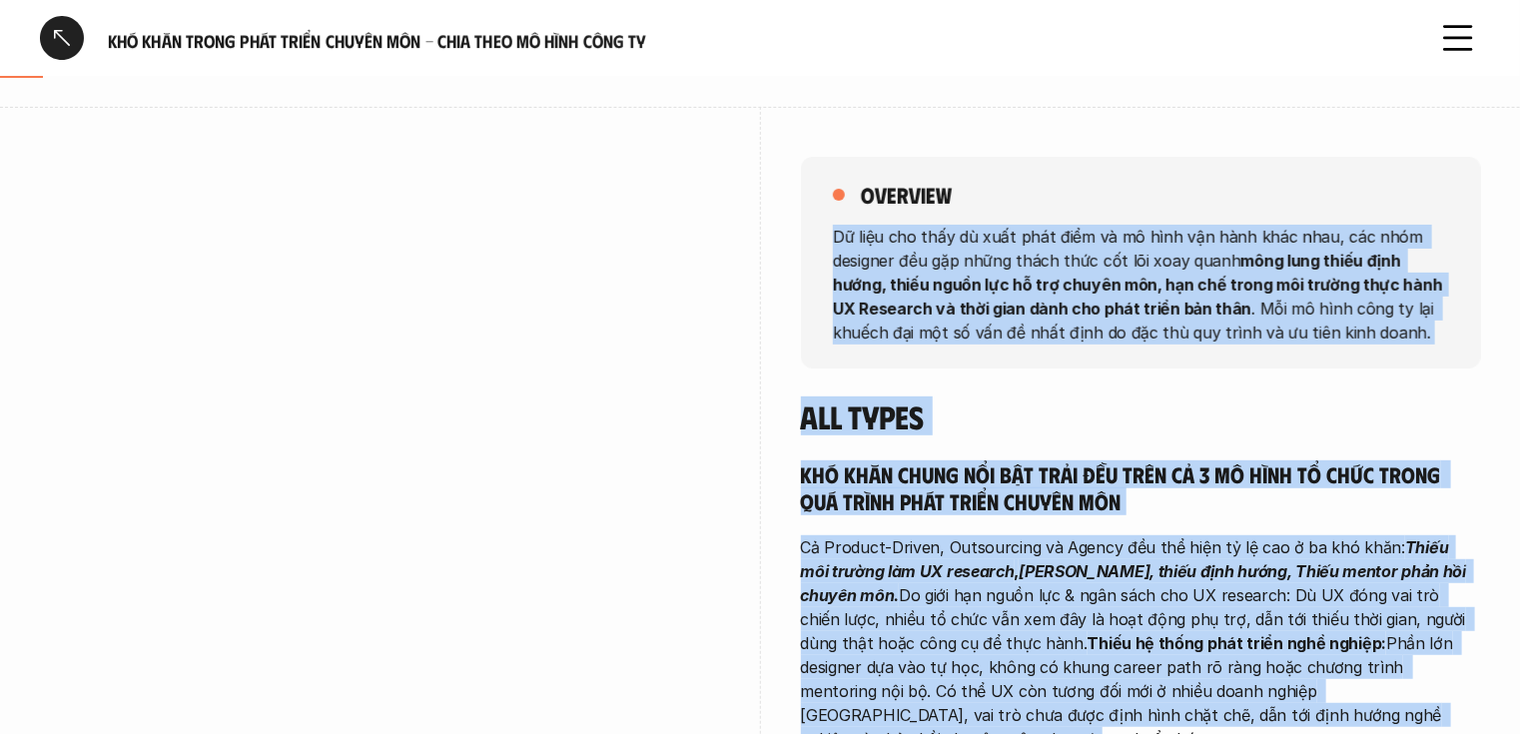
scroll to position [330, 0]
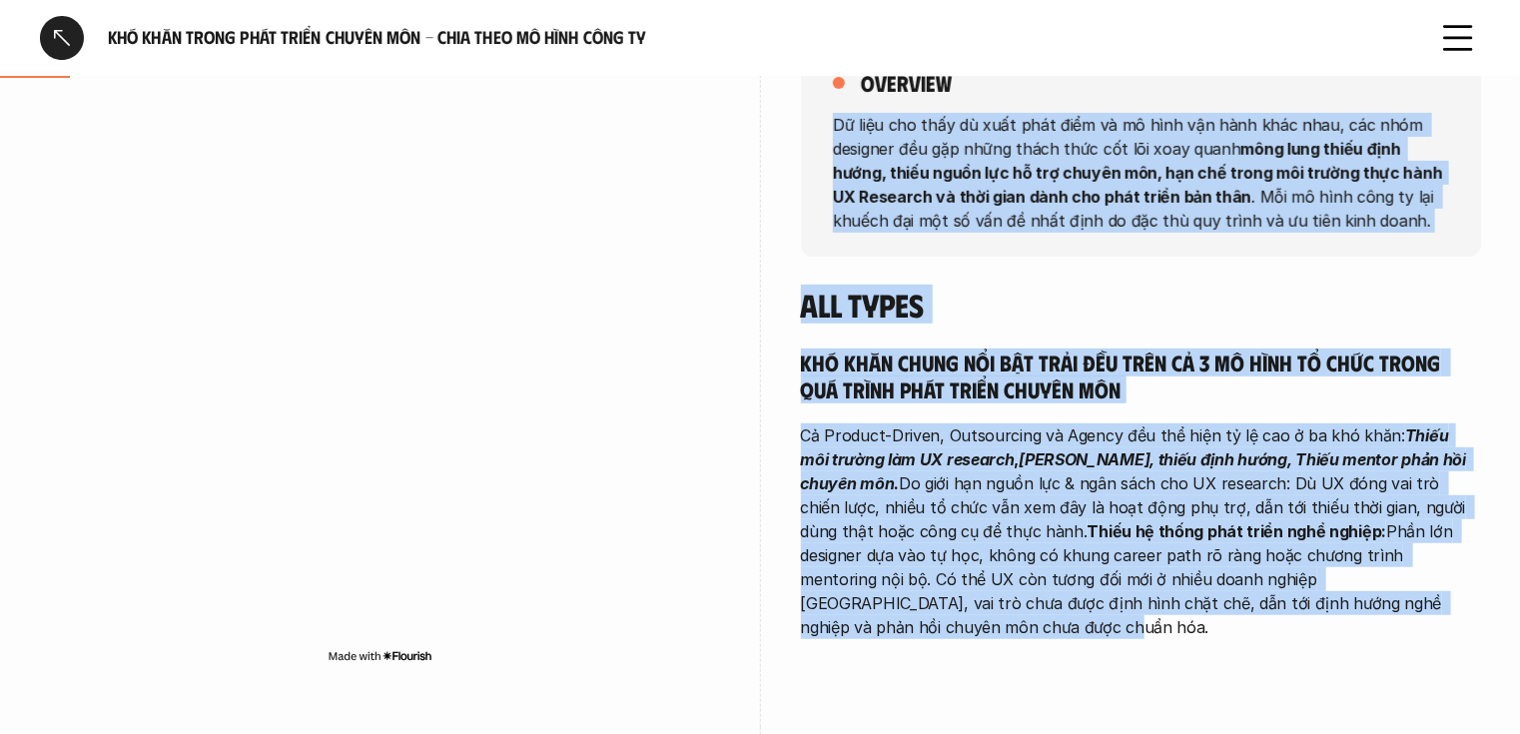
drag, startPoint x: 835, startPoint y: 370, endPoint x: 1331, endPoint y: 618, distance: 554.4
click at [1331, 618] on div "overview Dữ liệu cho thấy dù xuất phát điểm và mô hình vận hành khác nhau, các …" at bounding box center [1141, 347] width 680 height 704
copy div "Lo ipsu dol sita co adip elit sedd ei te inci utl etdo magn aliq, eni admi veni…"
click at [1384, 167] on strong "mông lung thiếu định hướng, thiếu nguồn lực hỗ trợ chuyên môn, hạn chế trong mô…" at bounding box center [1139, 172] width 613 height 68
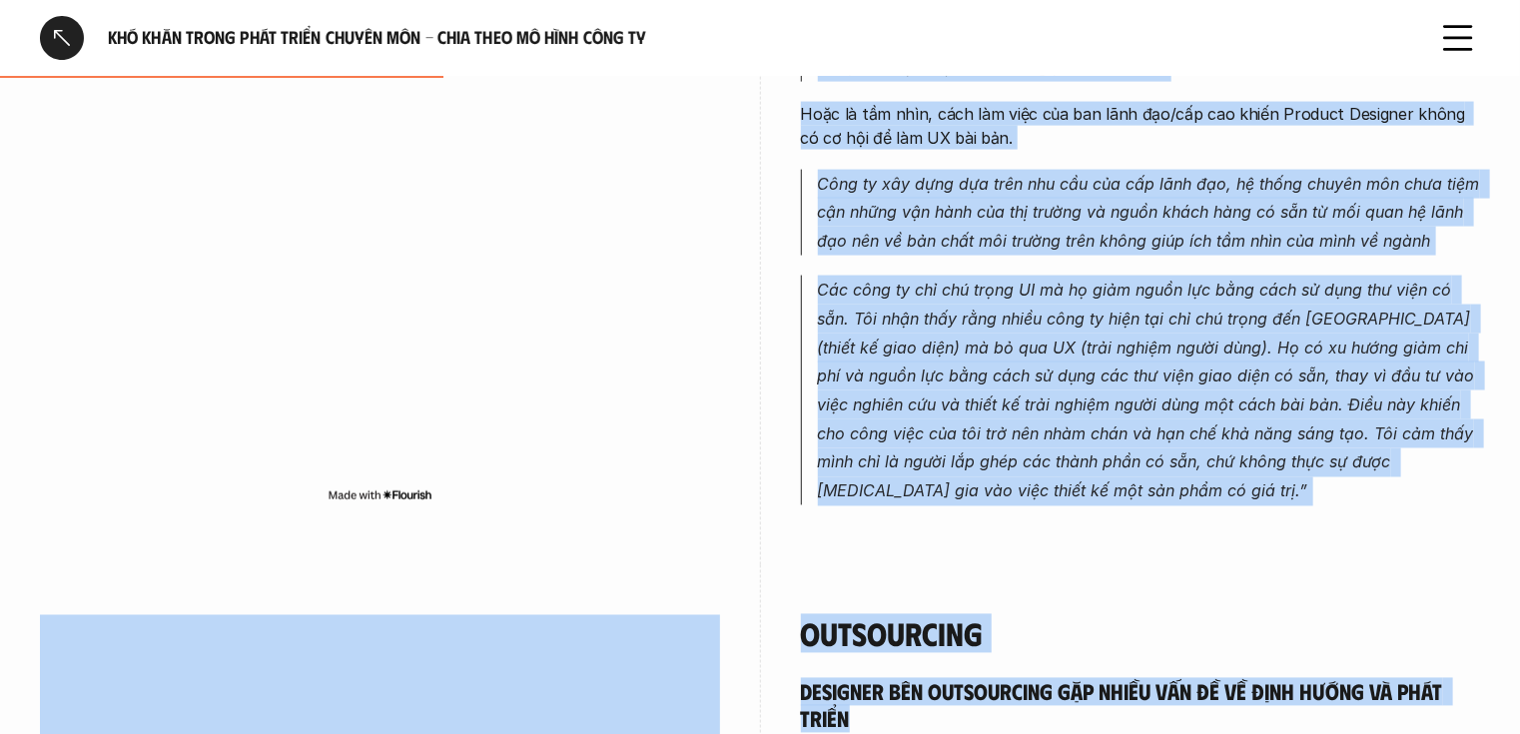
scroll to position [1458, 0]
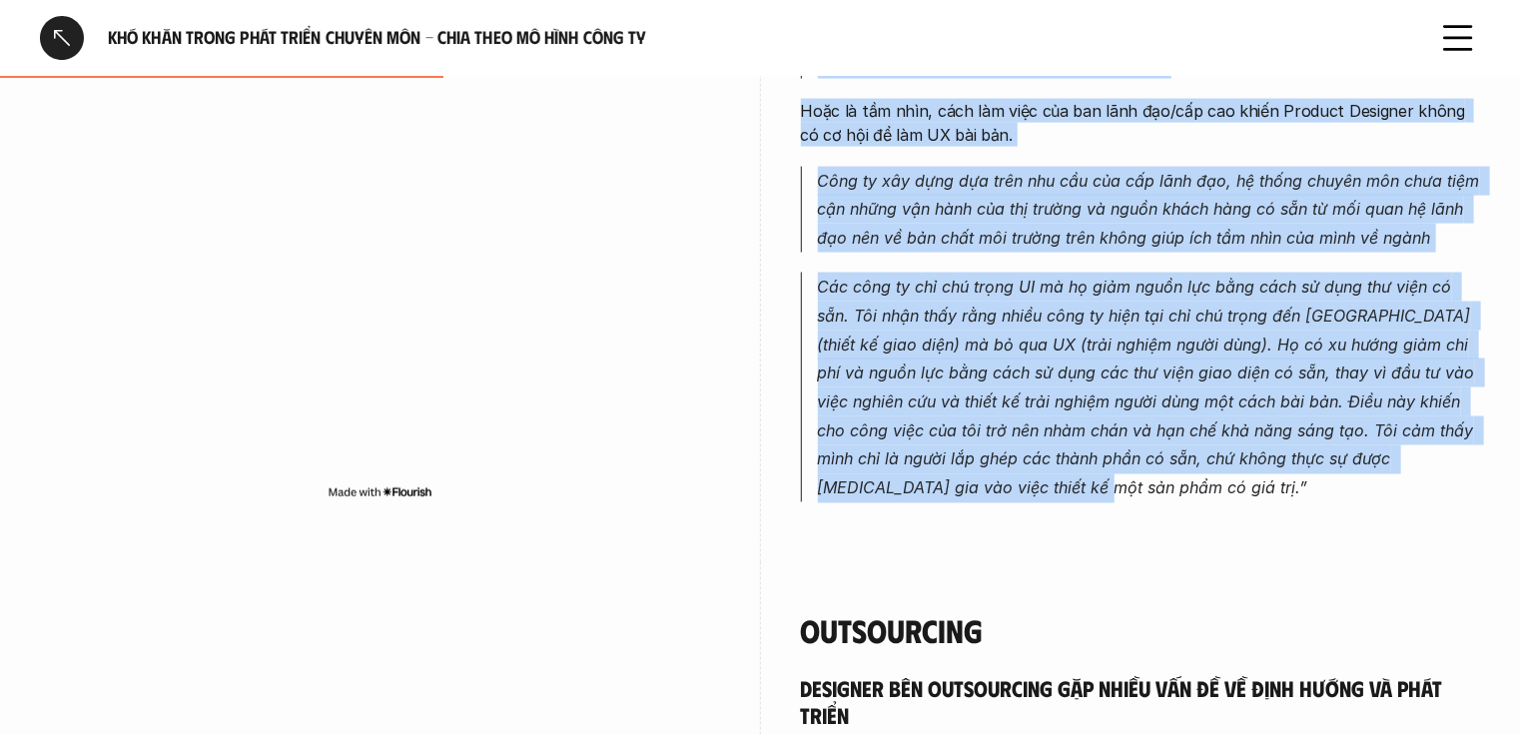
drag, startPoint x: 799, startPoint y: 235, endPoint x: 1079, endPoint y: 526, distance: 404.1
click at [1079, 526] on div "Product-Driven Công ty product gặp nhiều khó khăn trong việc nghiên cứu UX bài …" at bounding box center [760, 80] width 1441 height 965
copy div "Loremip-Dolors Amet co adipisc eli seddo eiu temp incid utla etdolo mag AL eni …"
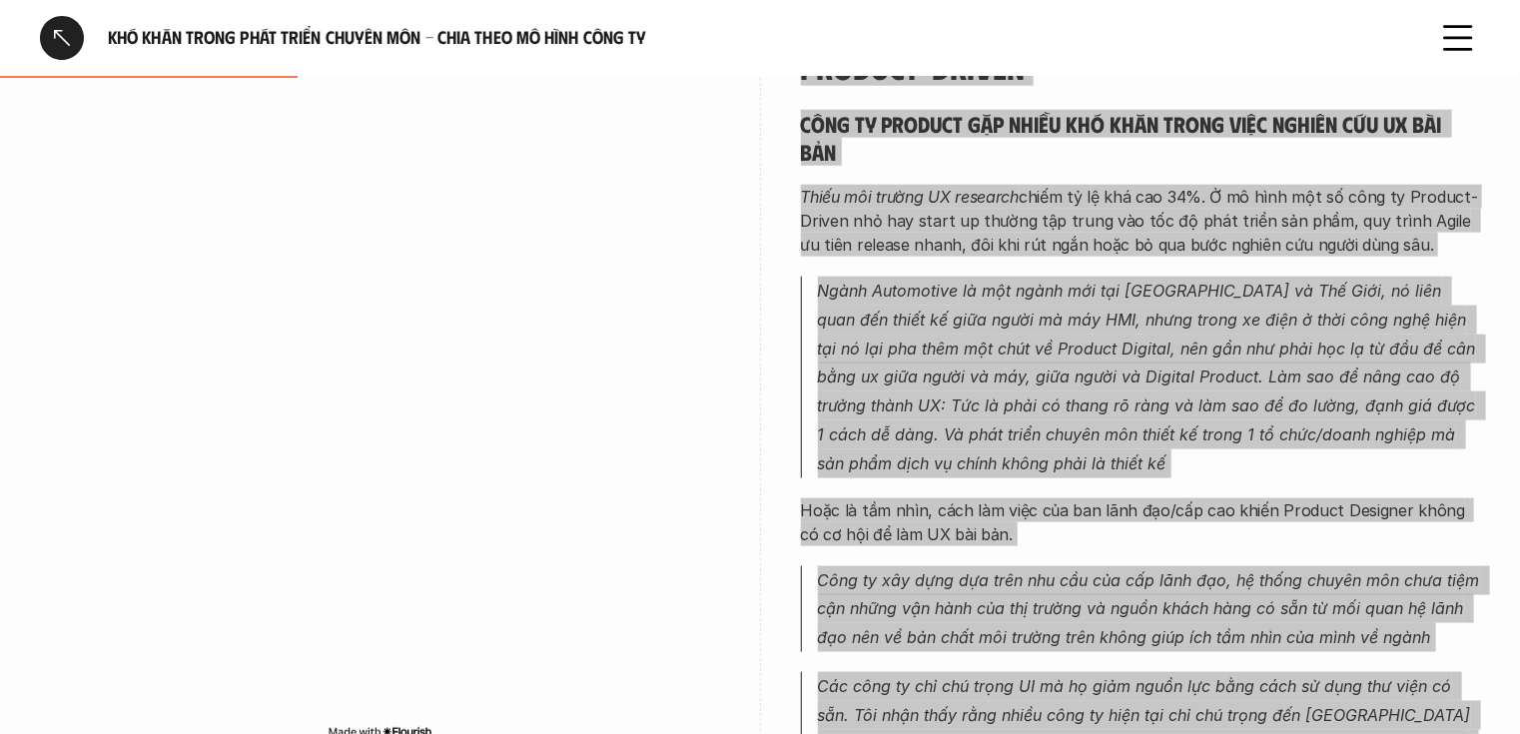
scroll to position [979, 0]
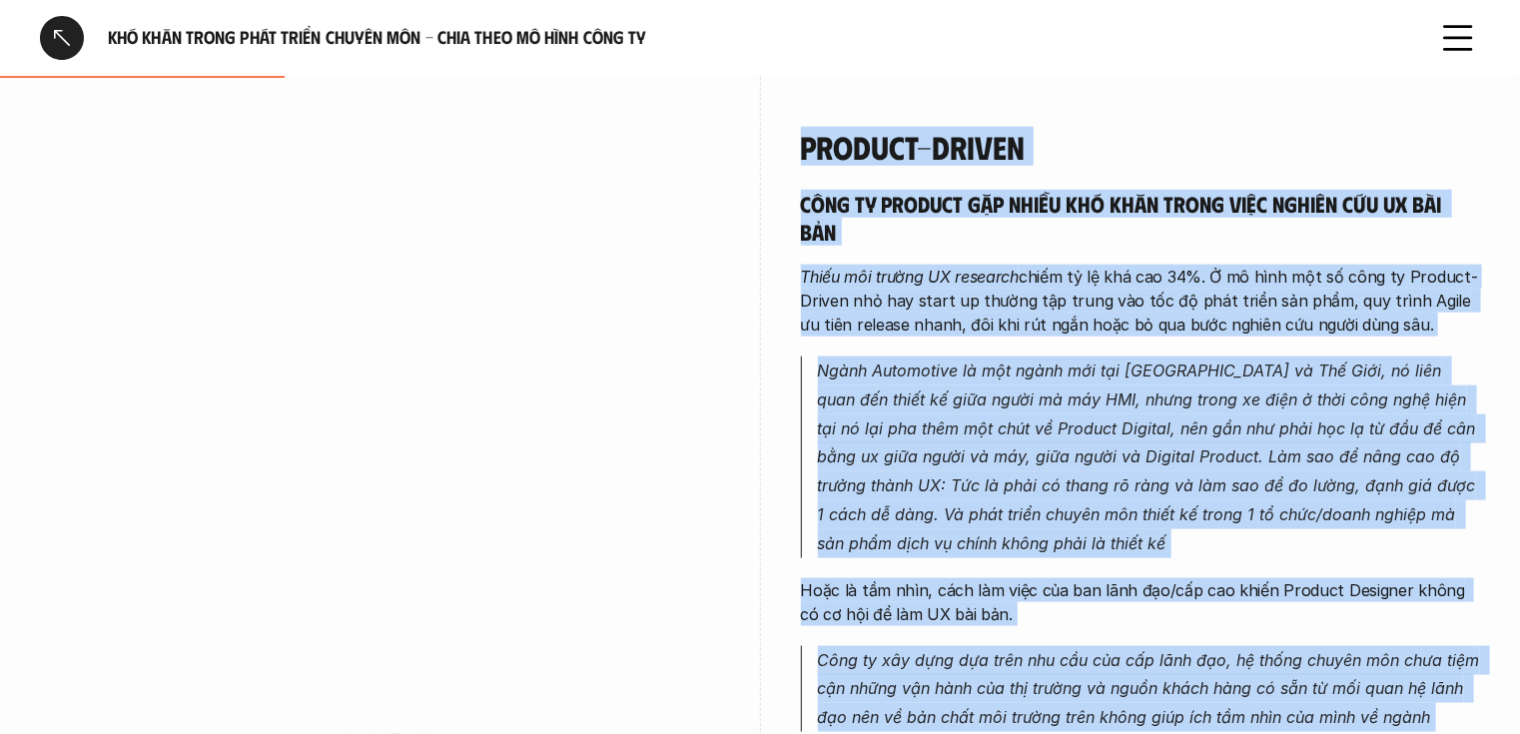
click at [1041, 368] on em "Ngành Automotive là một ngành mới tại [GEOGRAPHIC_DATA] và Thế Giới, nó liên qu…" at bounding box center [1149, 457] width 663 height 193
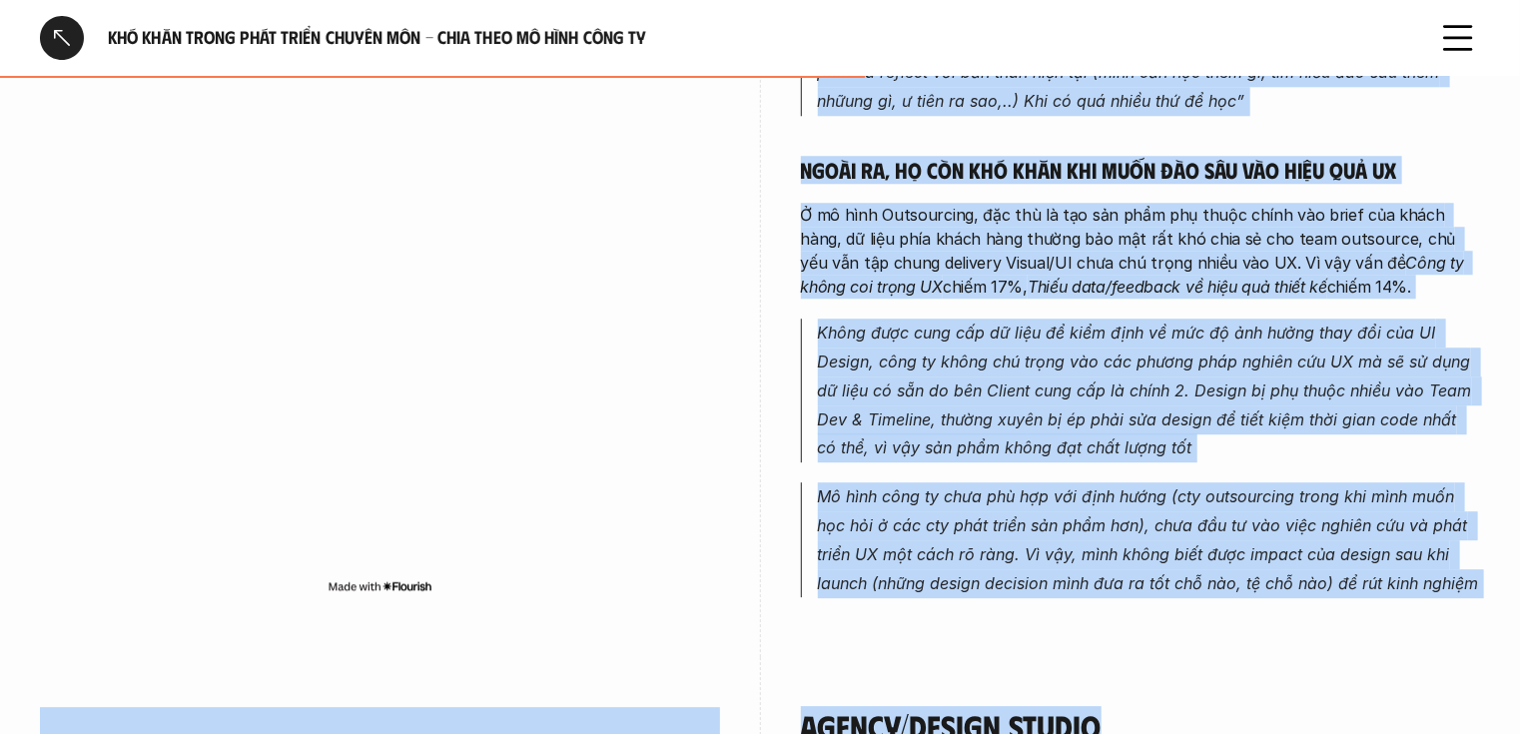
scroll to position [2729, 0]
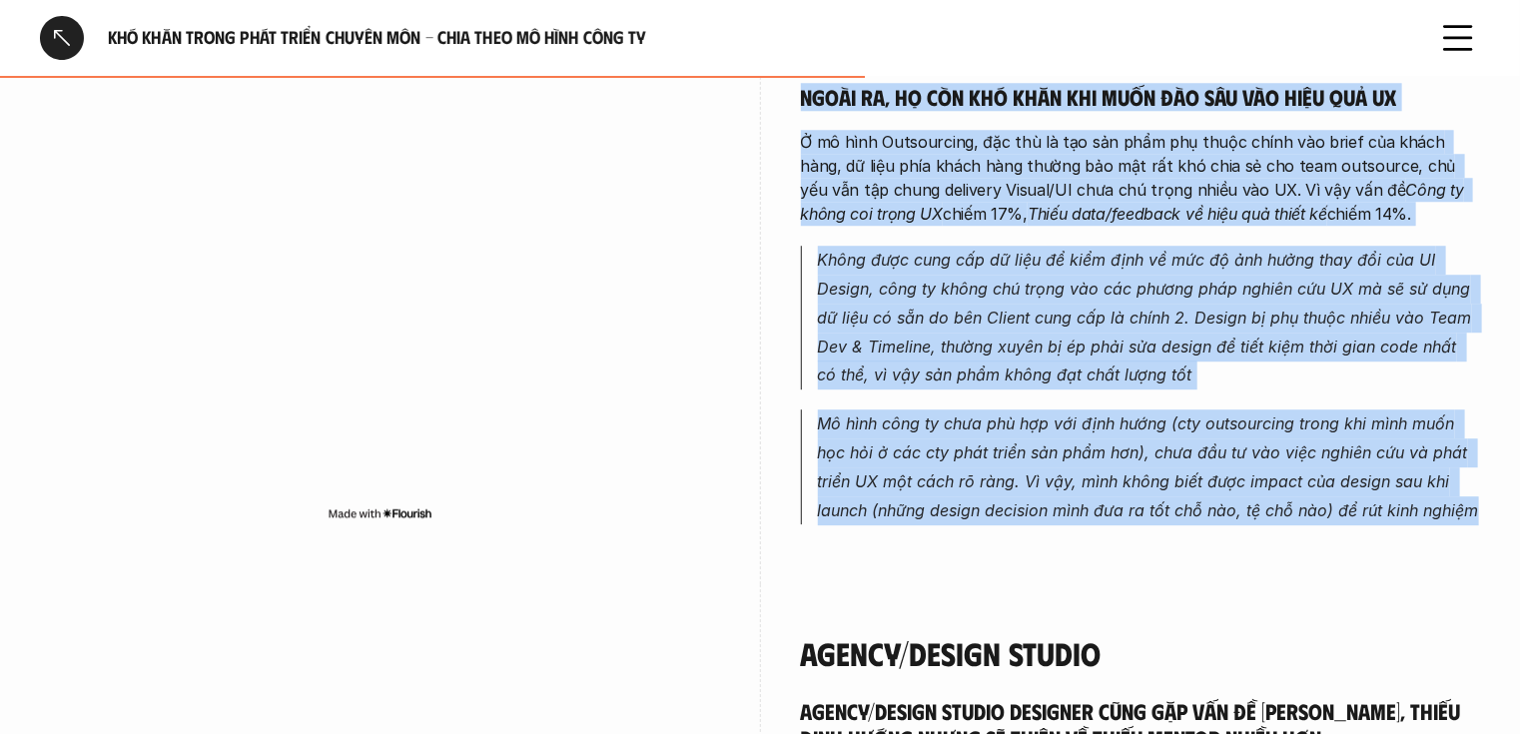
drag, startPoint x: 803, startPoint y: 152, endPoint x: 1476, endPoint y: 514, distance: 764.7
copy div "Loremipsumd Sitametc adi Elitseddoei tem incid utl et do magn aliqu en admi ven…"
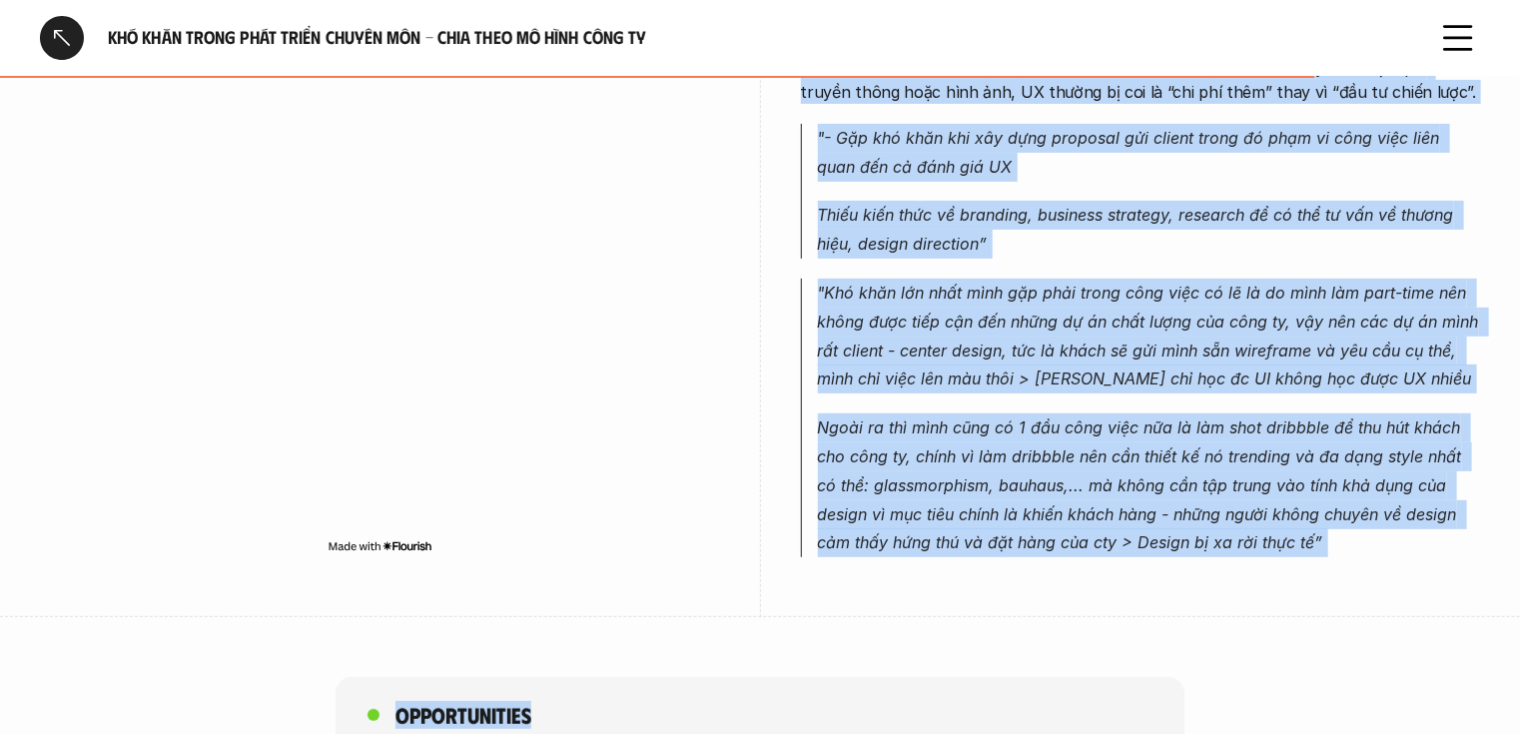
scroll to position [4098, 0]
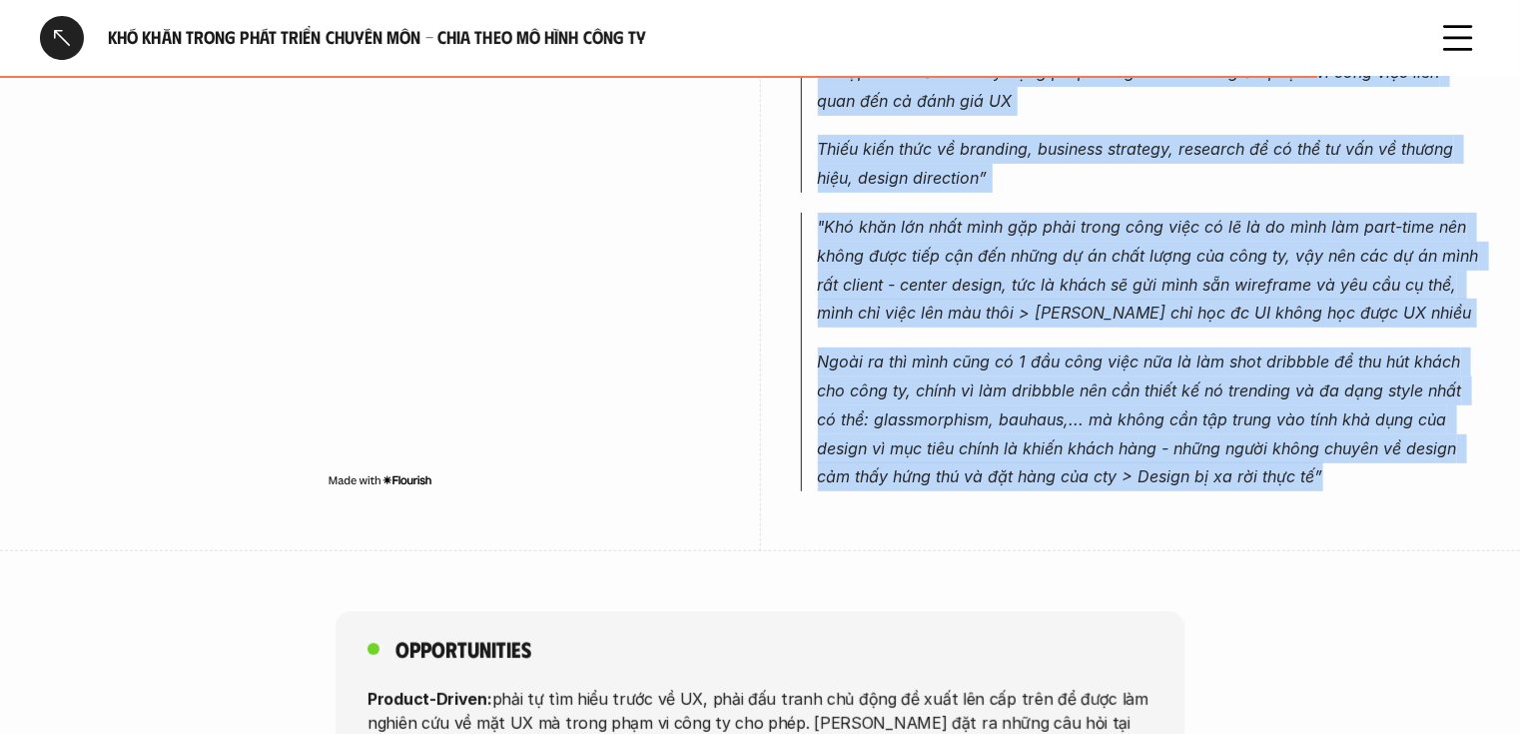
drag, startPoint x: 806, startPoint y: 179, endPoint x: 1377, endPoint y: 491, distance: 650.5
copy div "Loremi/Dolors Ametco Adipis/Elitse Doeius Temporin utla etd mag al Enim admi, v…"
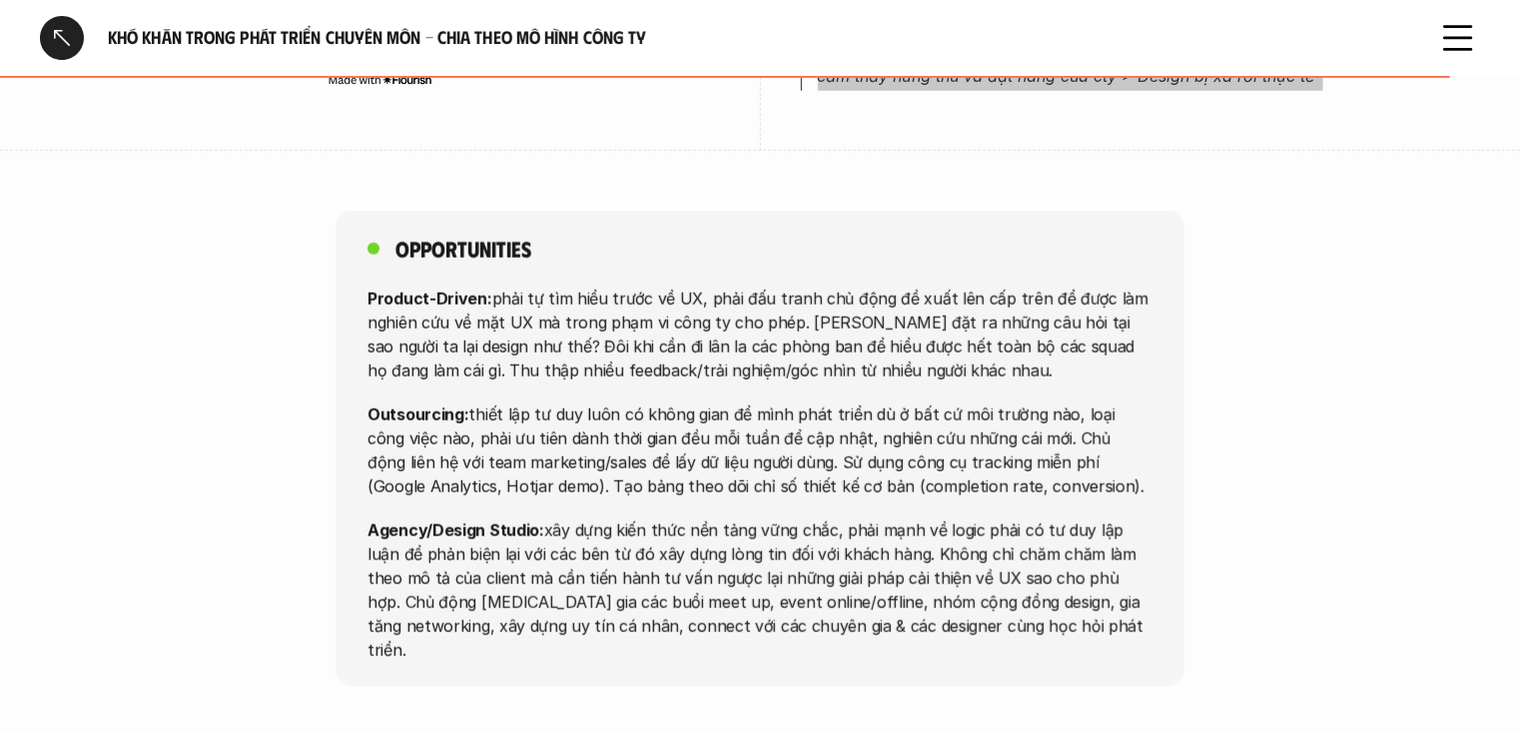
scroll to position [4497, 0]
click at [959, 625] on p "Agency/Design Studio: xây dựng kiến thức nền tảng vững chắc, phải mạnh về logic…" at bounding box center [760, 591] width 785 height 144
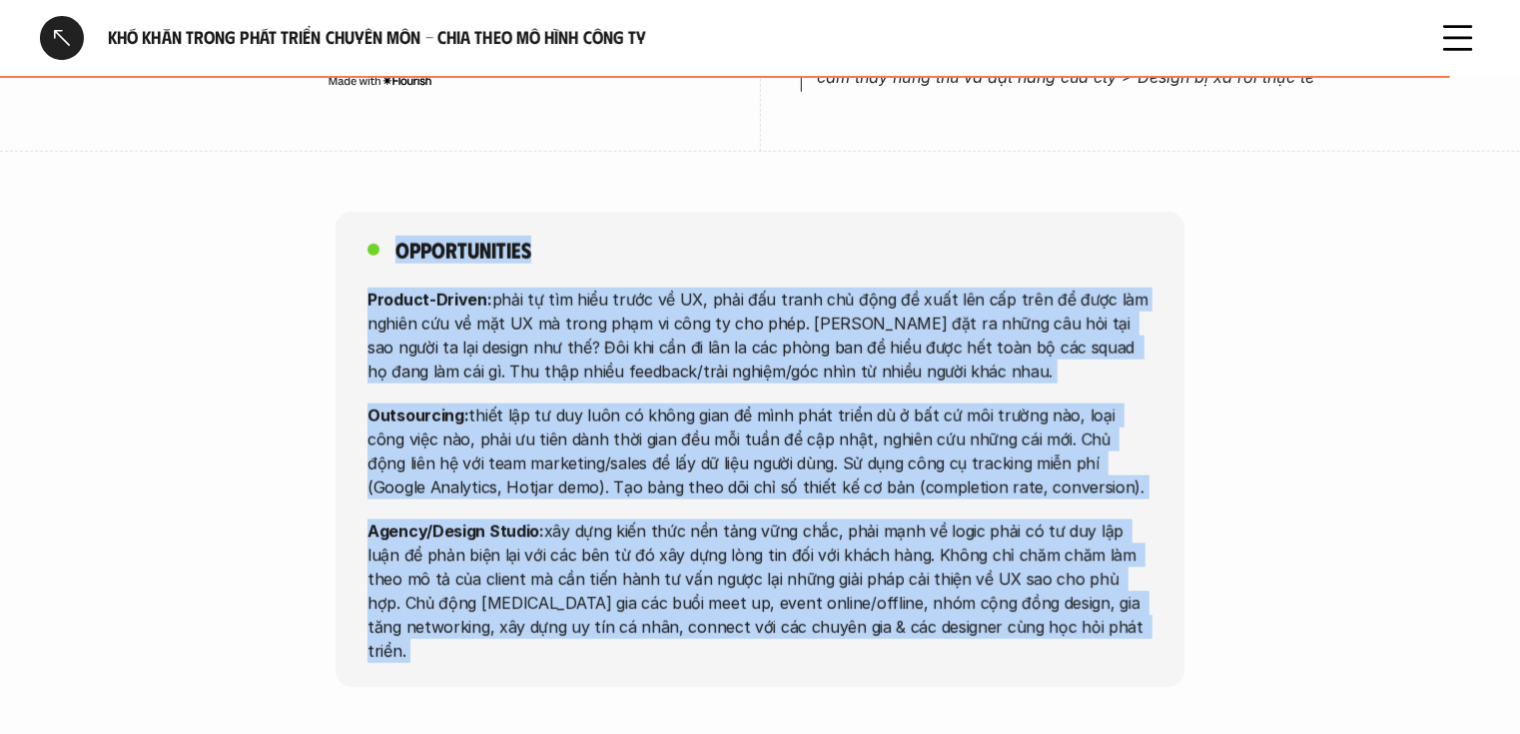
drag, startPoint x: 959, startPoint y: 625, endPoint x: 408, endPoint y: 247, distance: 668.9
click at [408, 247] on div "Opportunities Product-Driven: phải tự tìm hiểu trước về UX, phải đấu tranh chủ …" at bounding box center [760, 450] width 849 height 476
copy div "Loremipsumdol Sitamet-Consec: adip el sed doei tempo in UT, labo etd magna ali …"
click at [834, 272] on div "Opportunities Product-Driven: phải tự tìm hiểu trước về UX, phải đấu tranh chủ …" at bounding box center [760, 450] width 849 height 476
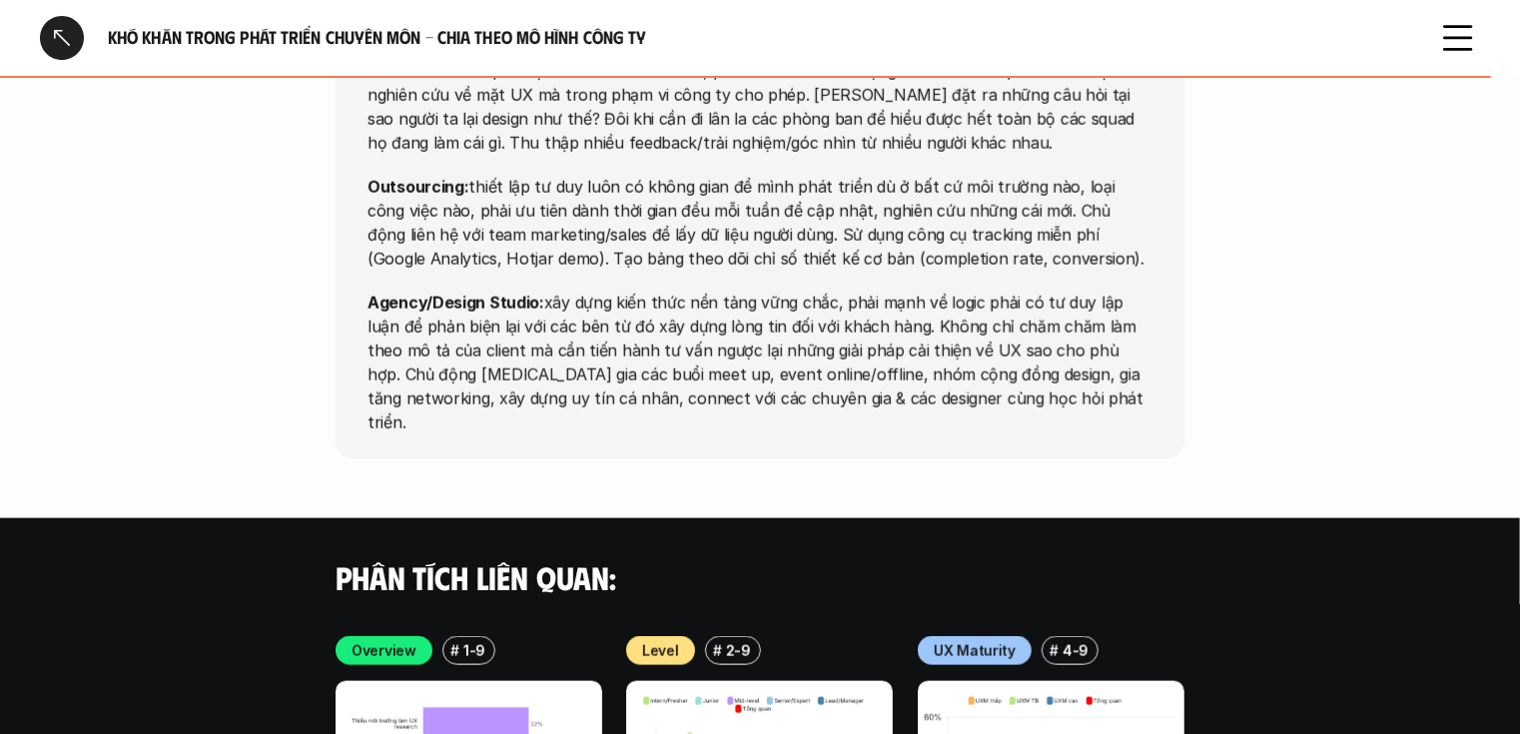
scroll to position [4737, 0]
